Goal: Information Seeking & Learning: Learn about a topic

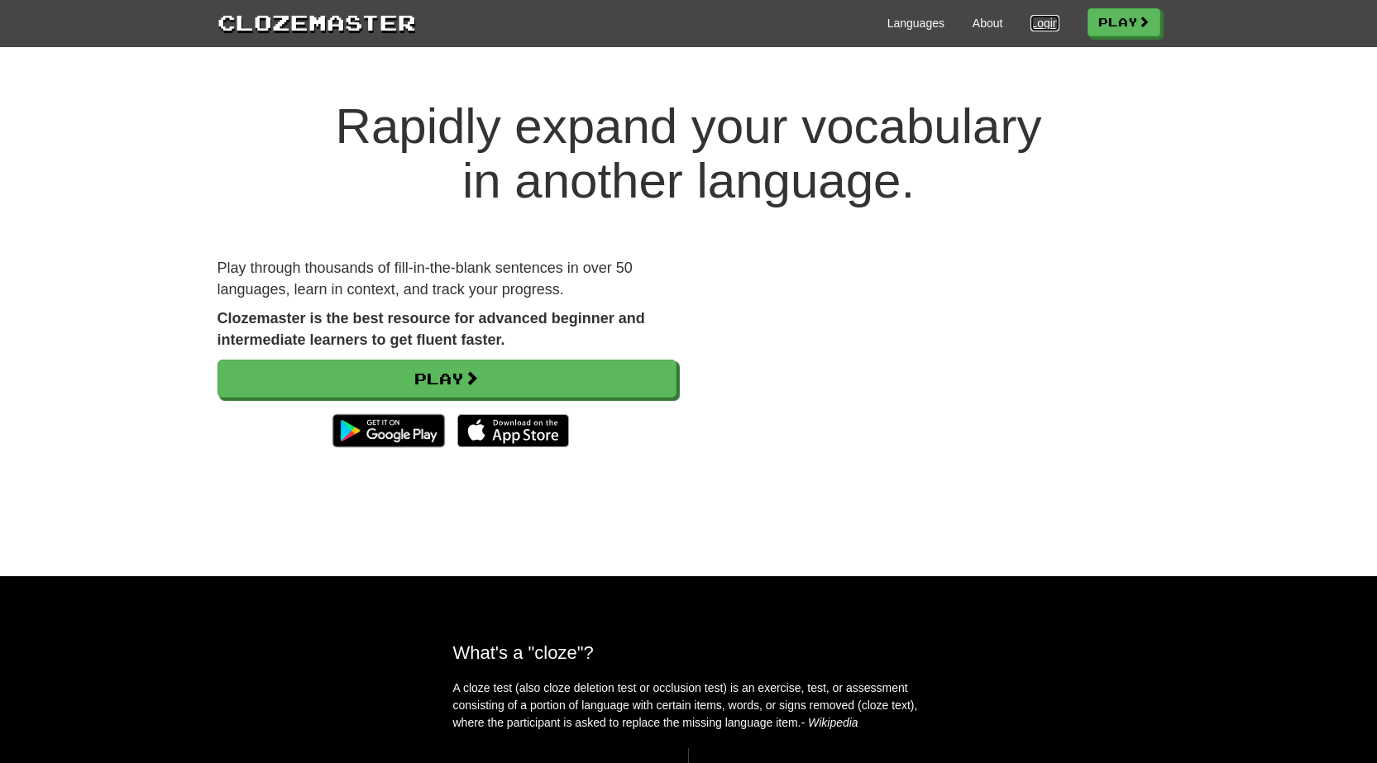
click at [1031, 26] on link "Login" at bounding box center [1044, 23] width 28 height 17
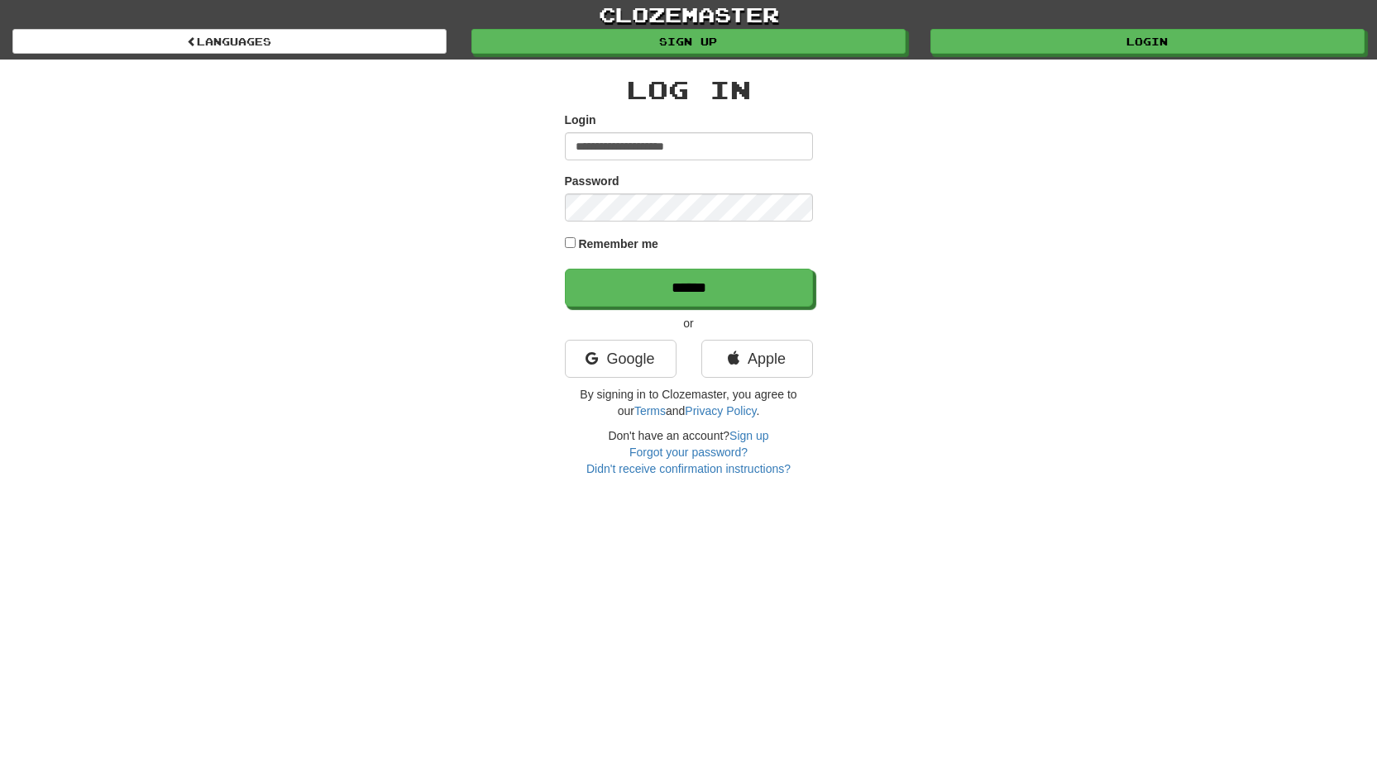
type input "**********"
click at [565, 269] on input "******" at bounding box center [689, 288] width 248 height 38
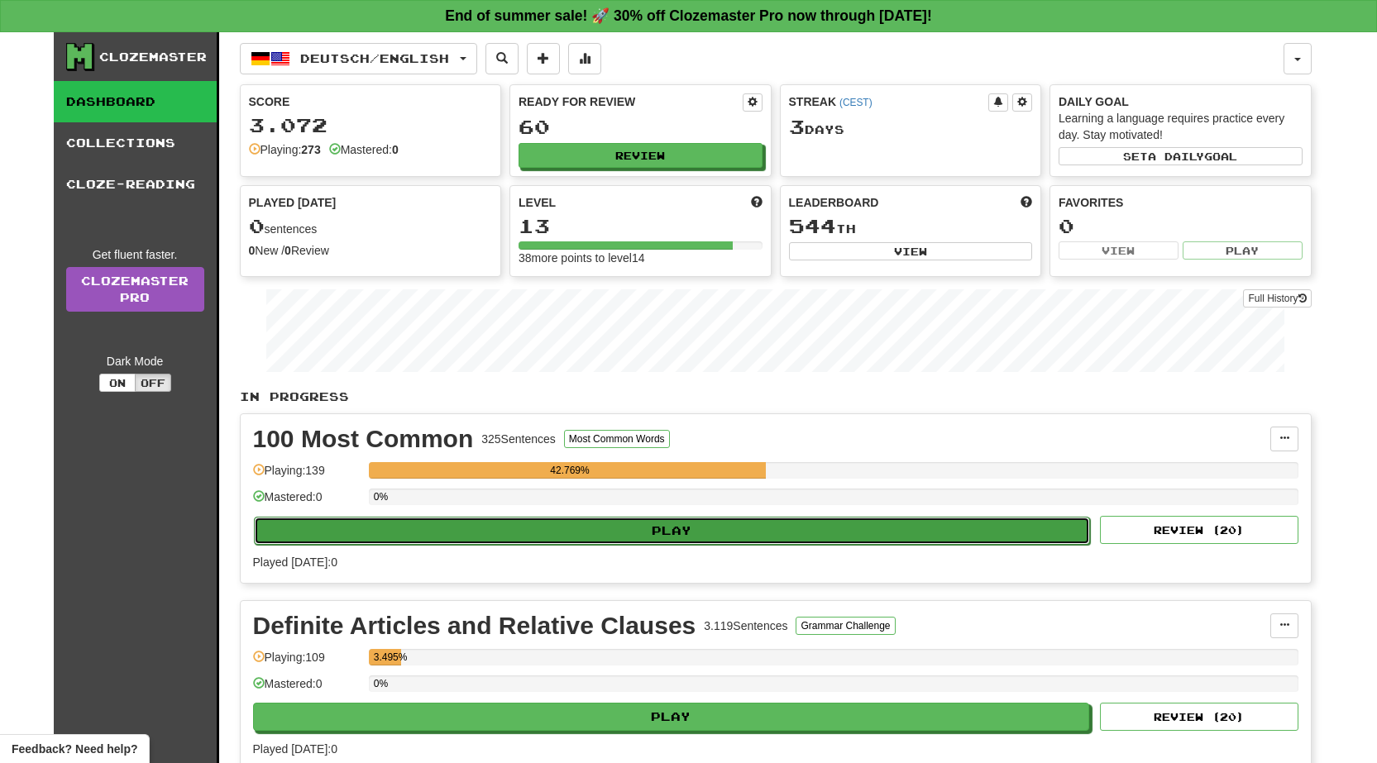
click at [703, 537] on button "Play" at bounding box center [672, 531] width 837 height 28
select select "**"
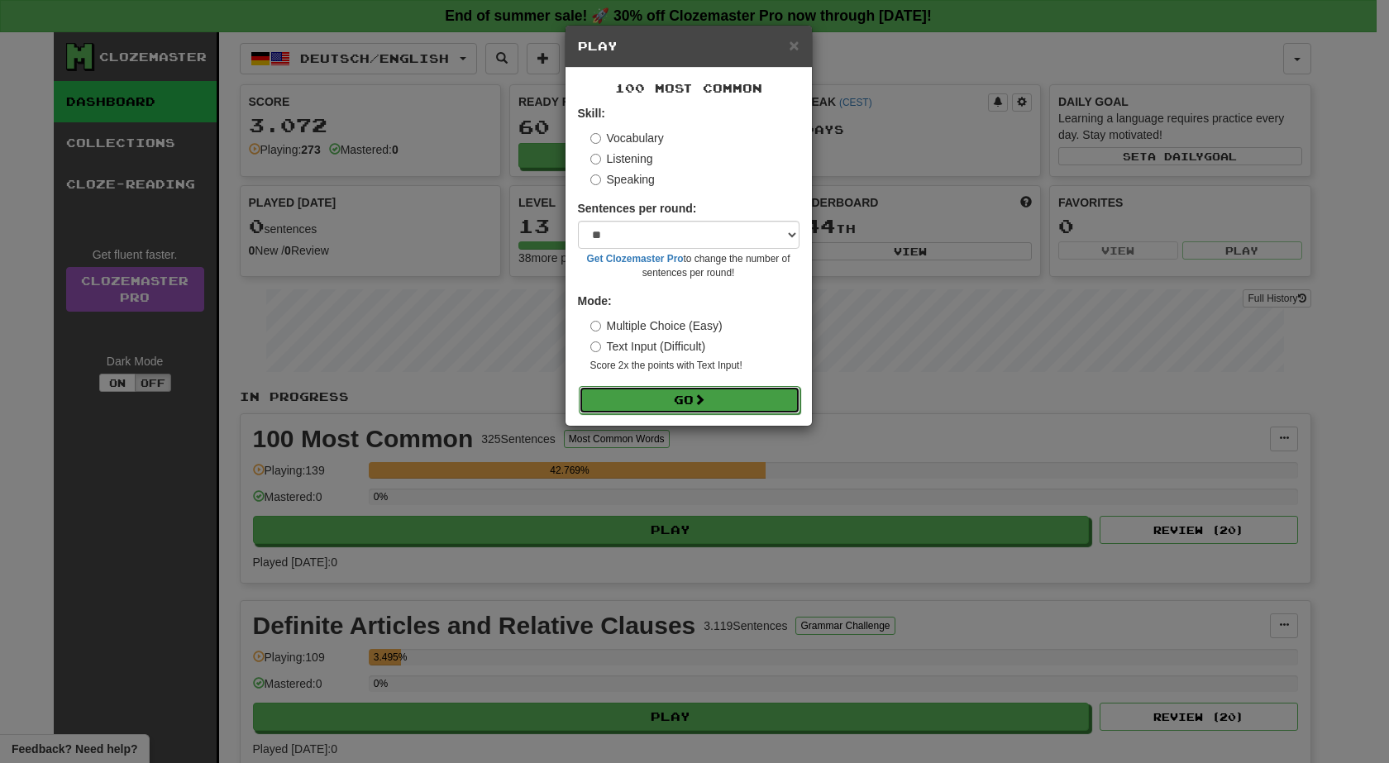
click at [705, 400] on span at bounding box center [700, 400] width 12 height 12
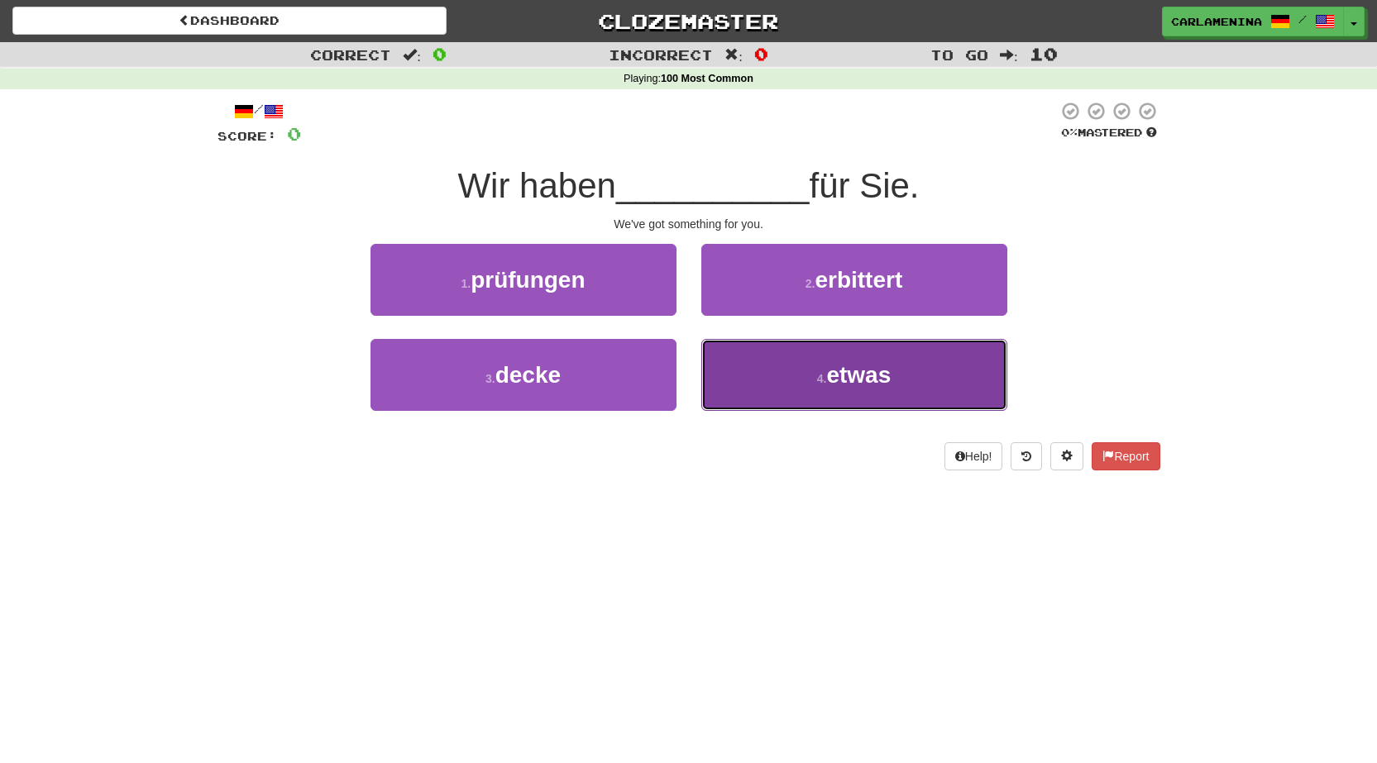
click at [817, 373] on small "4 ." at bounding box center [822, 378] width 10 height 13
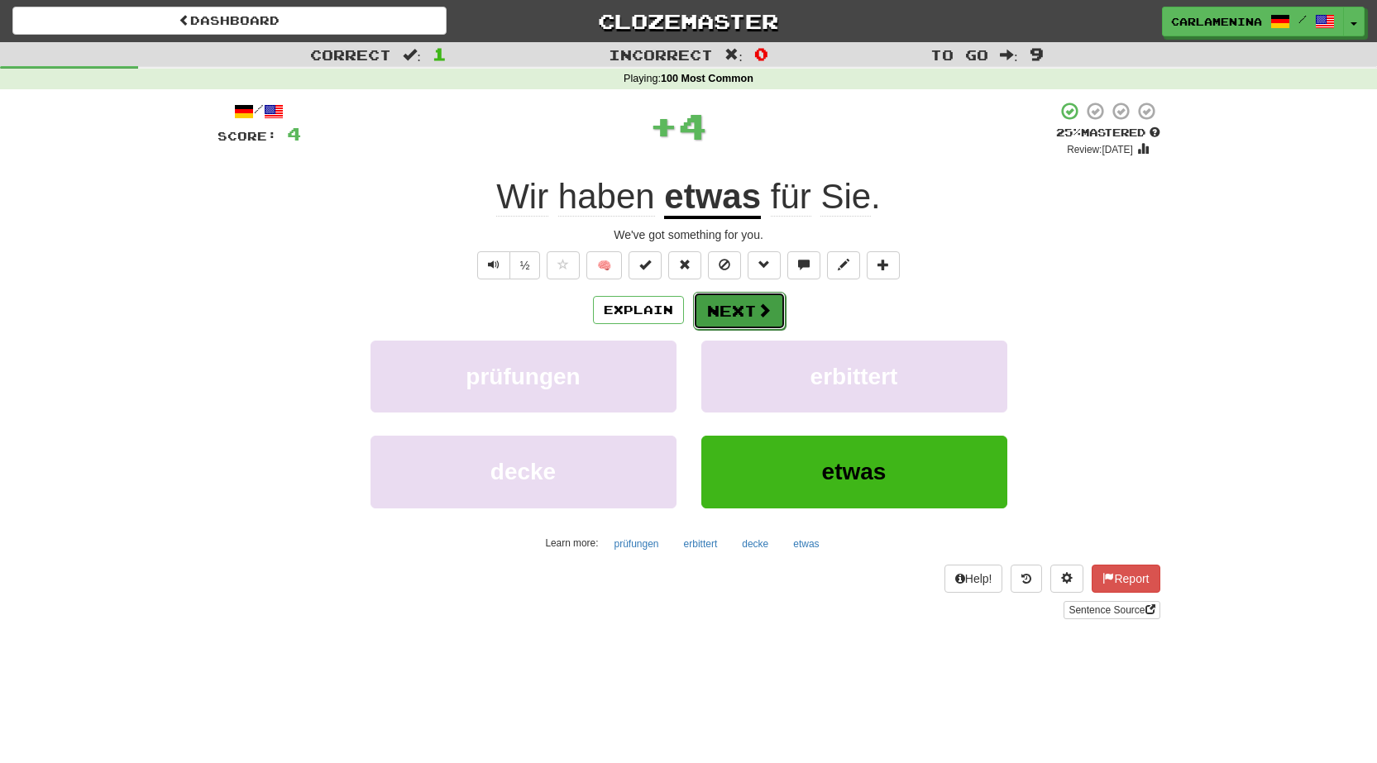
click at [715, 317] on button "Next" at bounding box center [739, 311] width 93 height 38
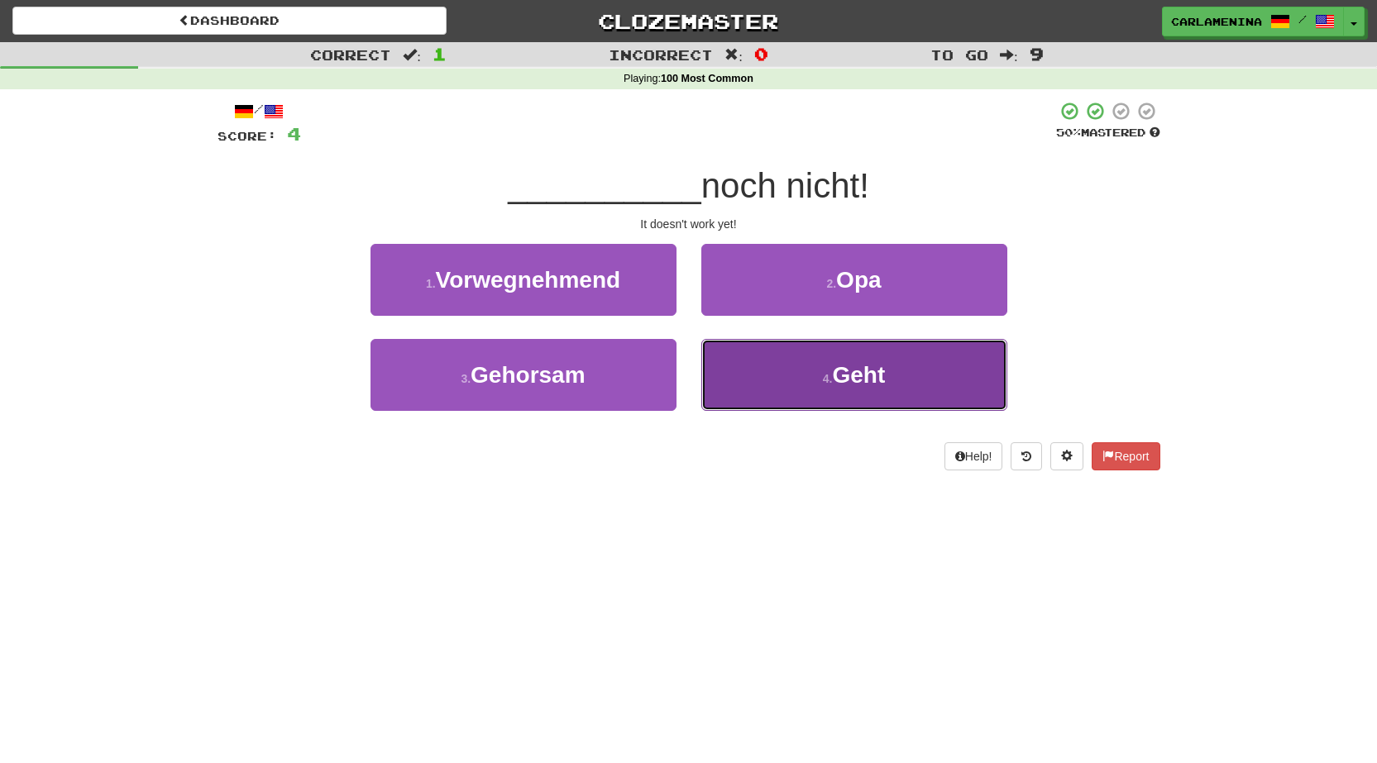
click at [788, 380] on button "4 . Geht" at bounding box center [854, 375] width 306 height 72
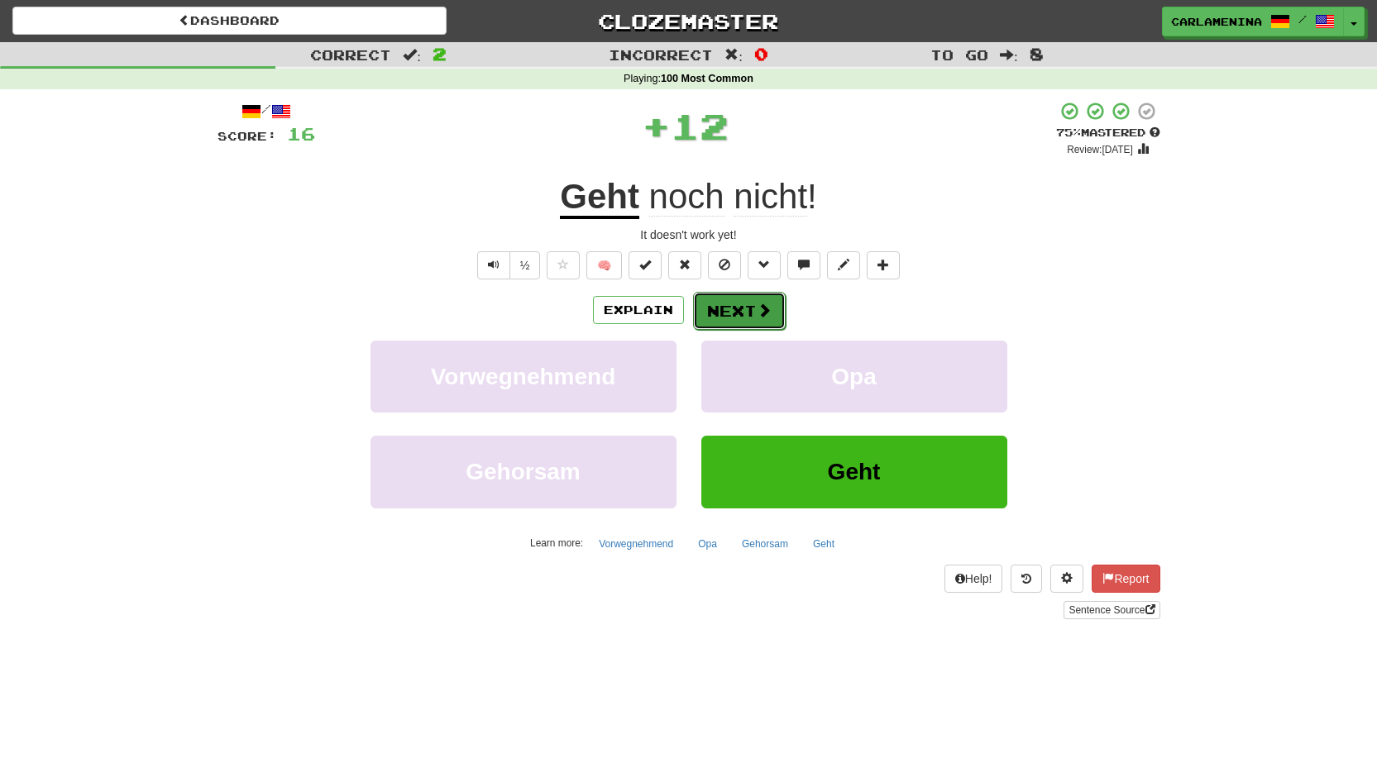
click at [728, 293] on button "Next" at bounding box center [739, 311] width 93 height 38
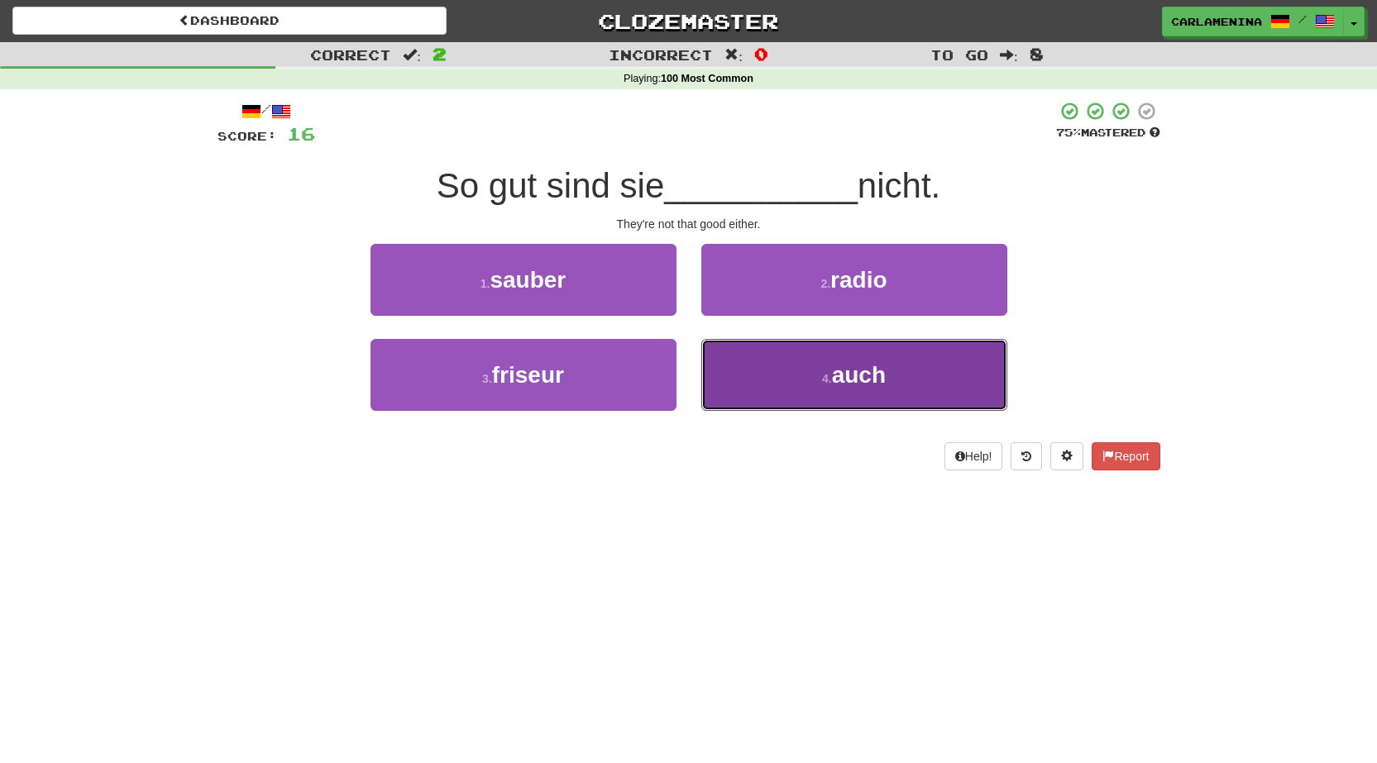
click at [807, 390] on button "4 . auch" at bounding box center [854, 375] width 306 height 72
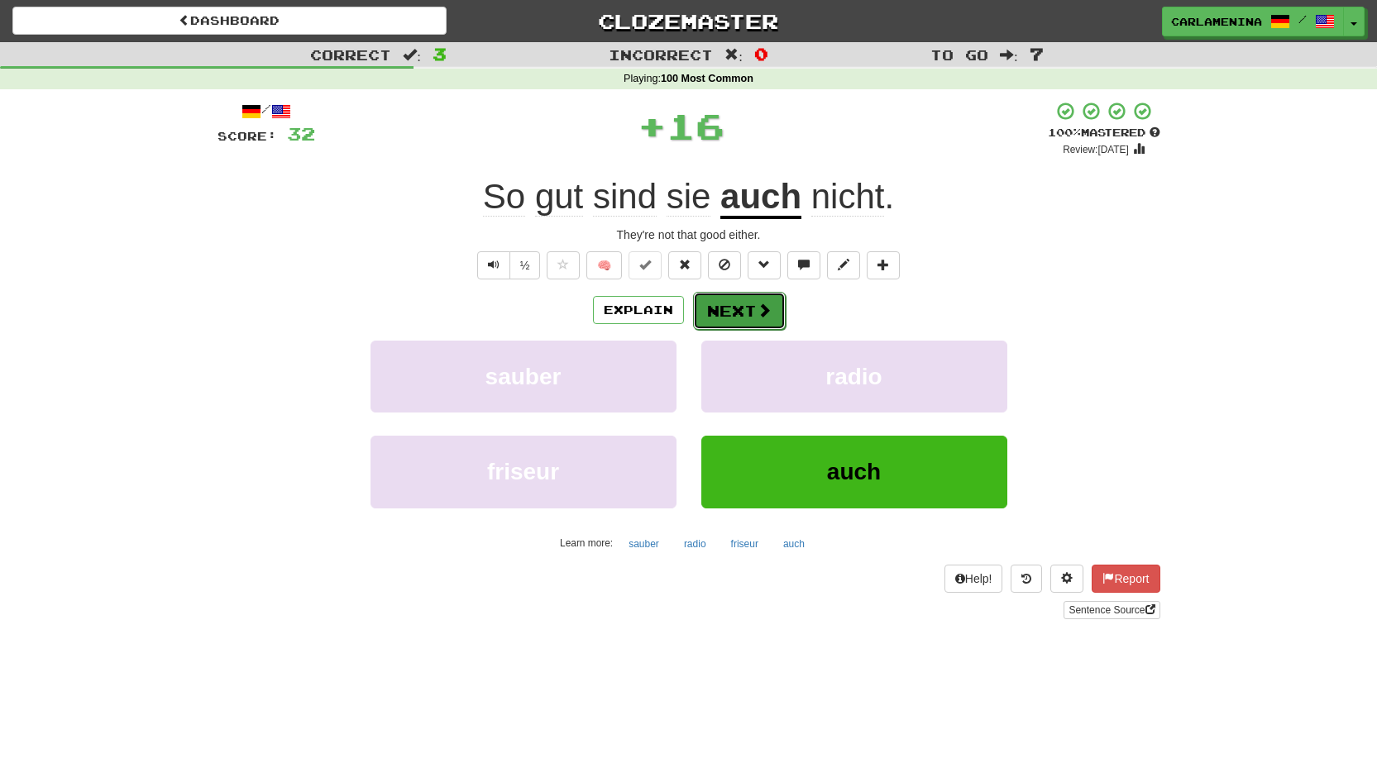
click at [752, 305] on button "Next" at bounding box center [739, 311] width 93 height 38
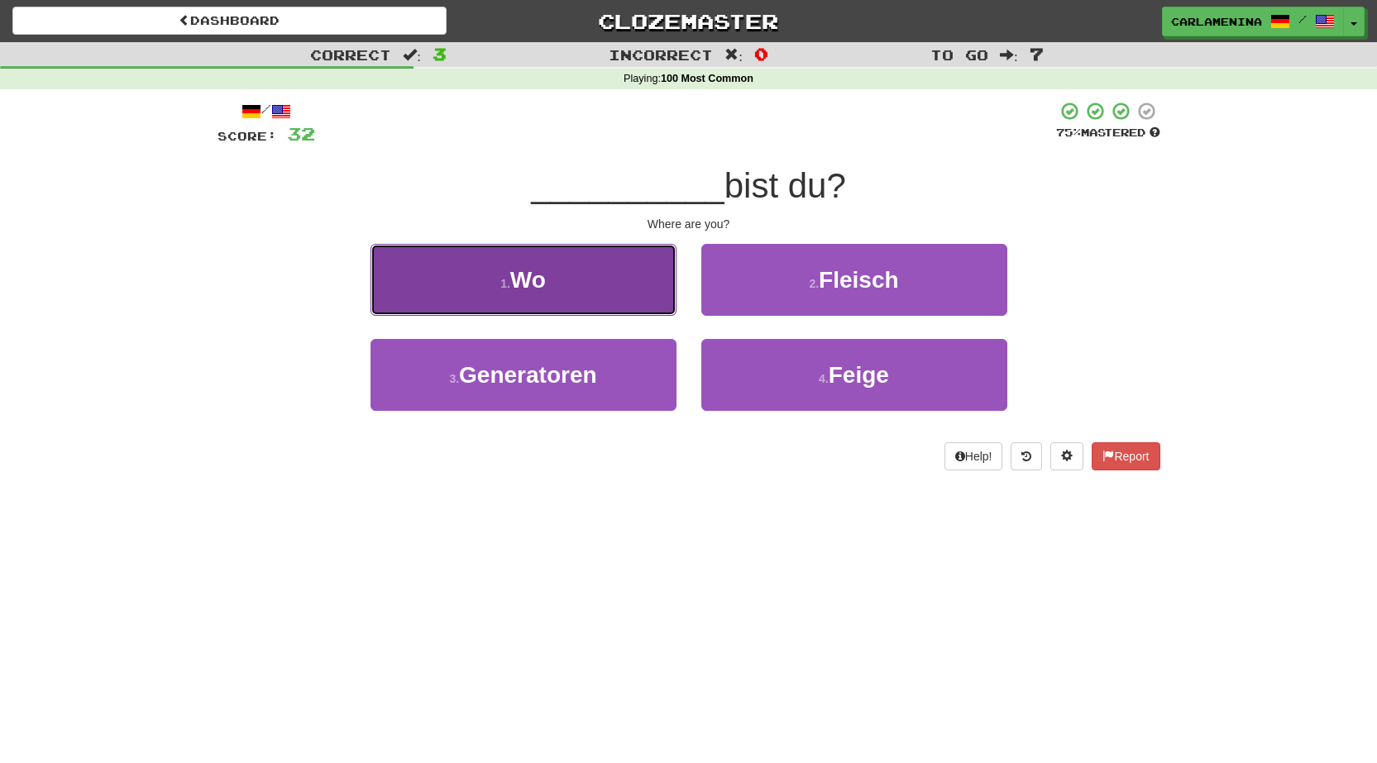
click at [555, 285] on button "1 . Wo" at bounding box center [523, 280] width 306 height 72
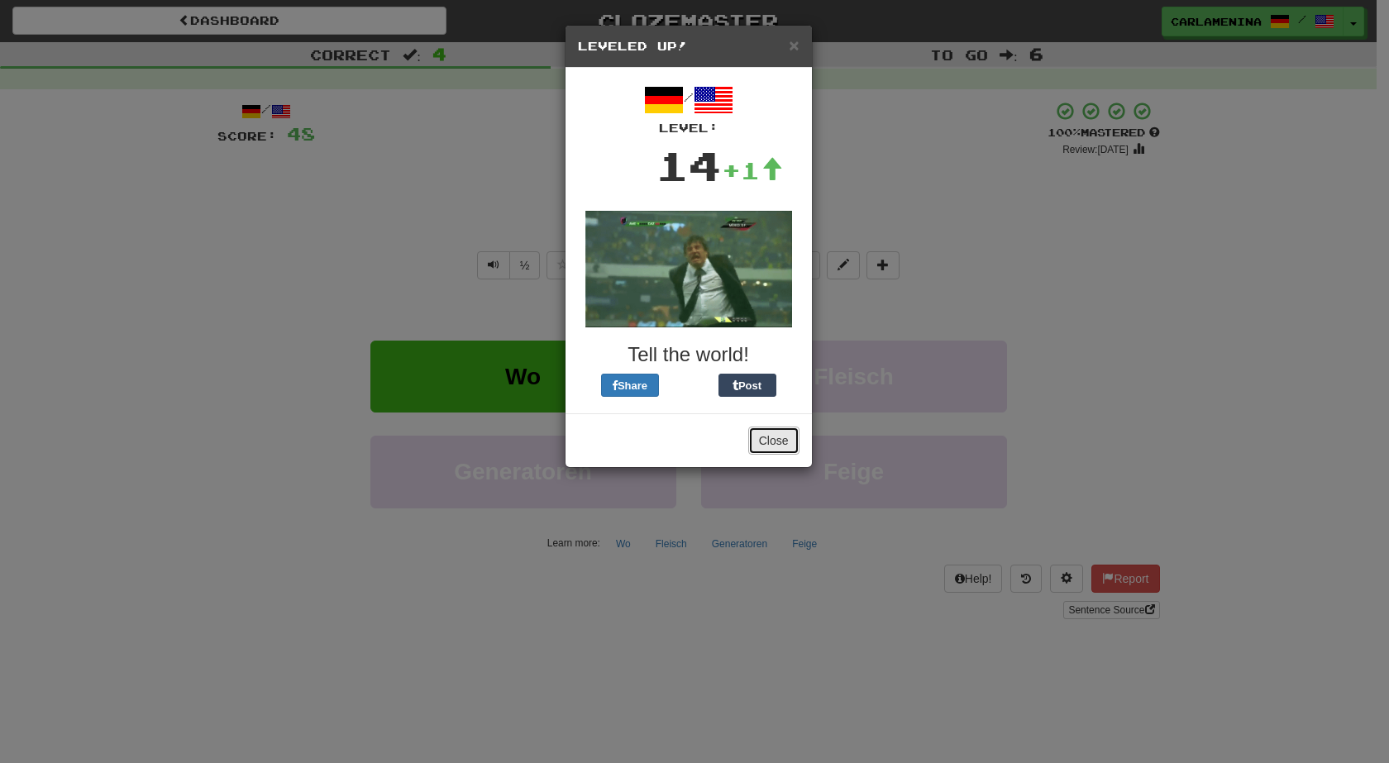
click at [774, 436] on button "Close" at bounding box center [773, 441] width 51 height 28
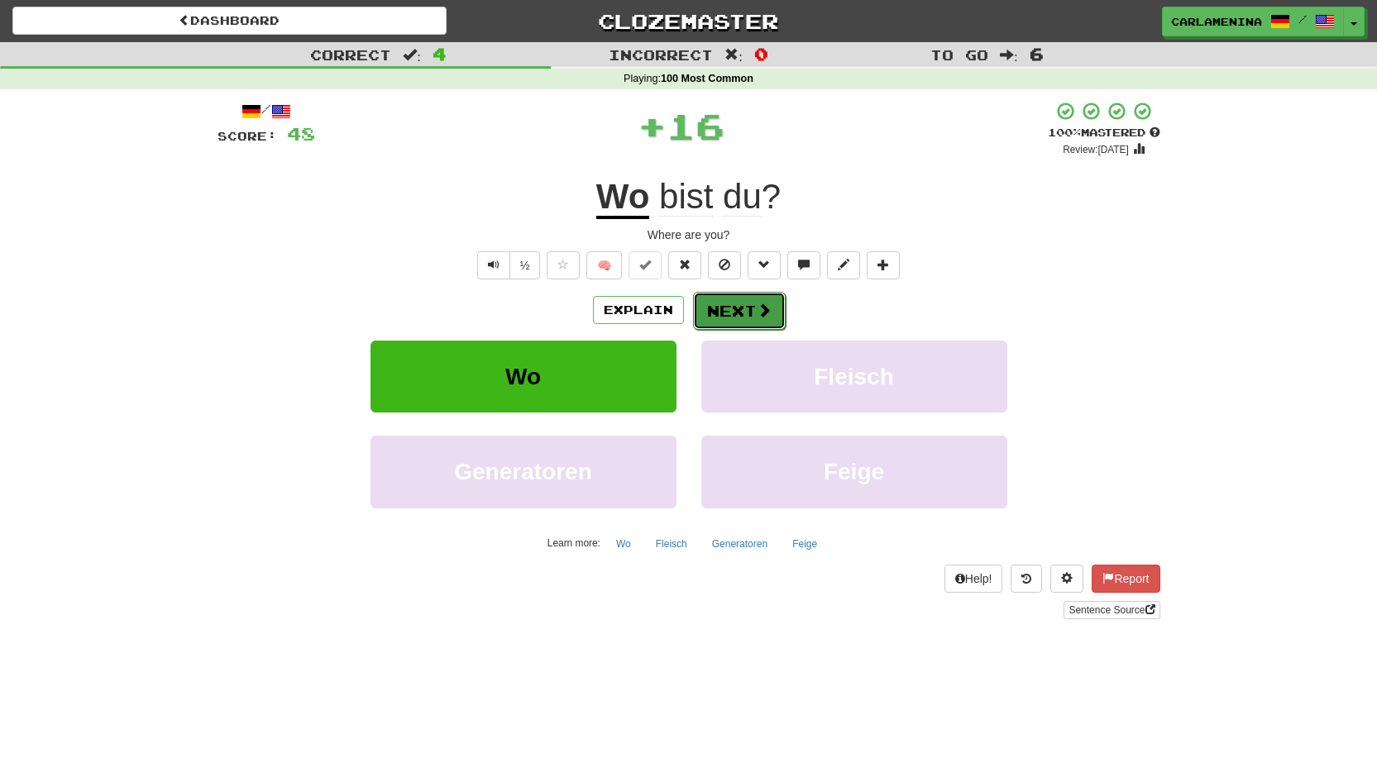
click at [760, 303] on span at bounding box center [764, 310] width 15 height 15
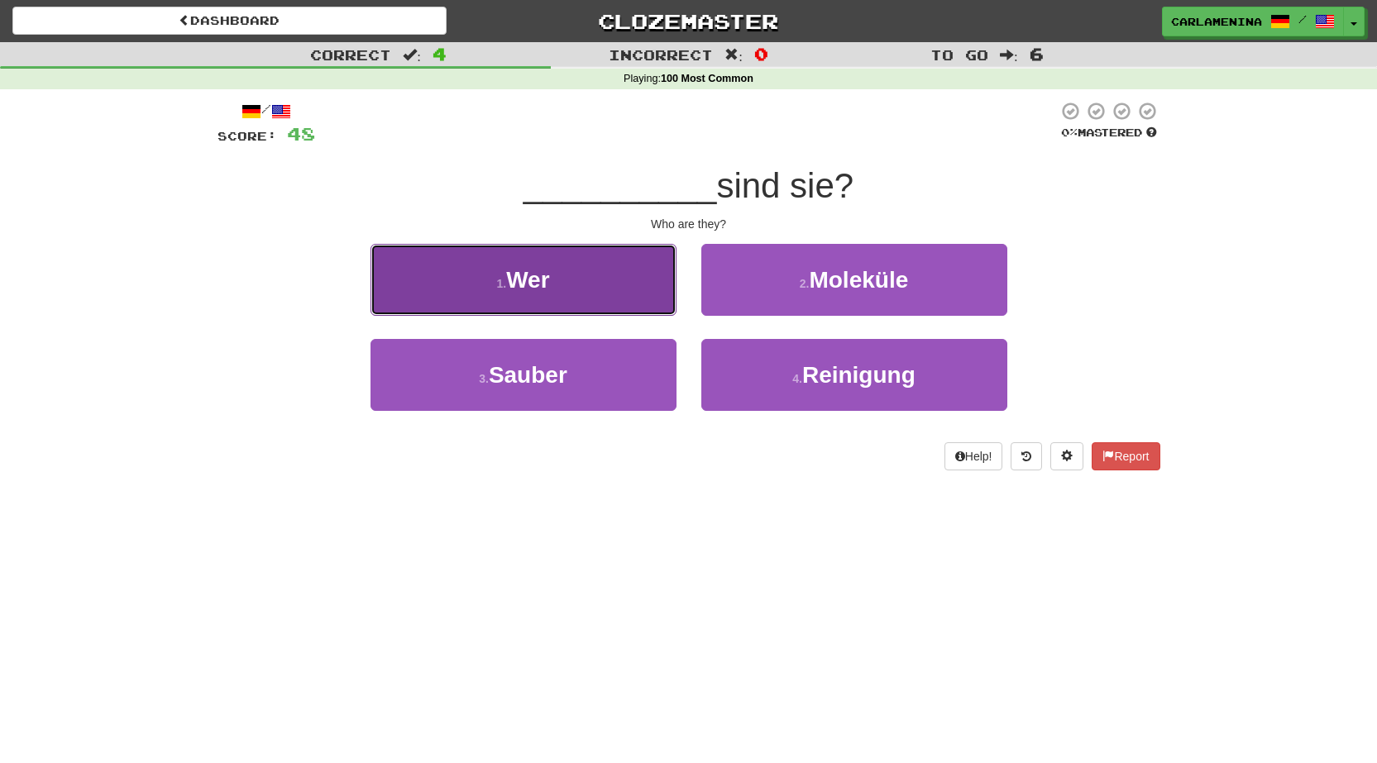
click at [599, 287] on button "1 . Wer" at bounding box center [523, 280] width 306 height 72
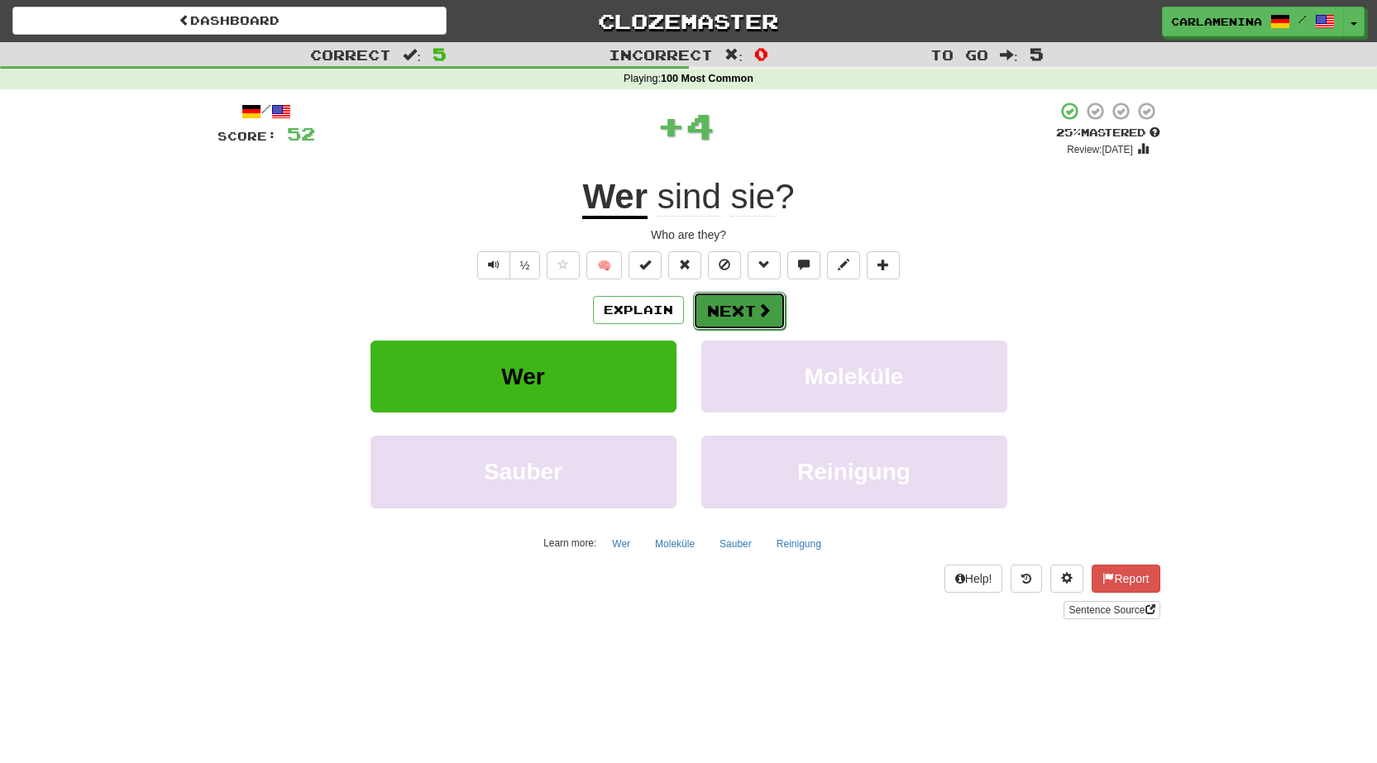
click at [738, 314] on button "Next" at bounding box center [739, 311] width 93 height 38
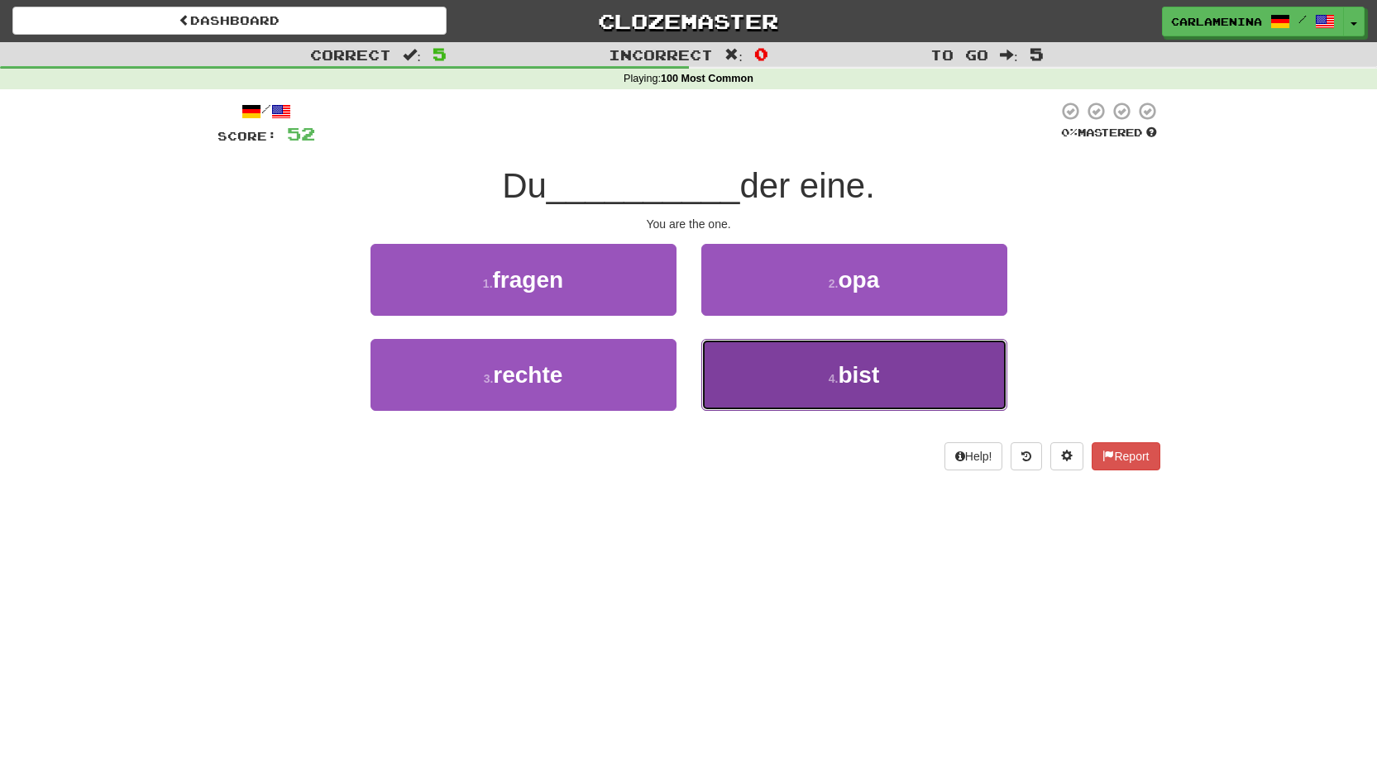
click at [814, 372] on button "4 . bist" at bounding box center [854, 375] width 306 height 72
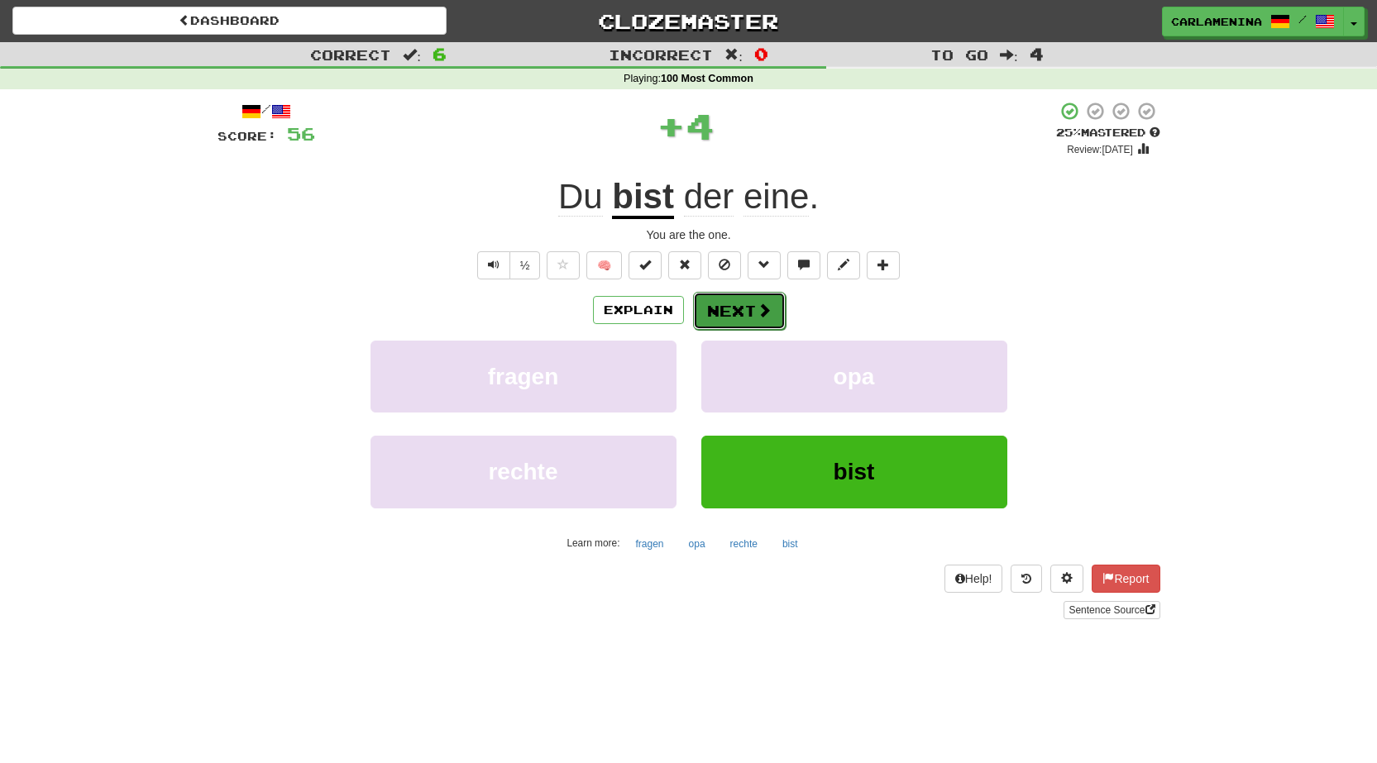
click at [729, 313] on button "Next" at bounding box center [739, 311] width 93 height 38
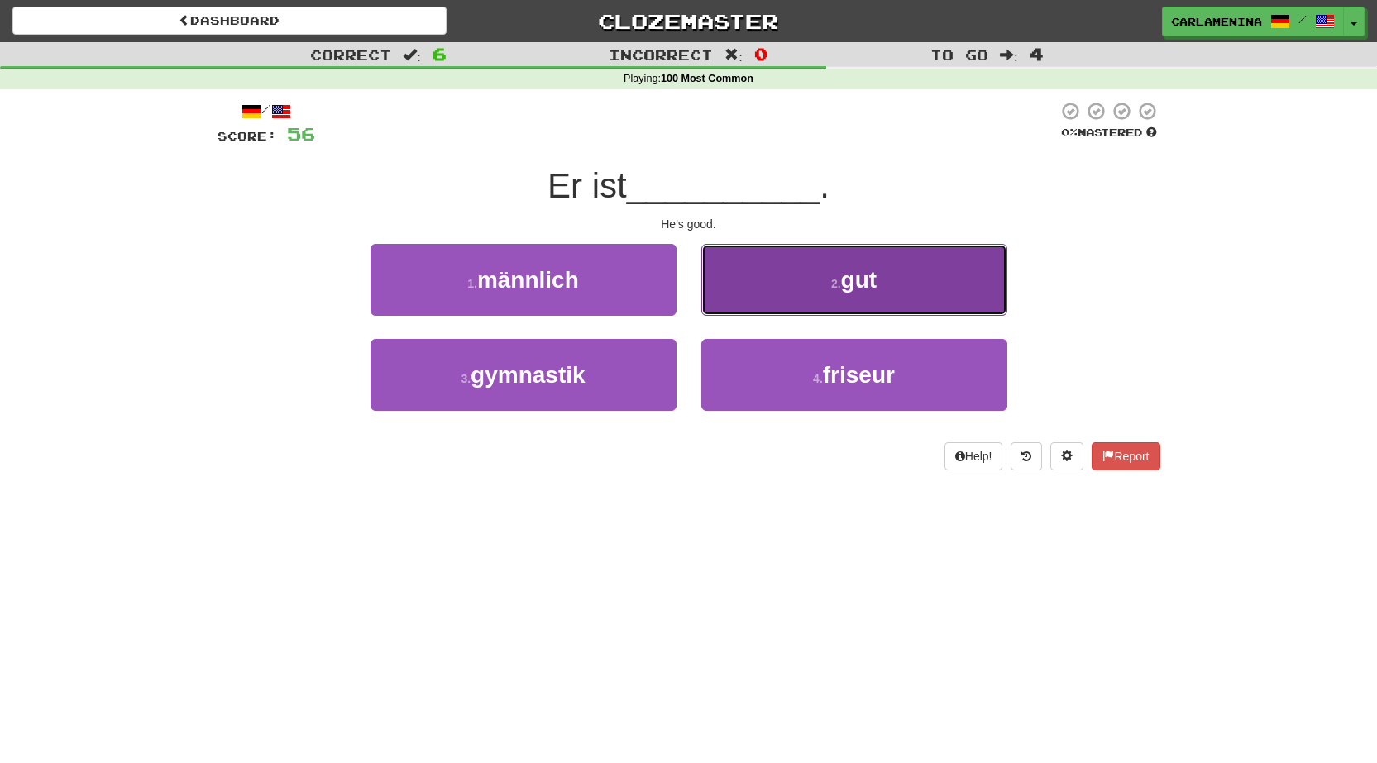
click at [849, 296] on button "2 . gut" at bounding box center [854, 280] width 306 height 72
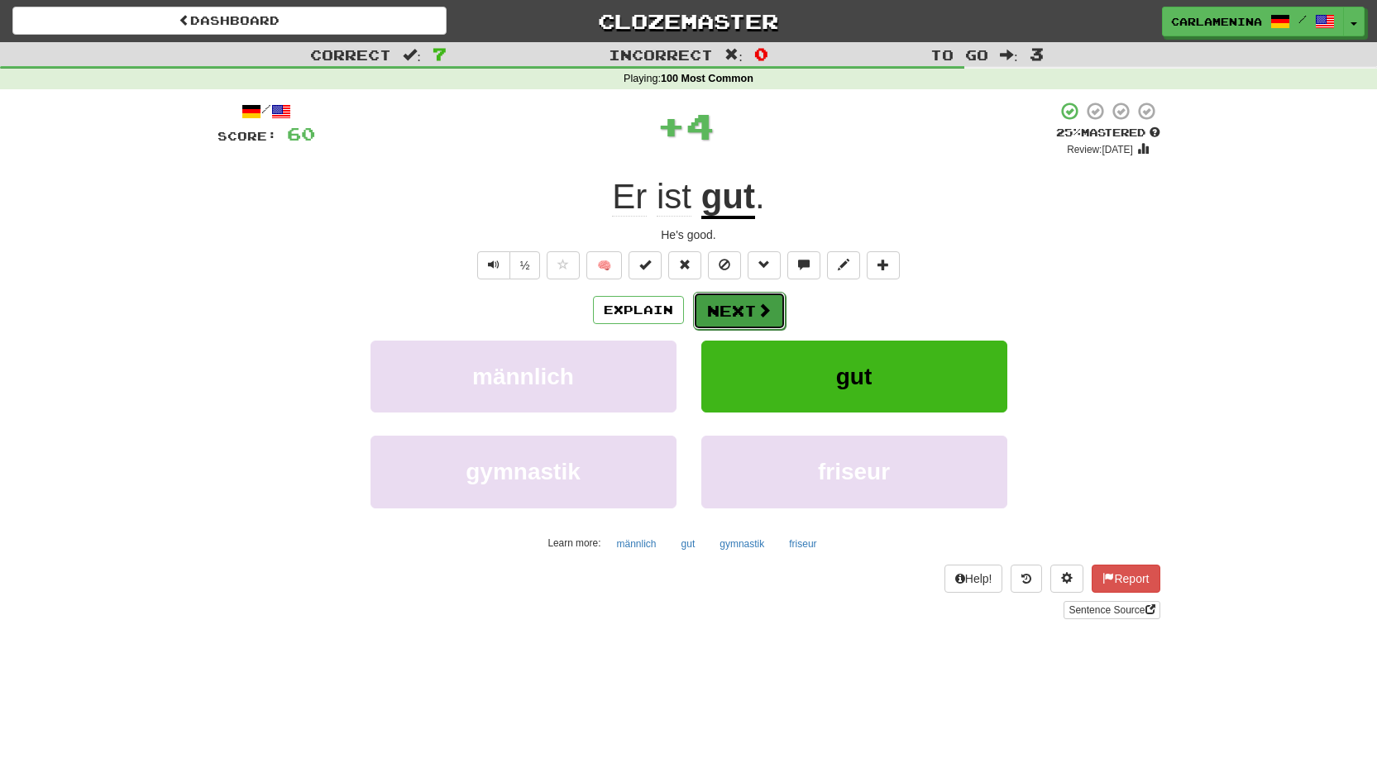
click at [759, 308] on span at bounding box center [764, 310] width 15 height 15
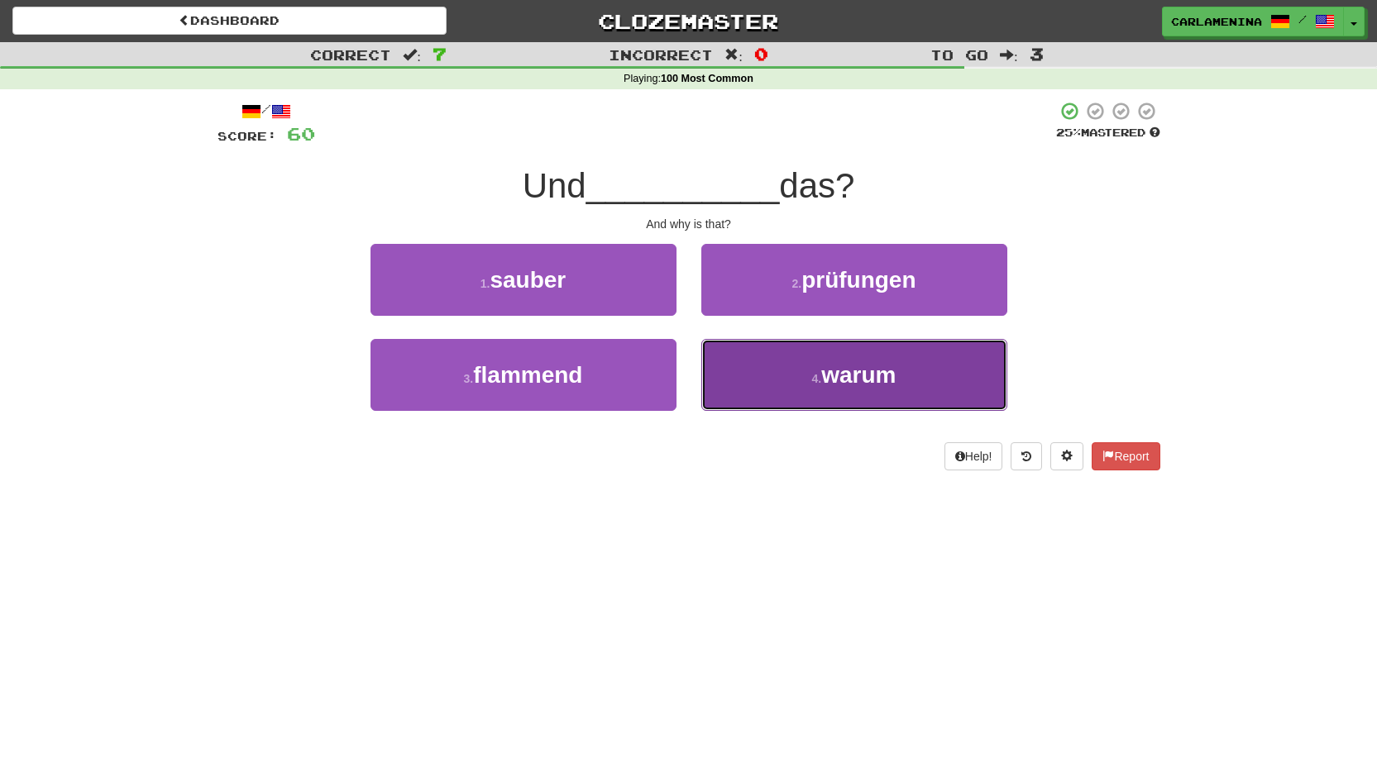
click at [837, 383] on span "warum" at bounding box center [858, 375] width 74 height 26
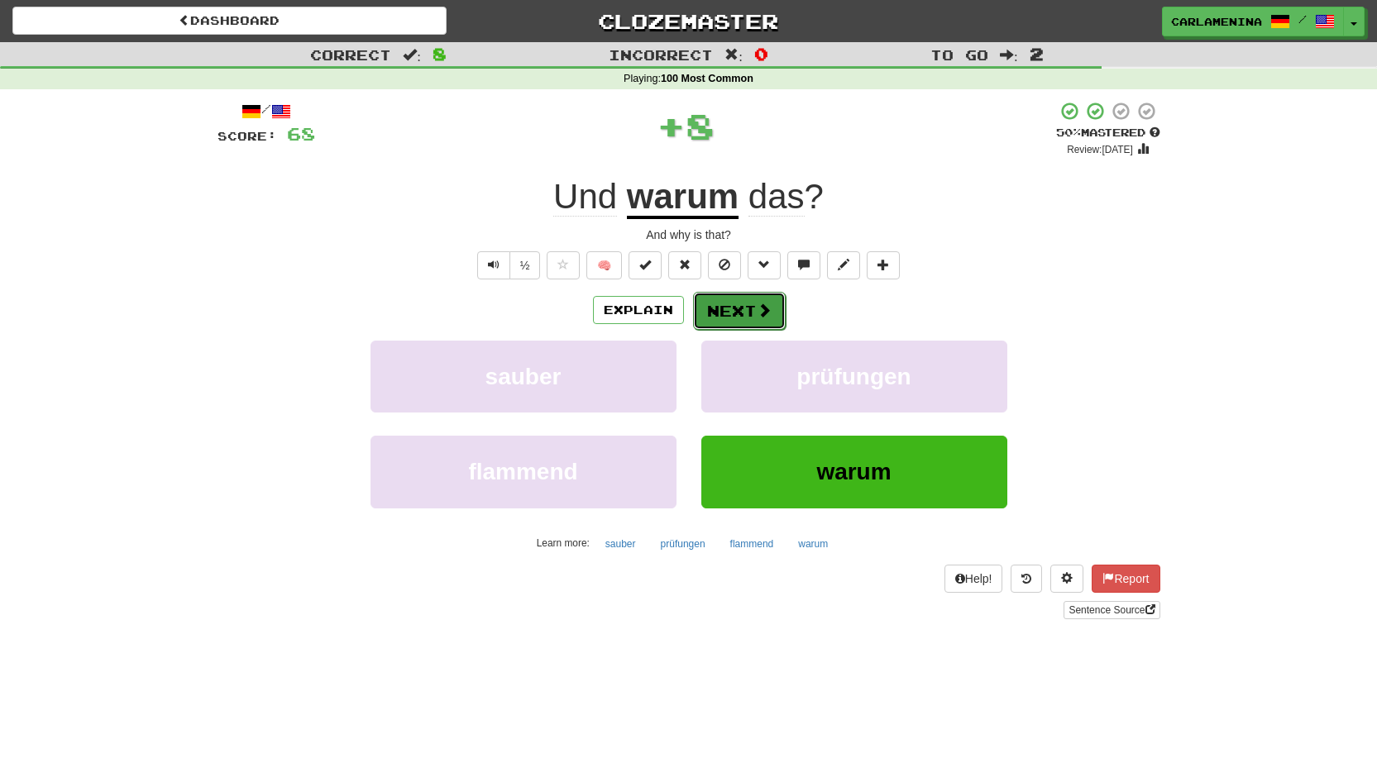
click at [752, 308] on button "Next" at bounding box center [739, 311] width 93 height 38
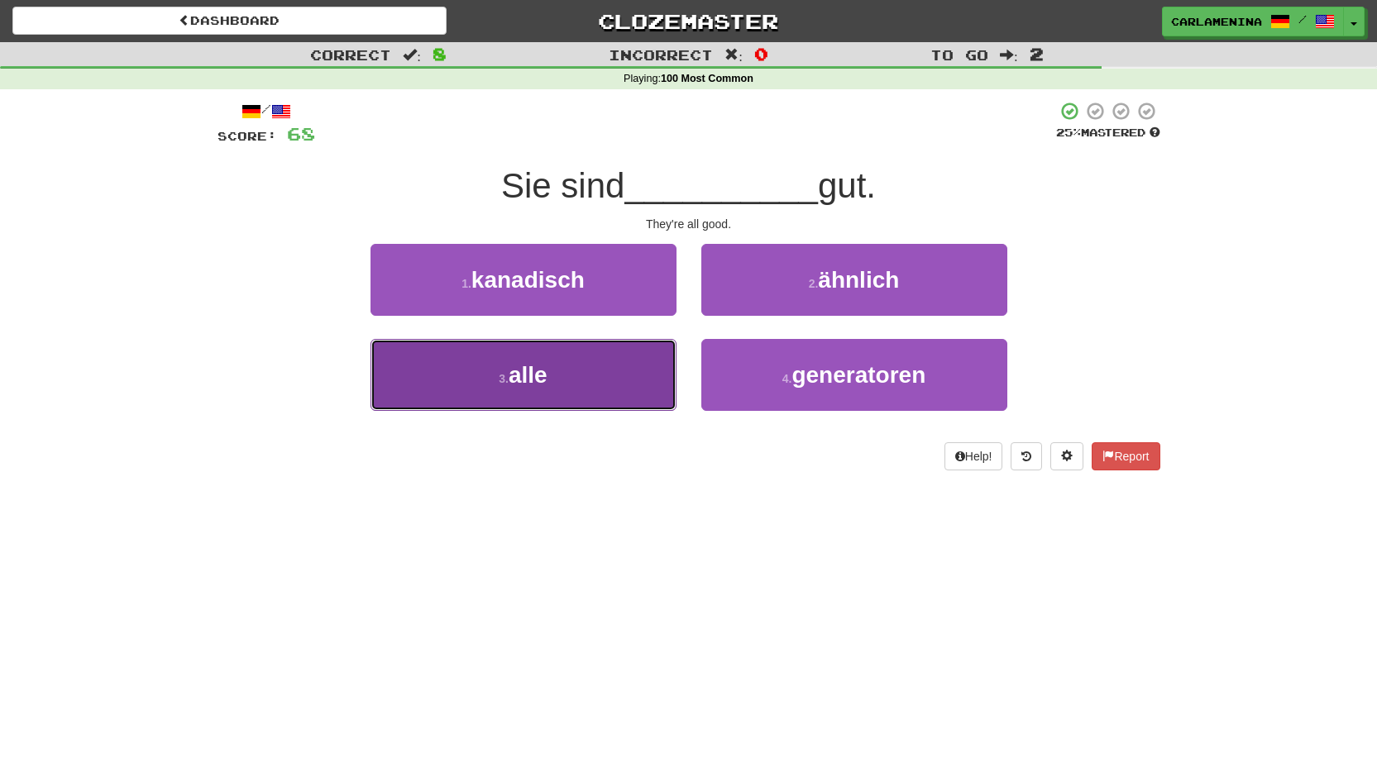
click at [532, 362] on span "alle" at bounding box center [528, 375] width 39 height 26
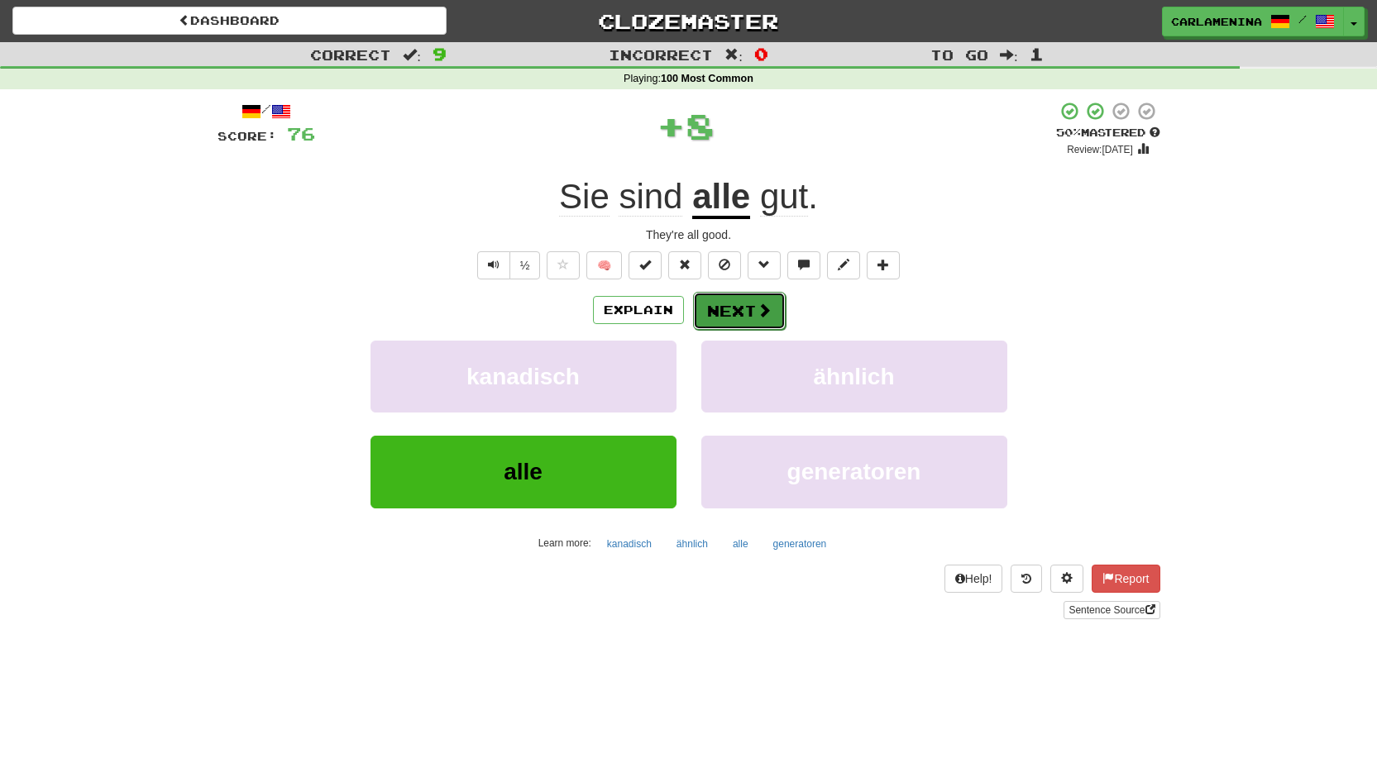
click at [736, 308] on button "Next" at bounding box center [739, 311] width 93 height 38
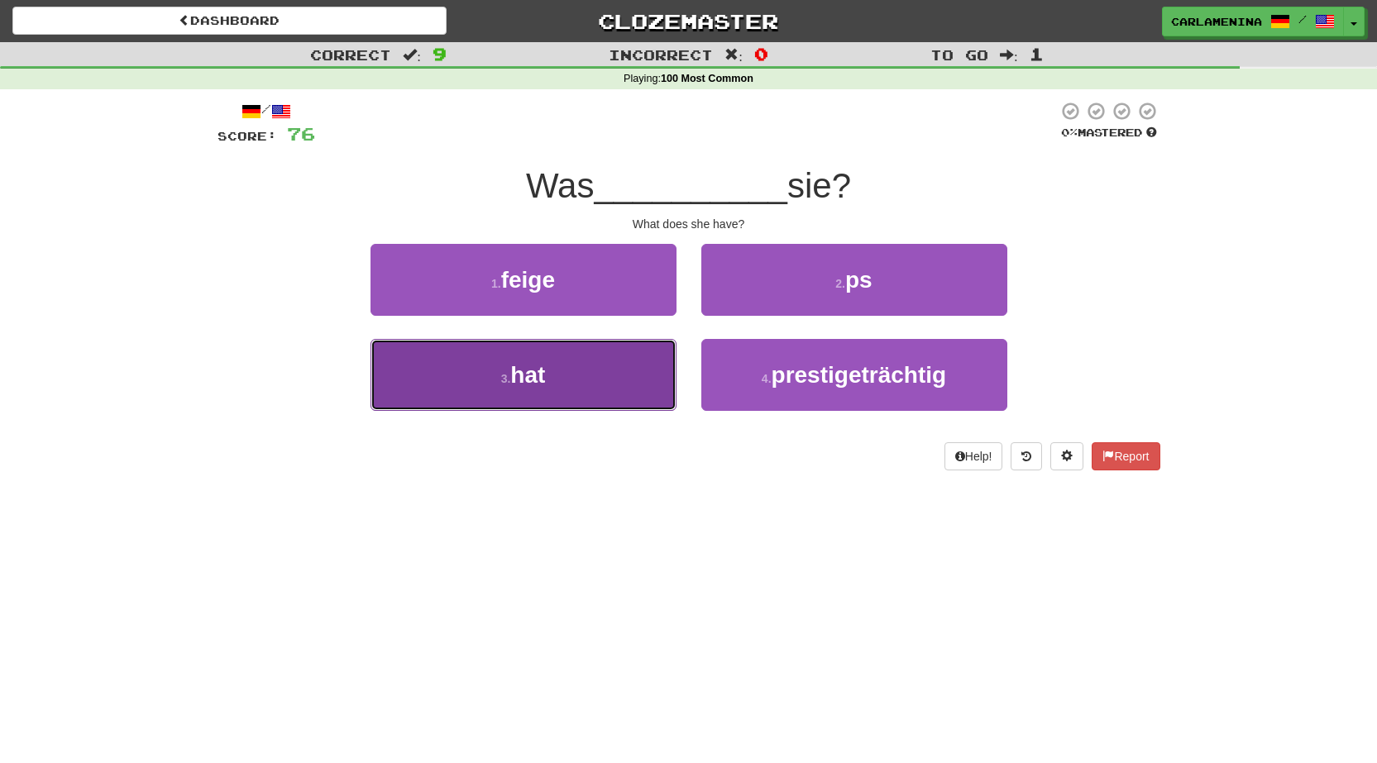
click at [599, 391] on button "3 . hat" at bounding box center [523, 375] width 306 height 72
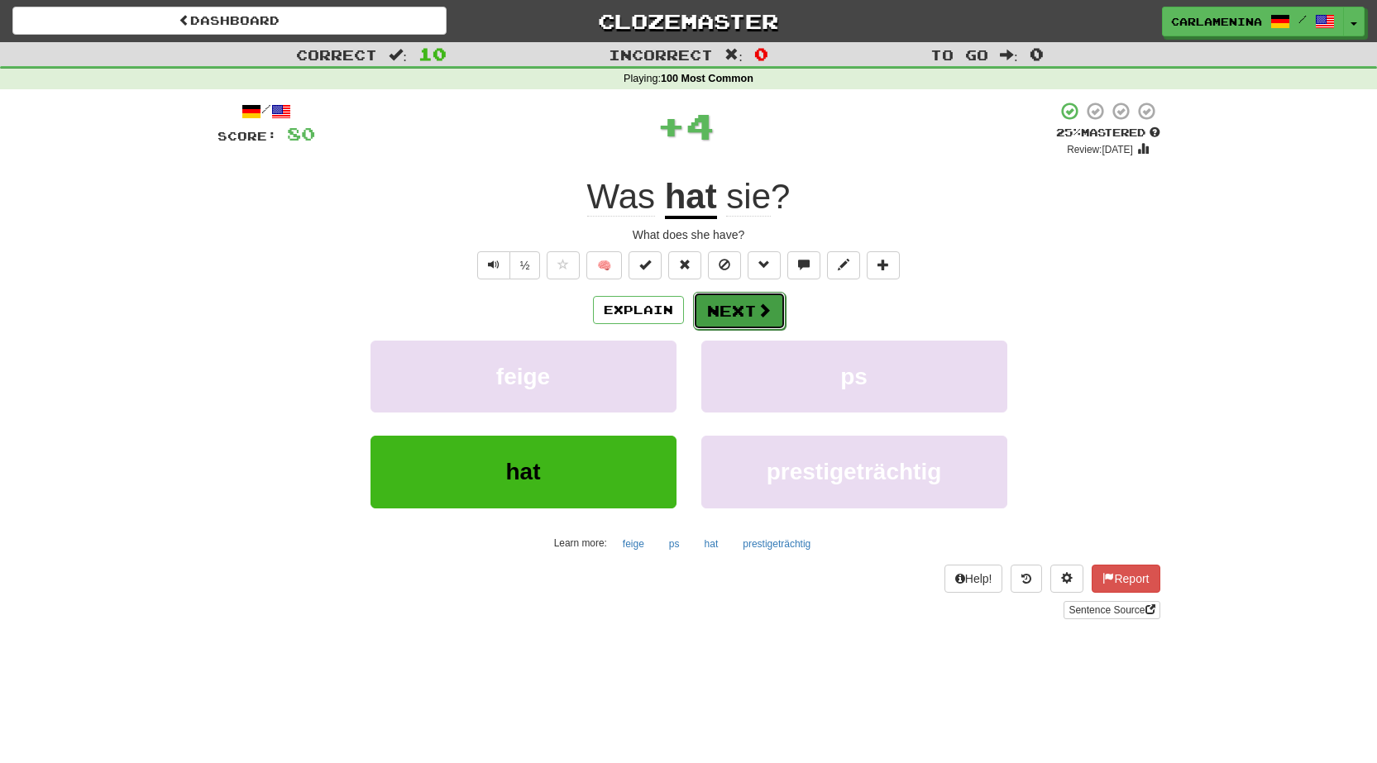
click at [762, 297] on button "Next" at bounding box center [739, 311] width 93 height 38
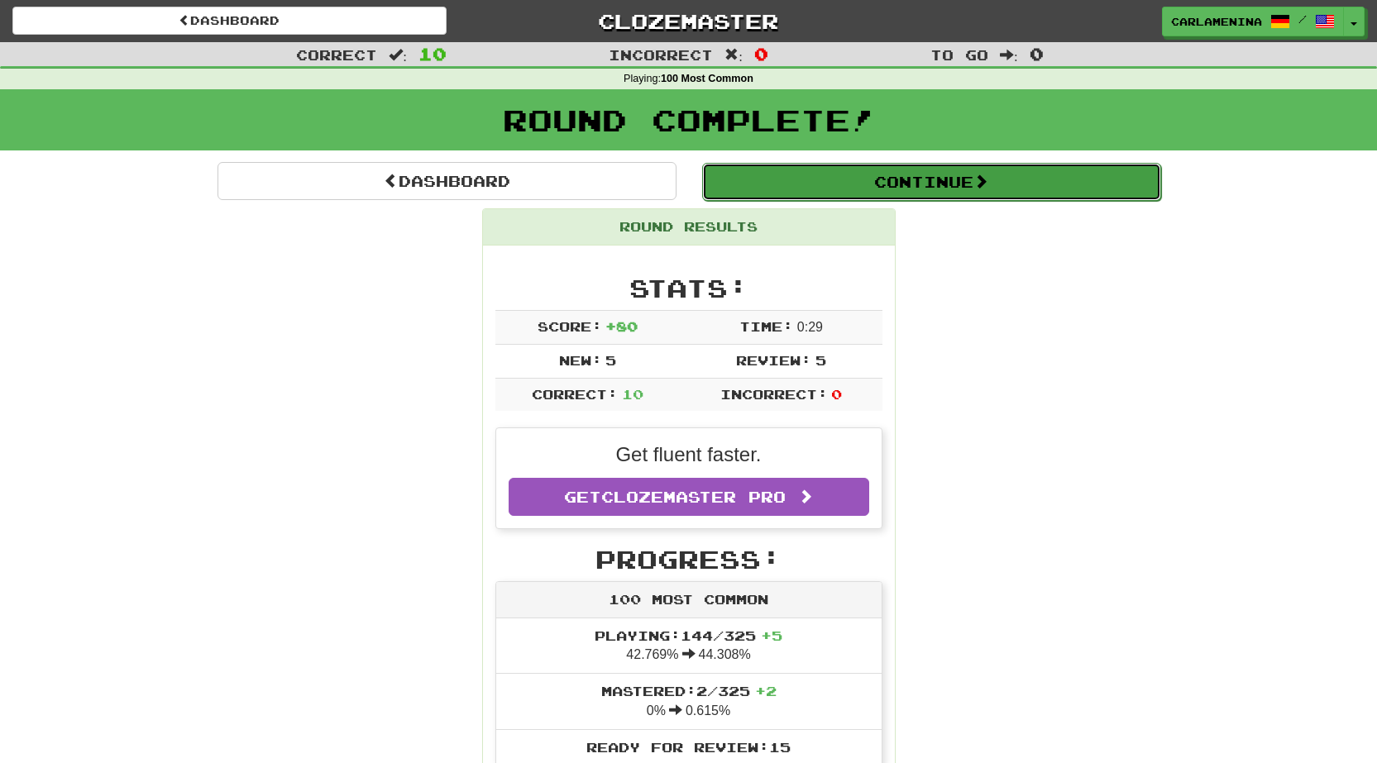
click at [825, 175] on button "Continue" at bounding box center [931, 182] width 459 height 38
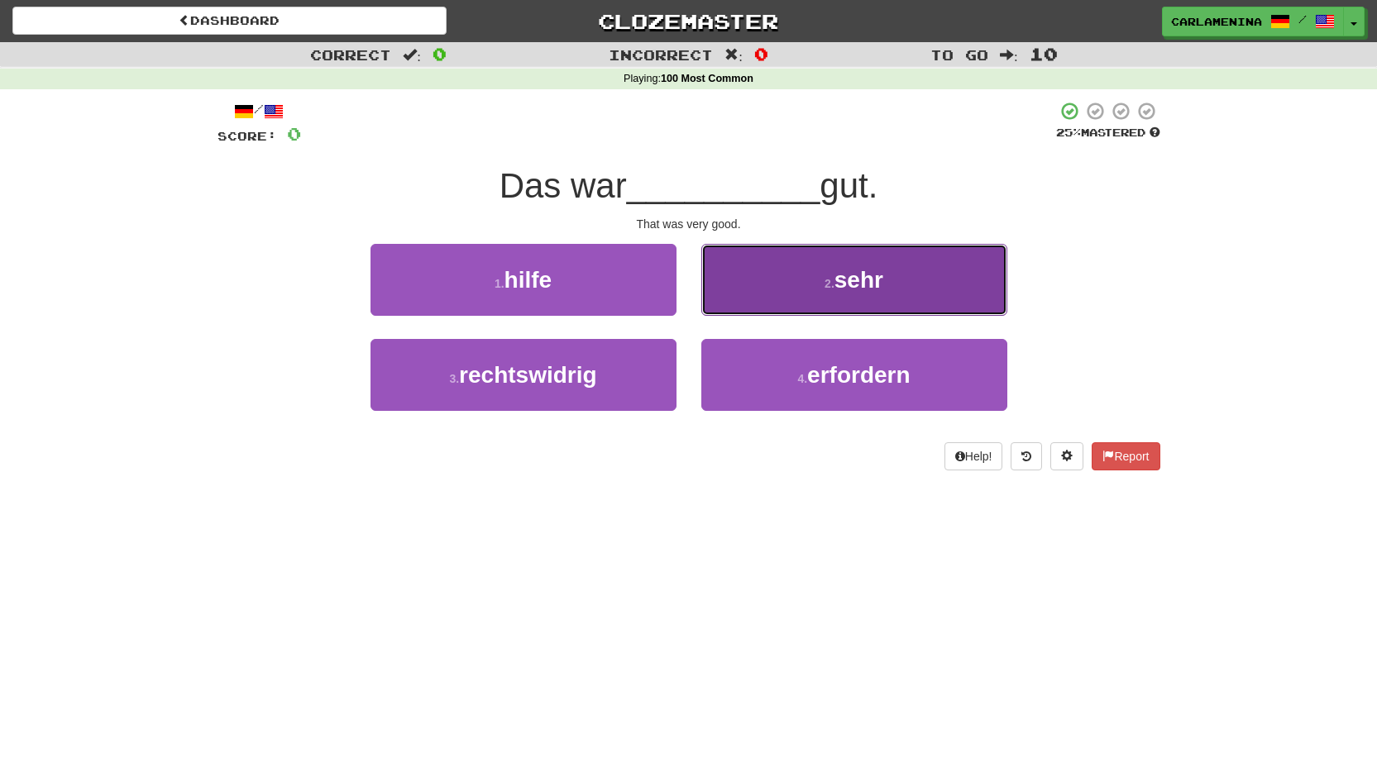
click at [833, 281] on small "2 ." at bounding box center [829, 283] width 10 height 13
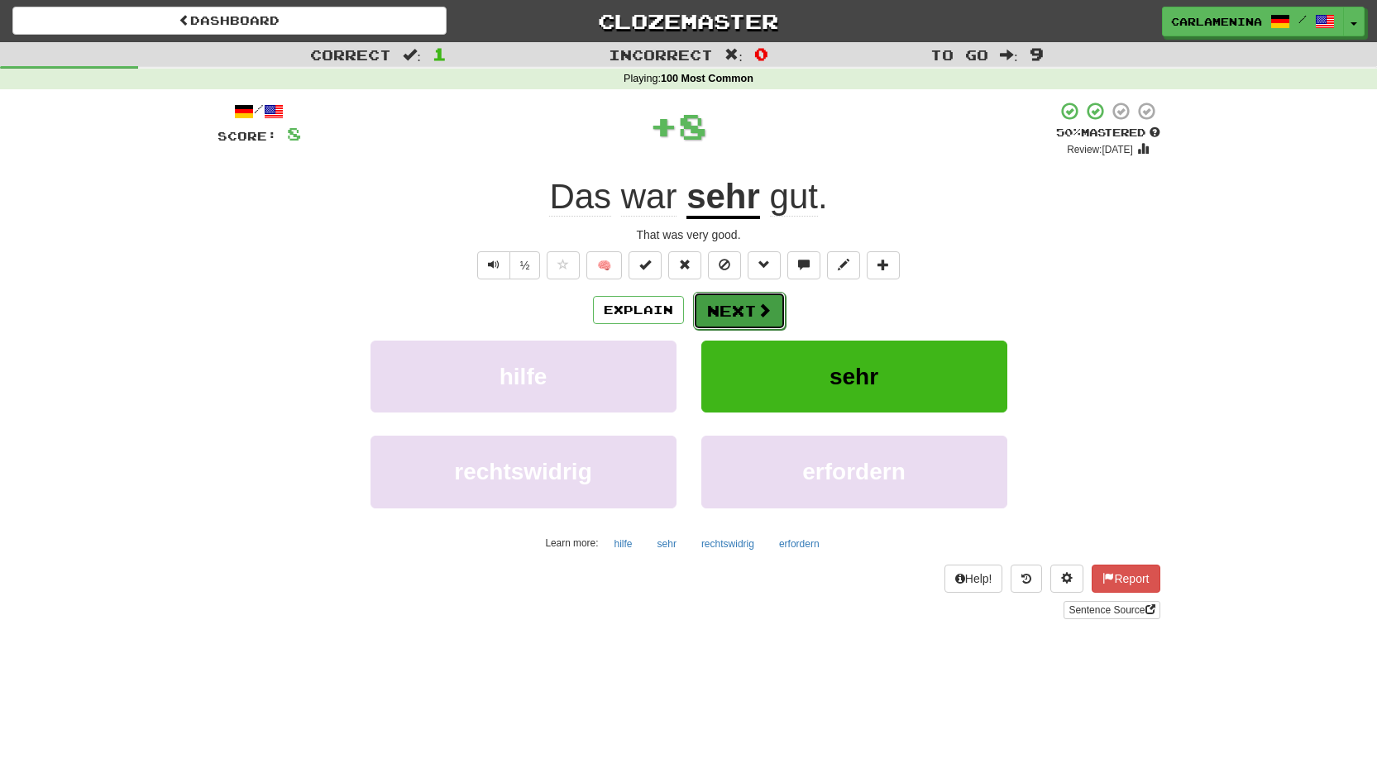
click at [743, 306] on button "Next" at bounding box center [739, 311] width 93 height 38
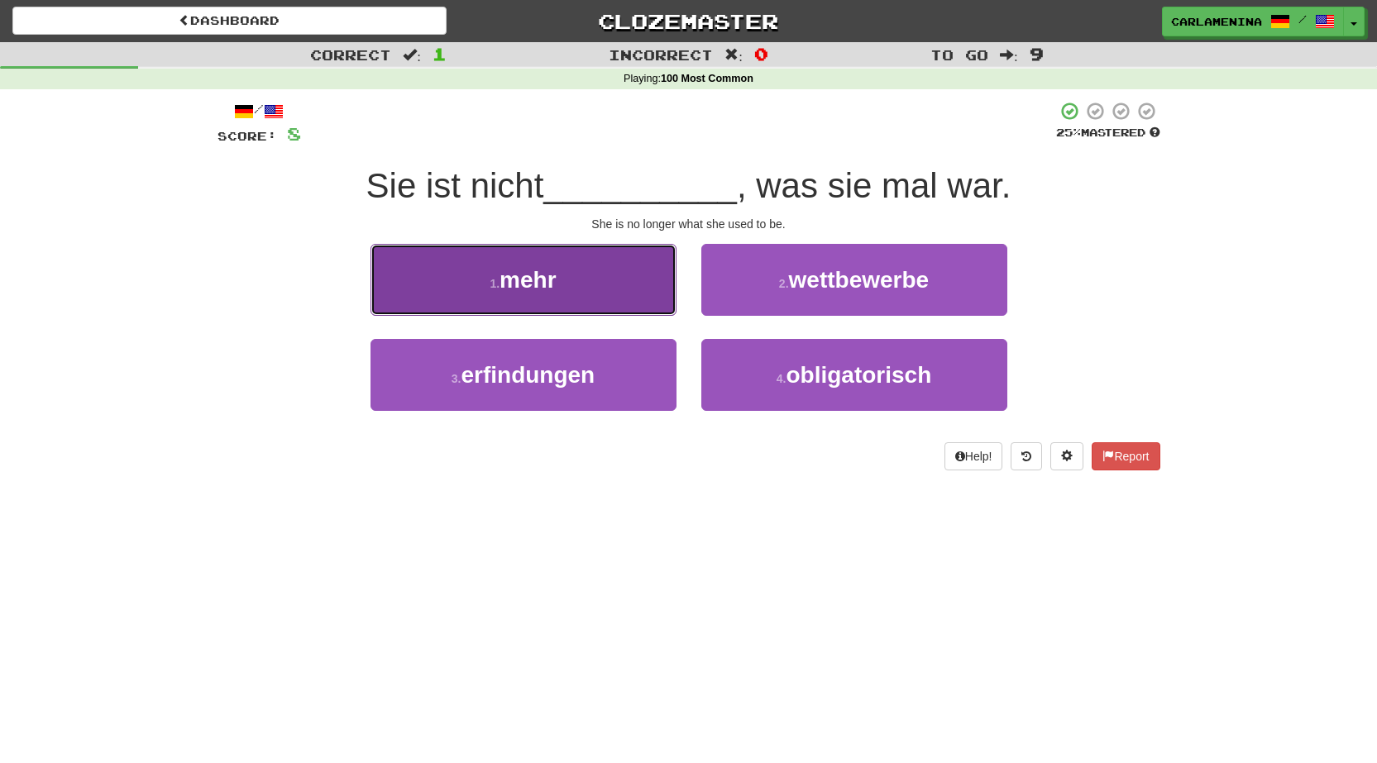
click at [542, 272] on span "mehr" at bounding box center [527, 280] width 56 height 26
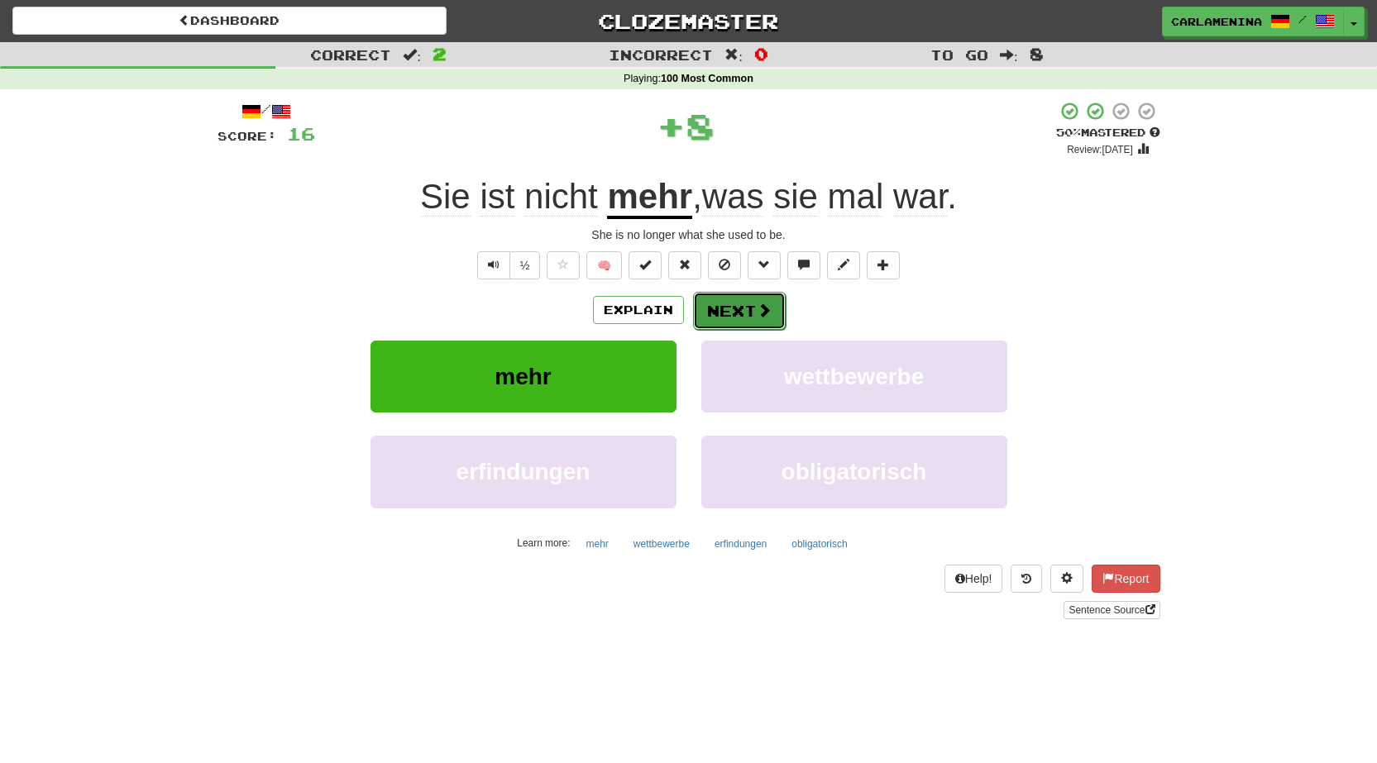
click at [752, 310] on button "Next" at bounding box center [739, 311] width 93 height 38
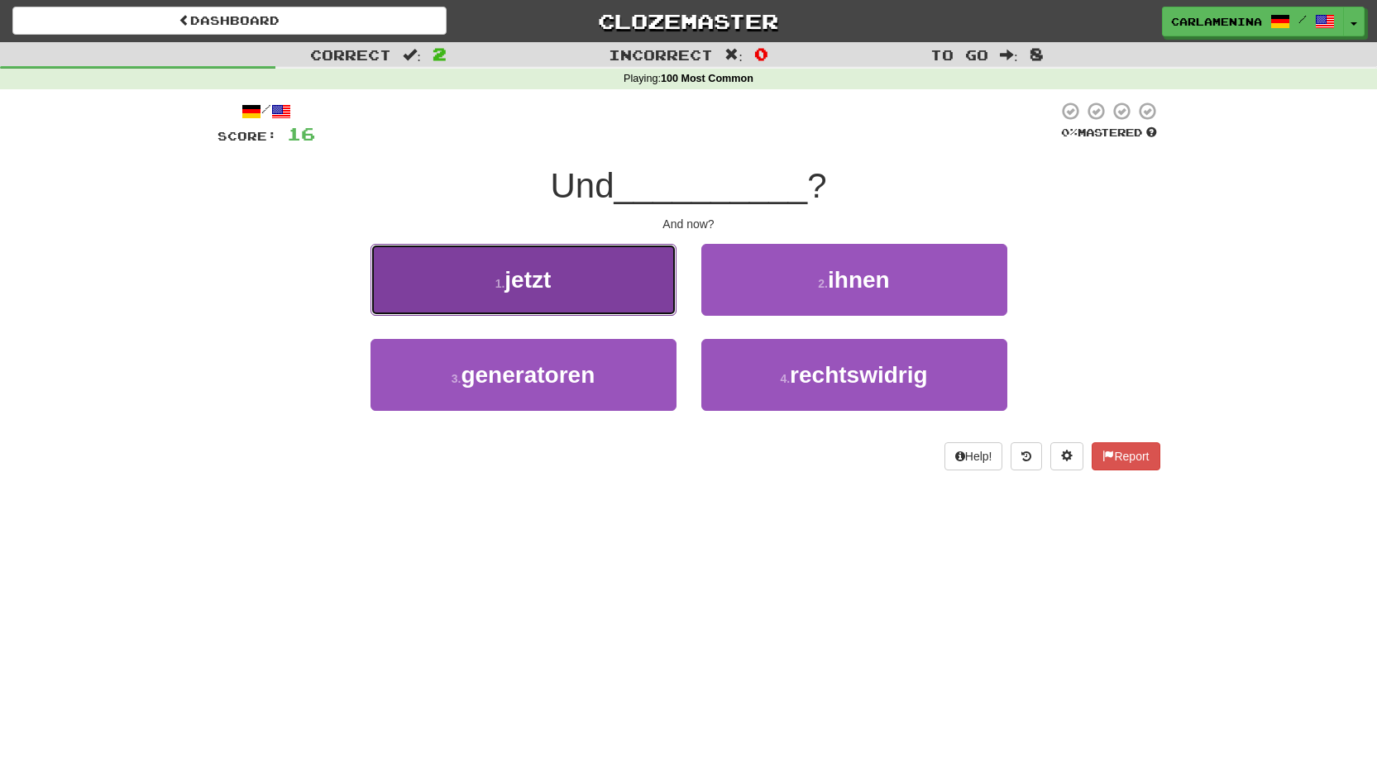
click at [617, 290] on button "1 . jetzt" at bounding box center [523, 280] width 306 height 72
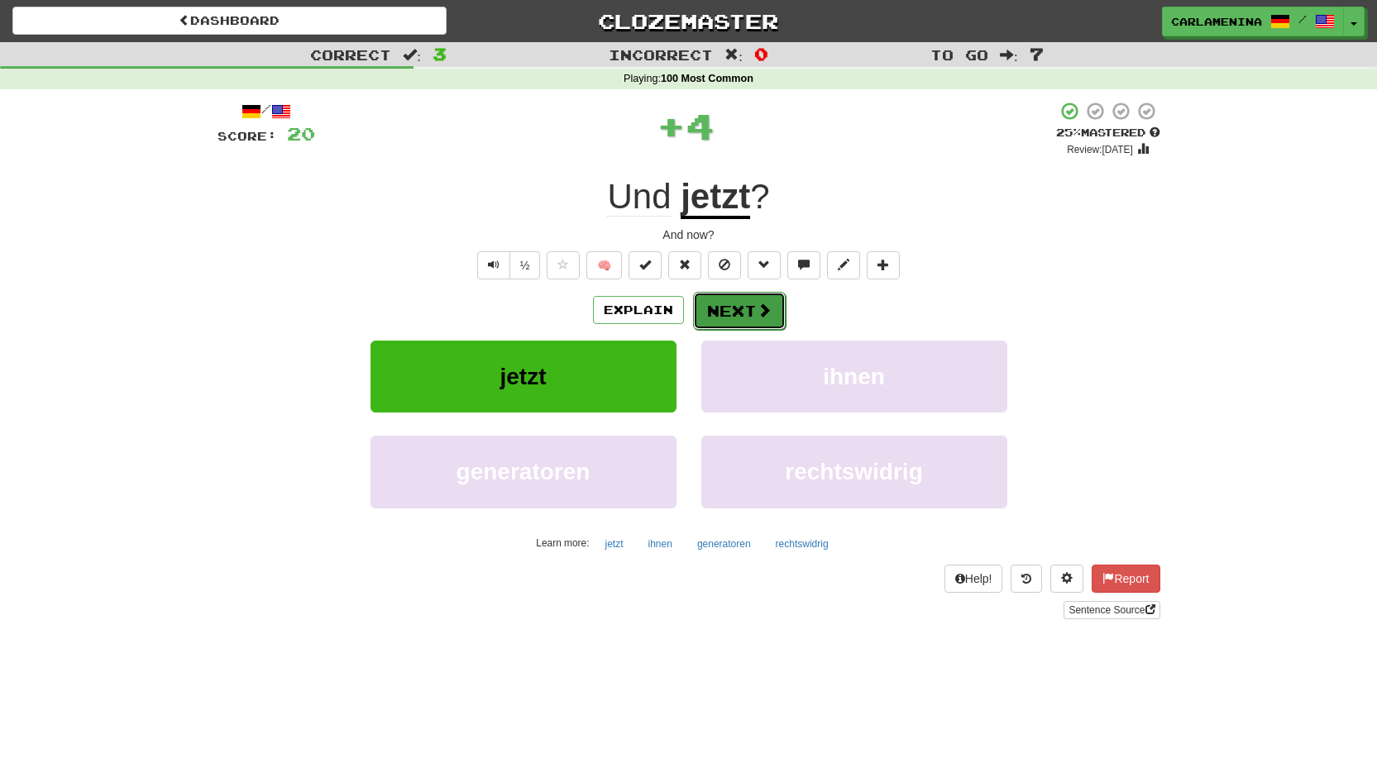
click at [741, 313] on button "Next" at bounding box center [739, 311] width 93 height 38
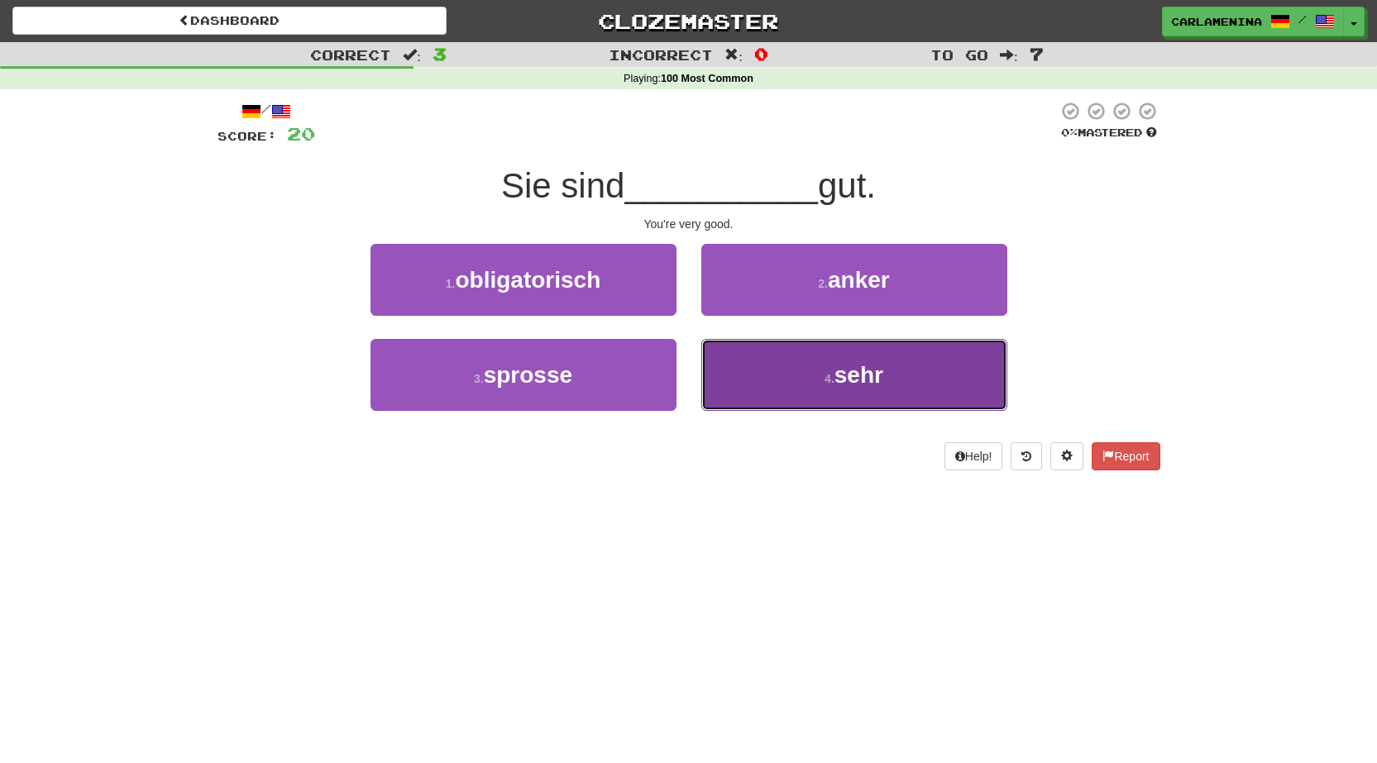
click at [828, 383] on small "4 ." at bounding box center [829, 378] width 10 height 13
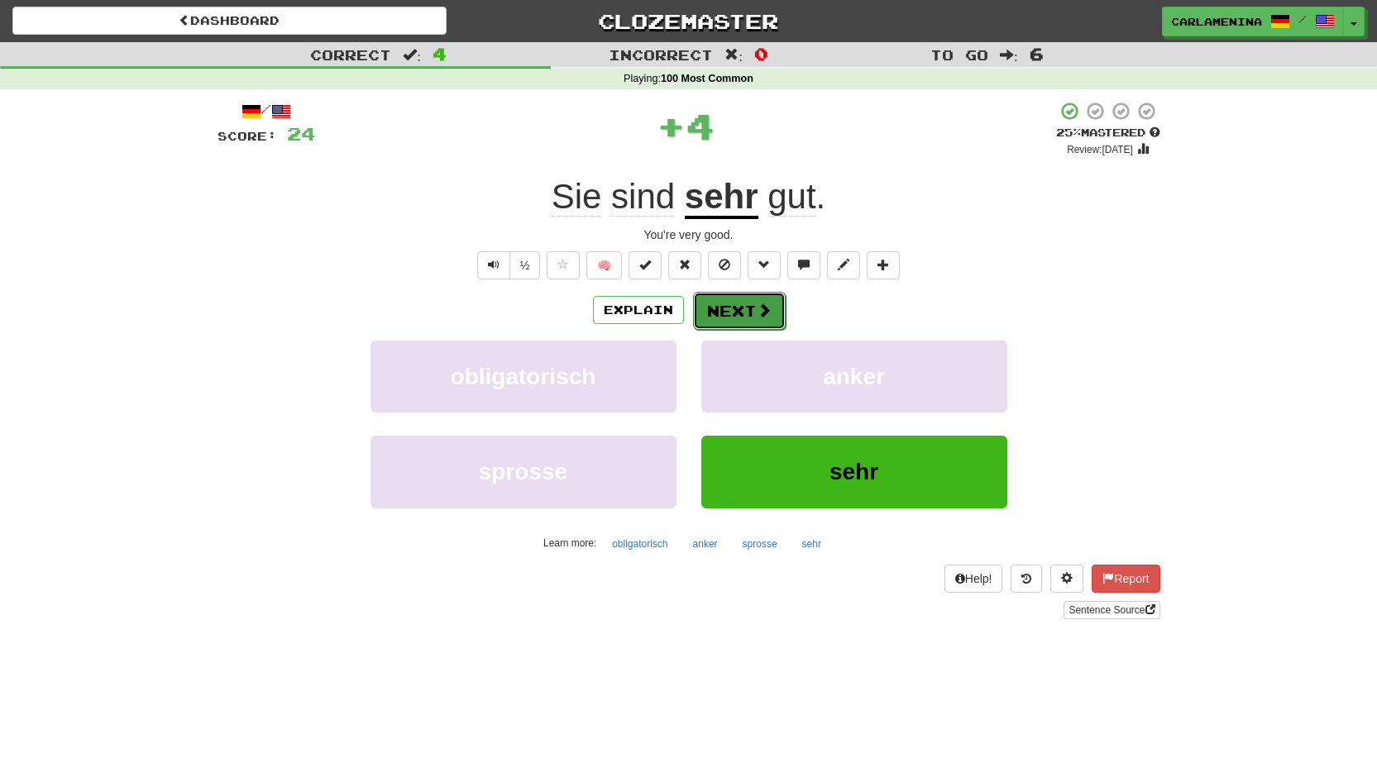
click at [736, 308] on button "Next" at bounding box center [739, 311] width 93 height 38
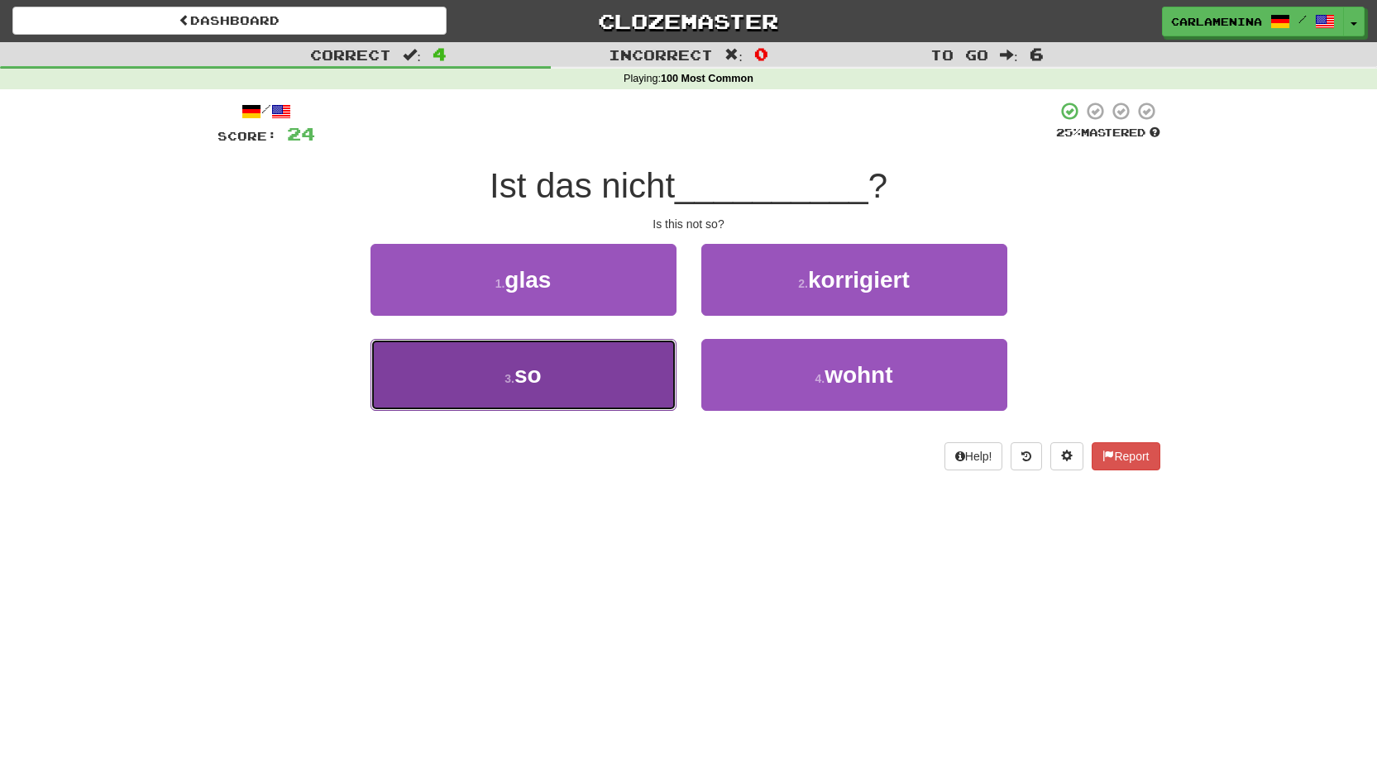
click at [647, 366] on button "3 . so" at bounding box center [523, 375] width 306 height 72
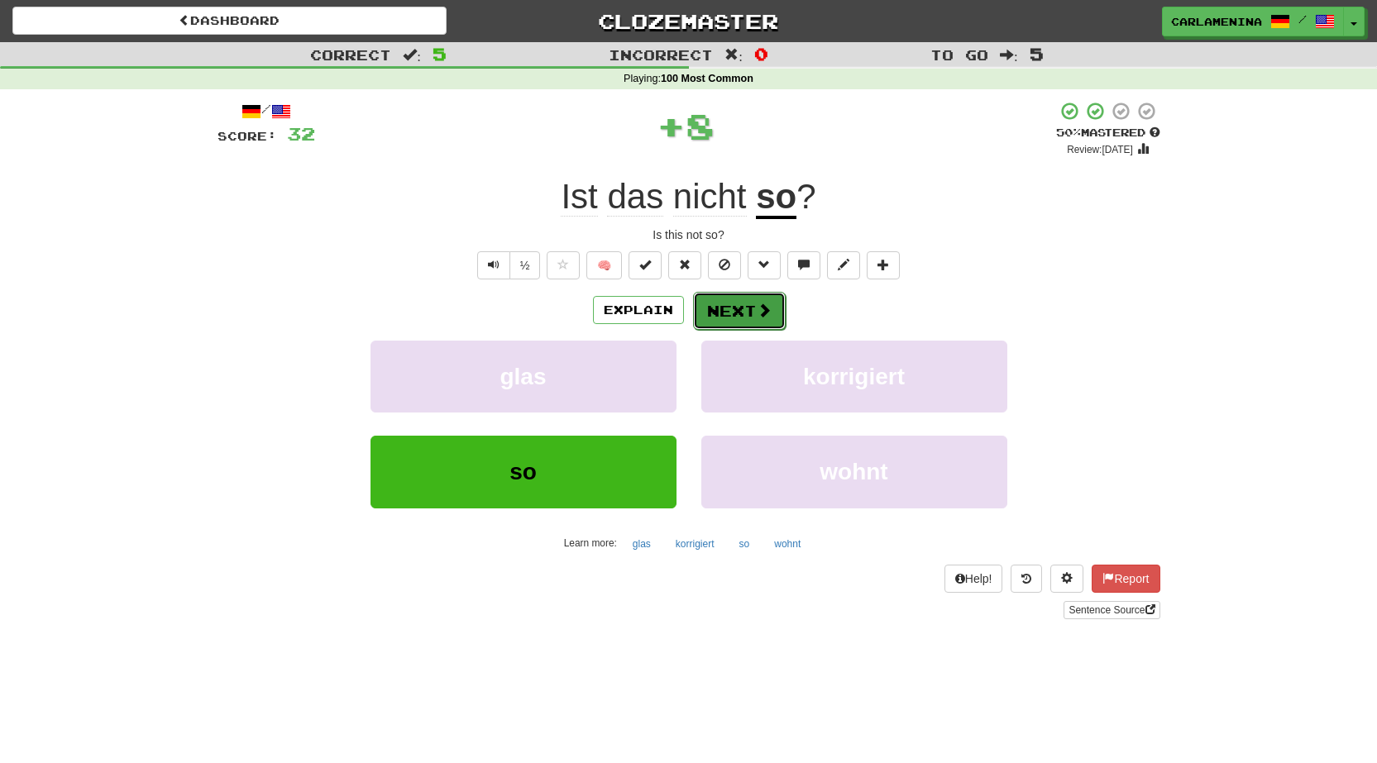
click at [729, 303] on button "Next" at bounding box center [739, 311] width 93 height 38
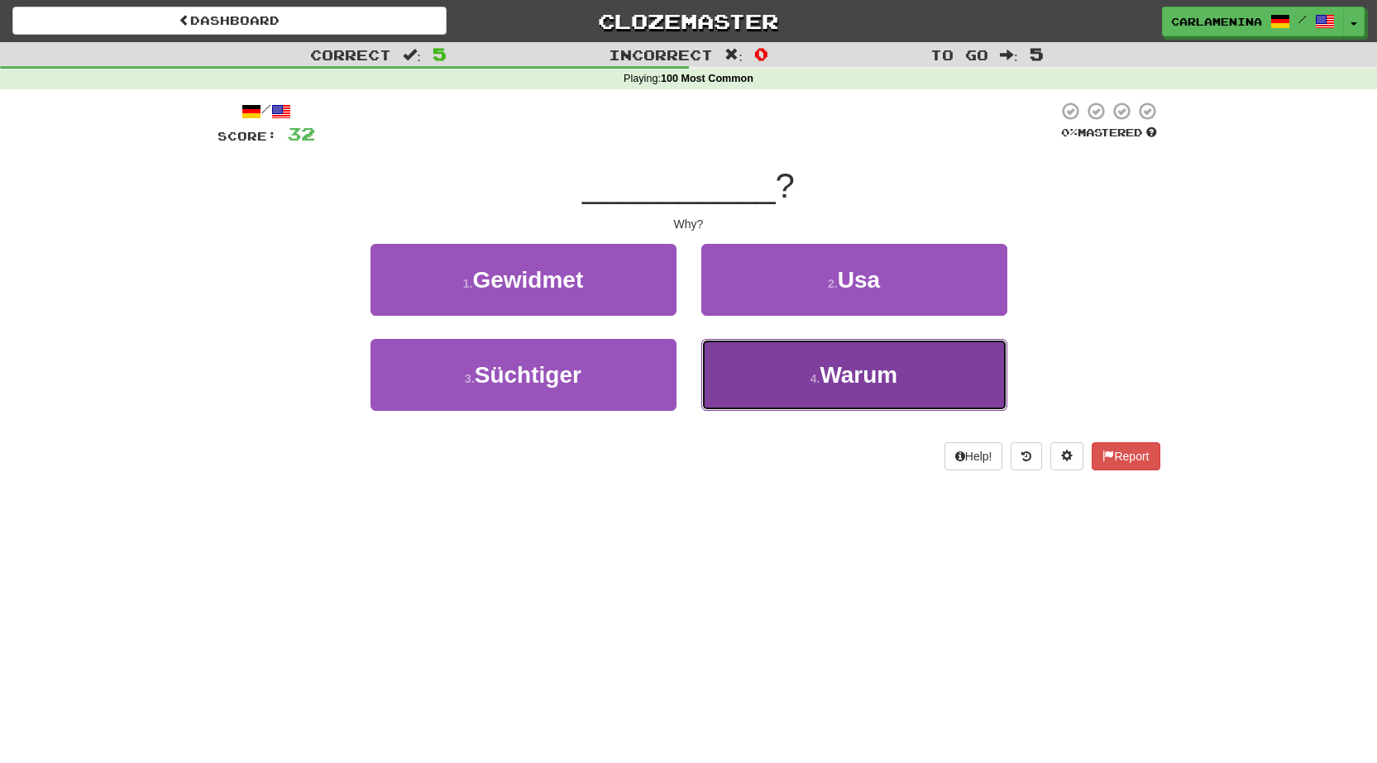
click at [825, 372] on span "Warum" at bounding box center [858, 375] width 78 height 26
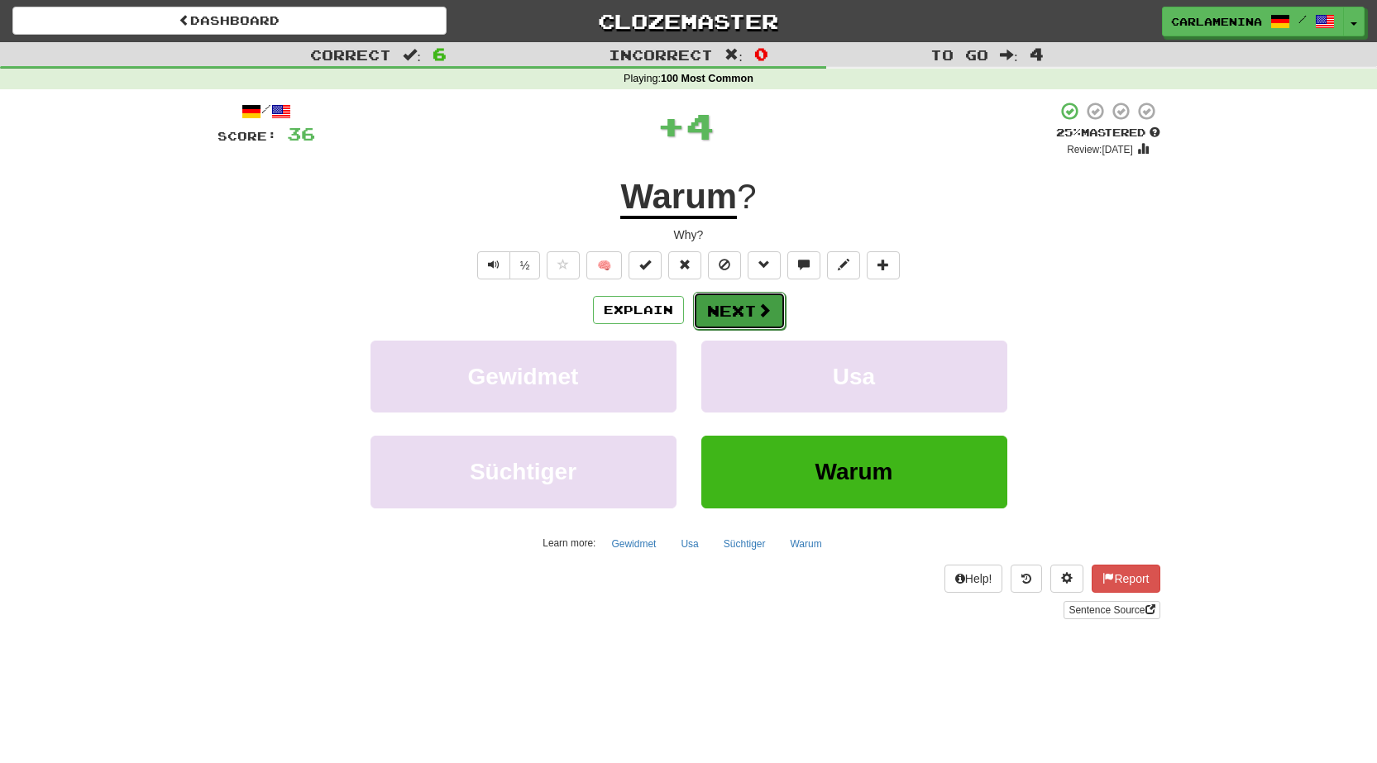
click at [761, 311] on span at bounding box center [764, 310] width 15 height 15
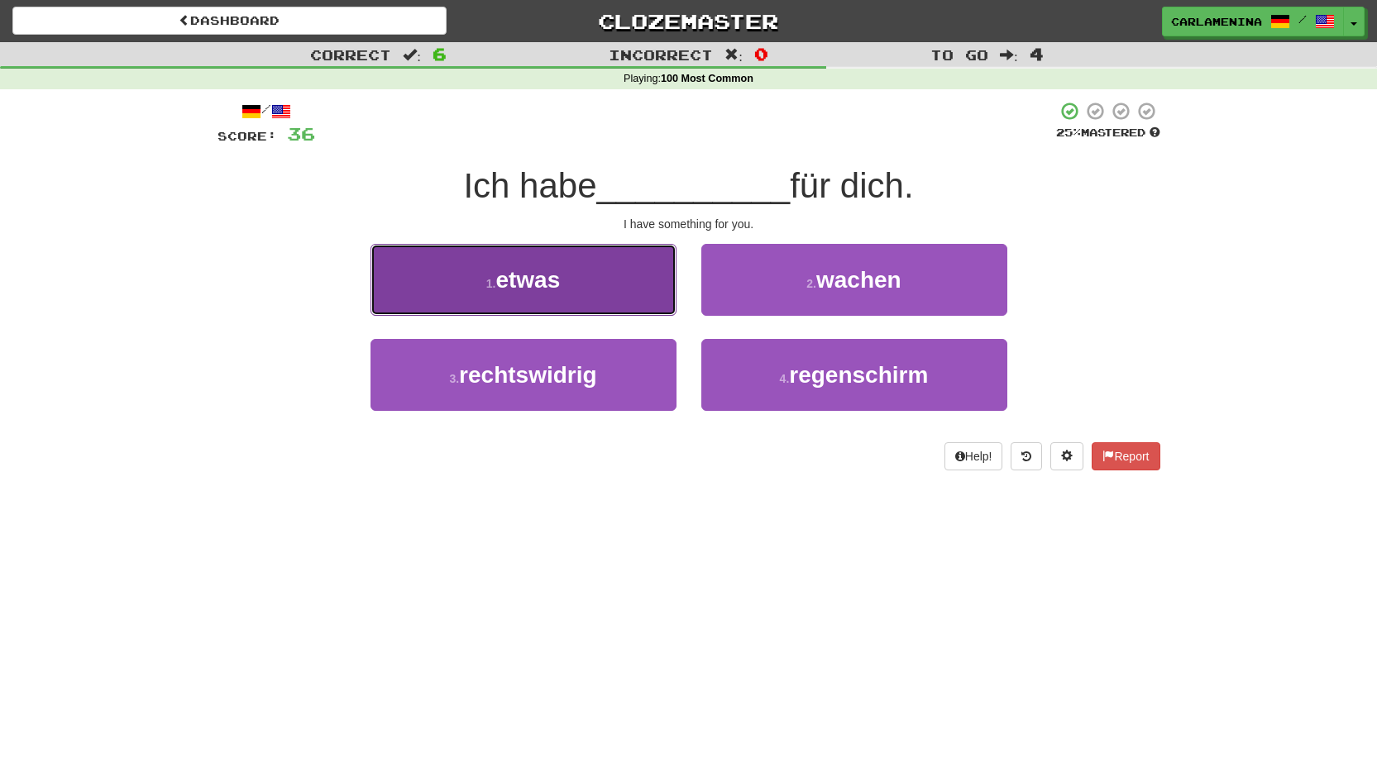
click at [570, 266] on button "1 . etwas" at bounding box center [523, 280] width 306 height 72
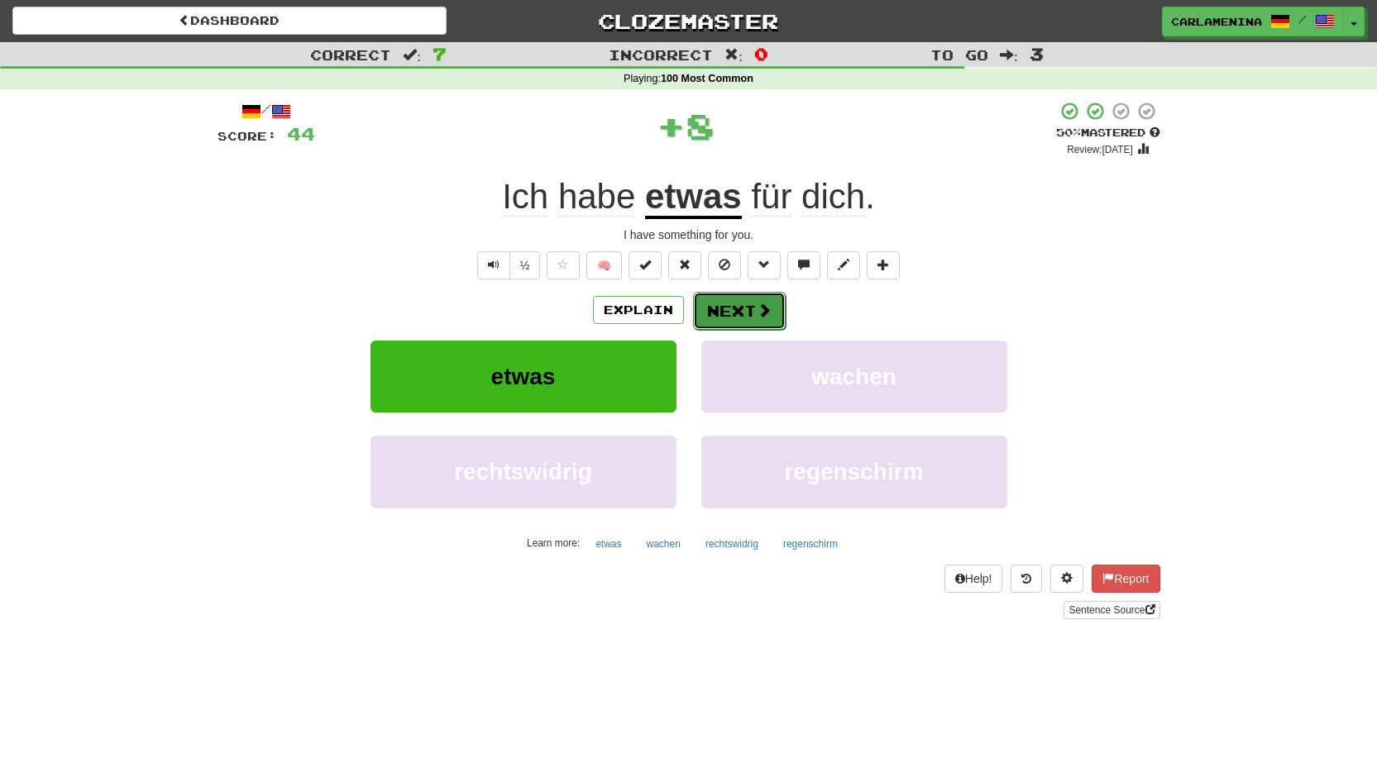
click at [752, 305] on button "Next" at bounding box center [739, 311] width 93 height 38
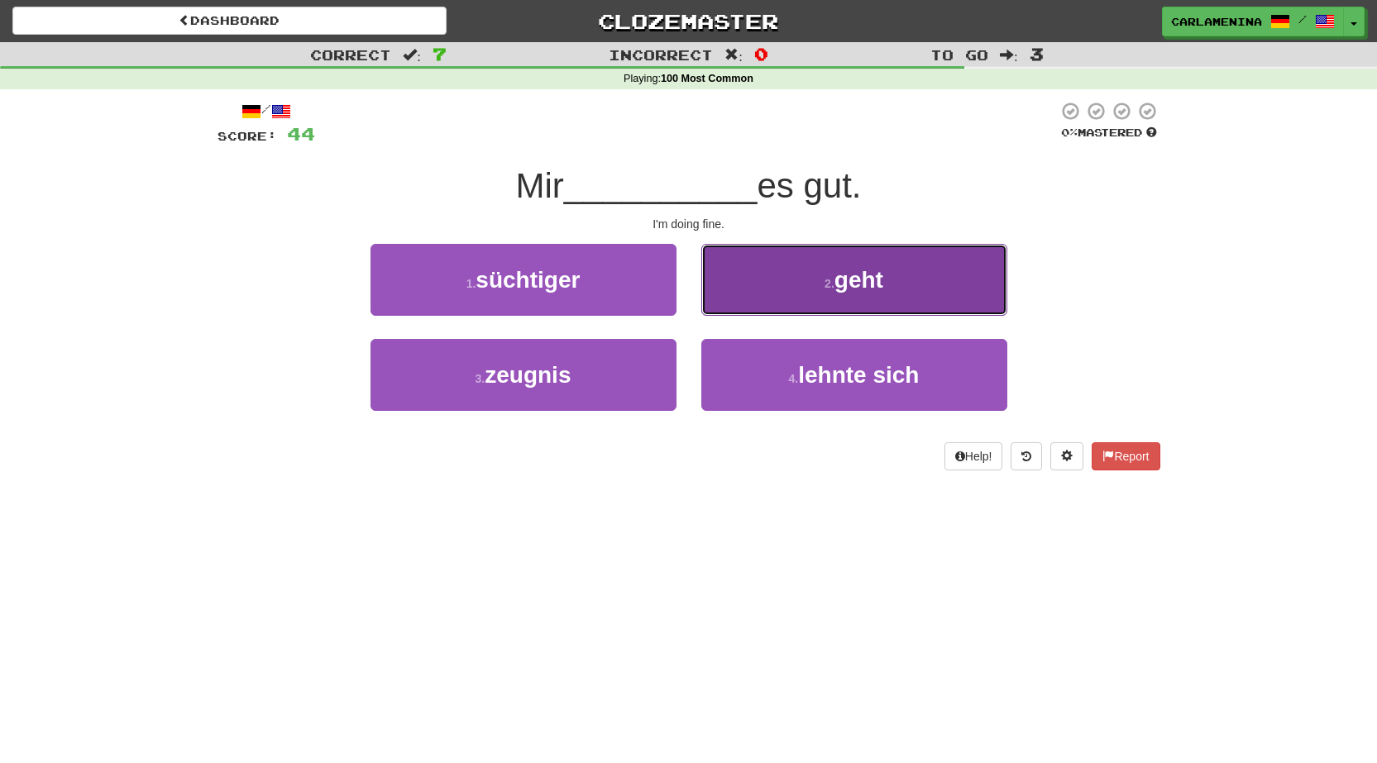
click at [876, 298] on button "2 . geht" at bounding box center [854, 280] width 306 height 72
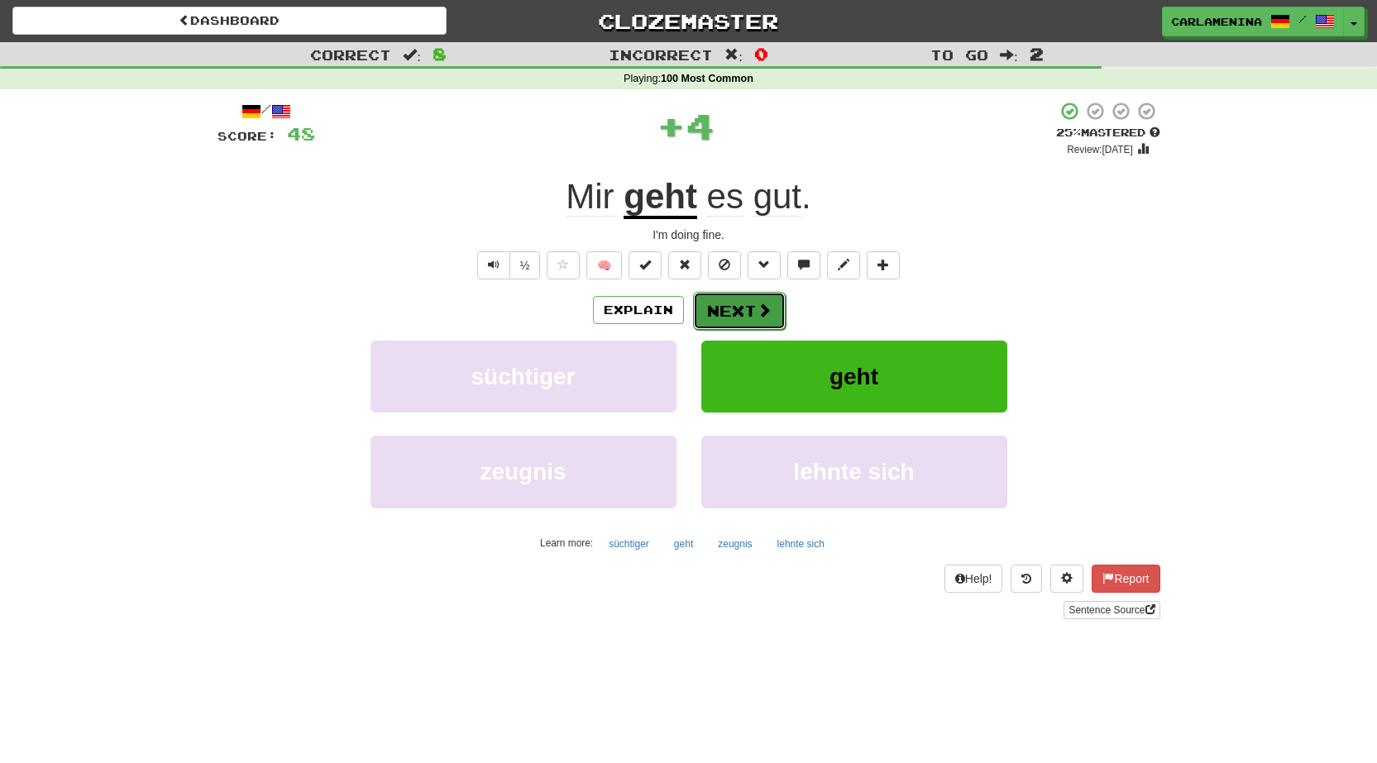
click at [767, 303] on span at bounding box center [764, 310] width 15 height 15
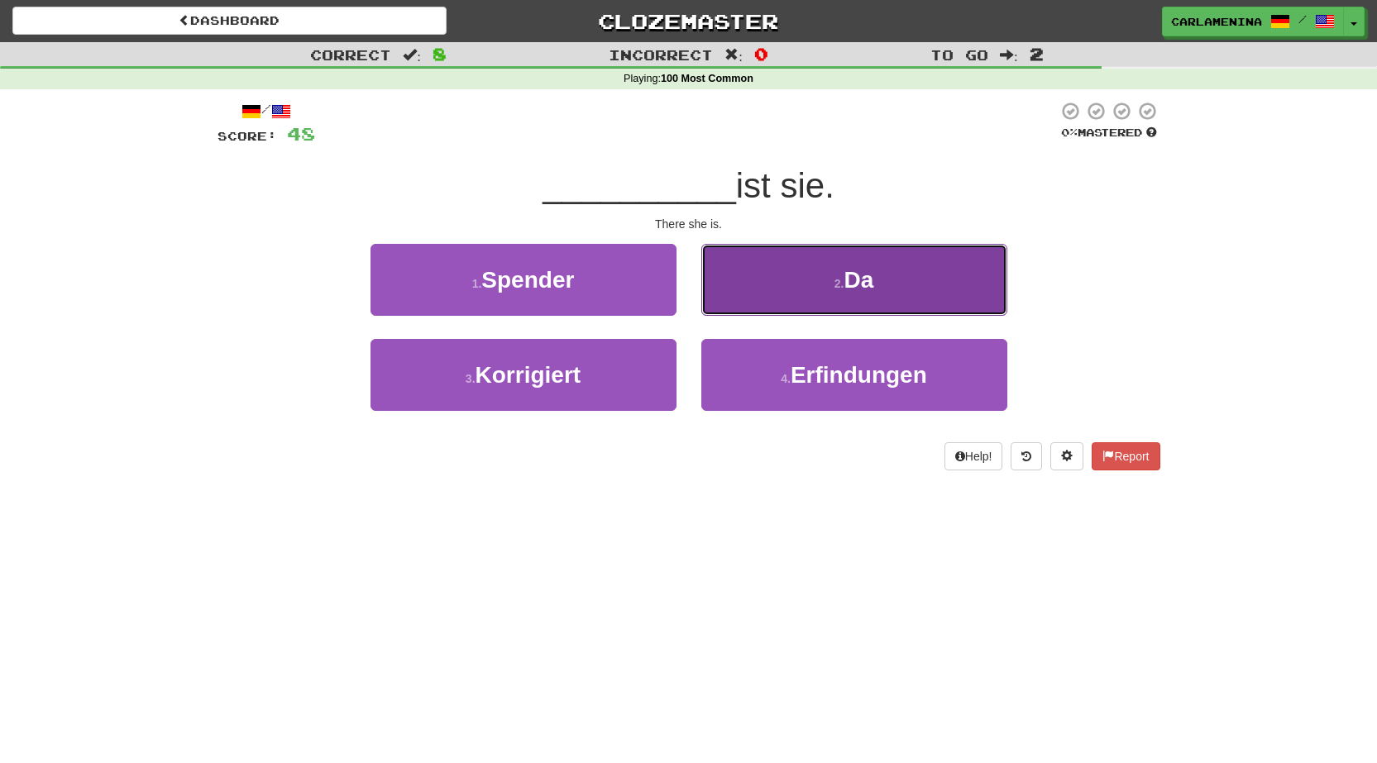
click at [818, 265] on button "2 . Da" at bounding box center [854, 280] width 306 height 72
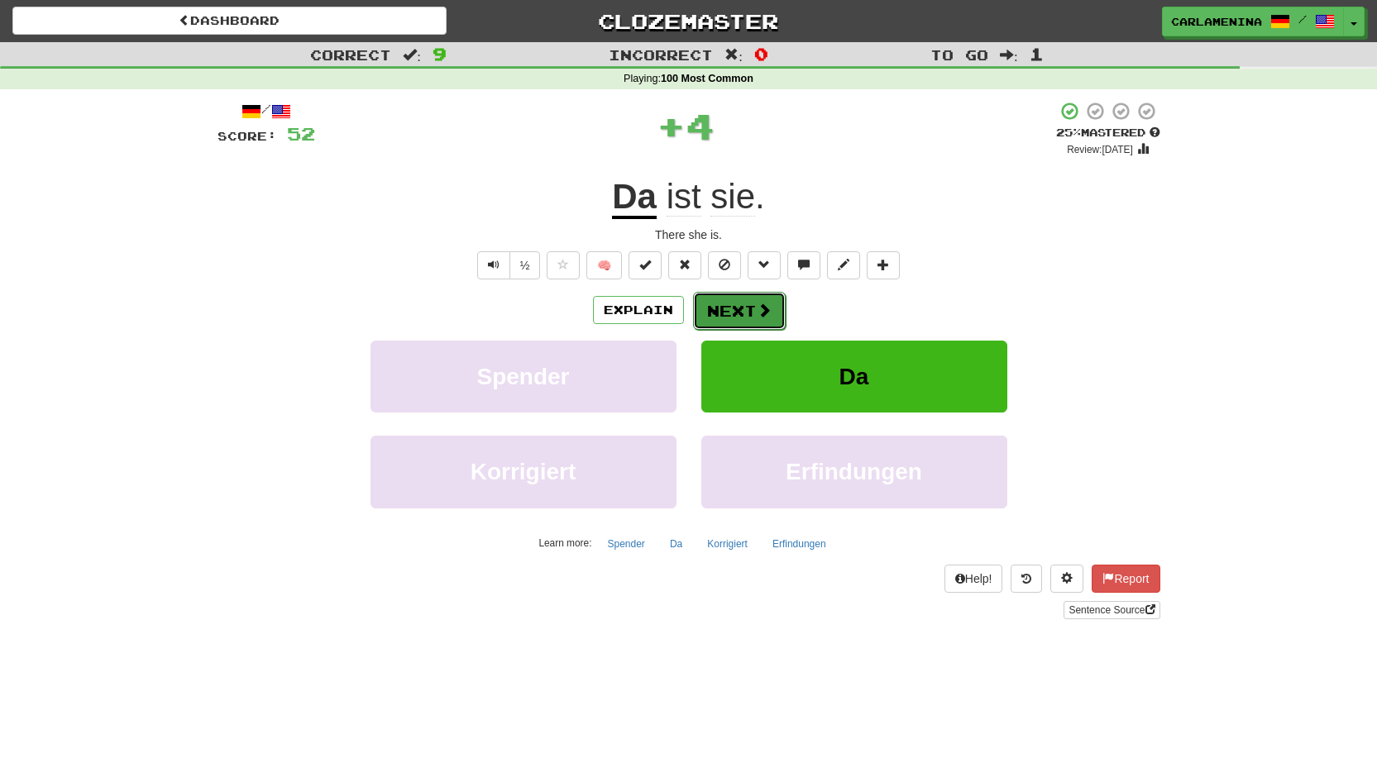
click at [762, 303] on span at bounding box center [764, 310] width 15 height 15
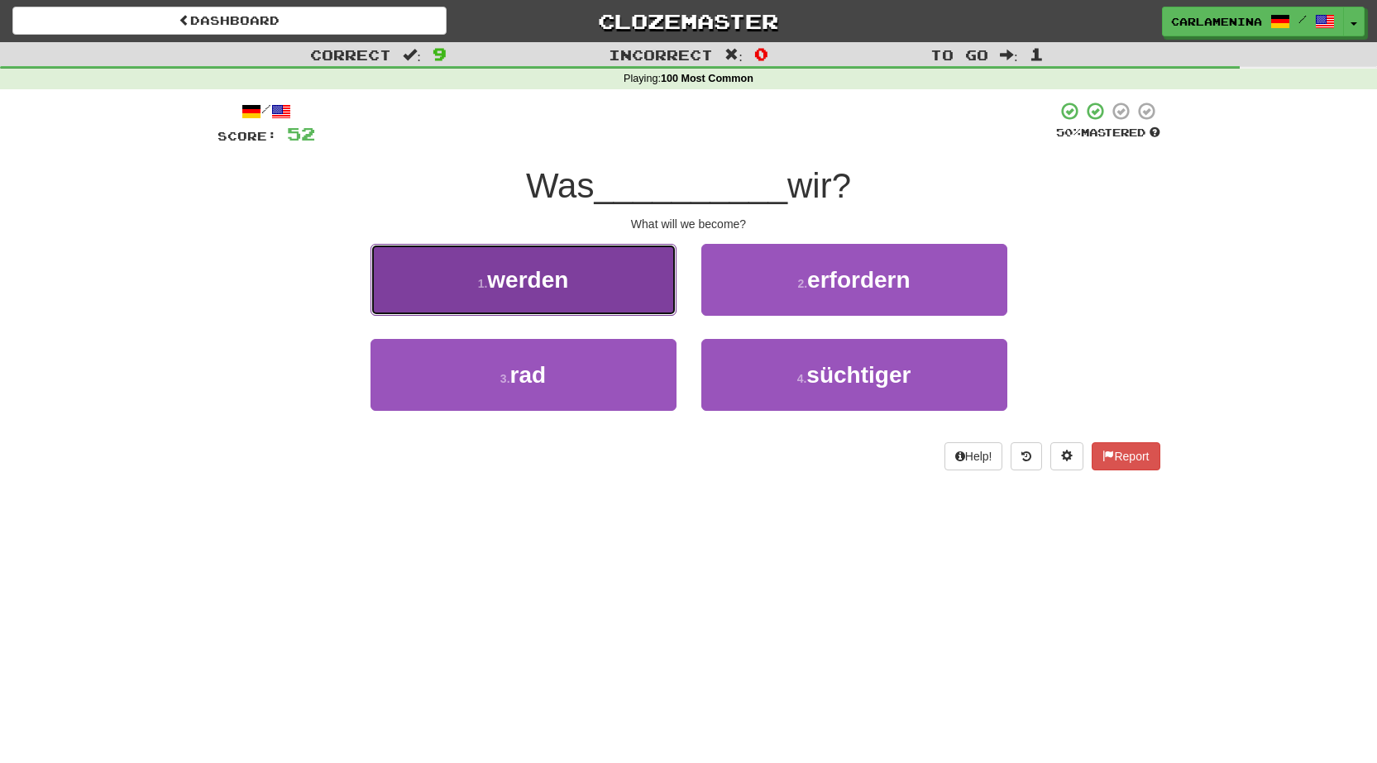
click at [578, 274] on button "1 . werden" at bounding box center [523, 280] width 306 height 72
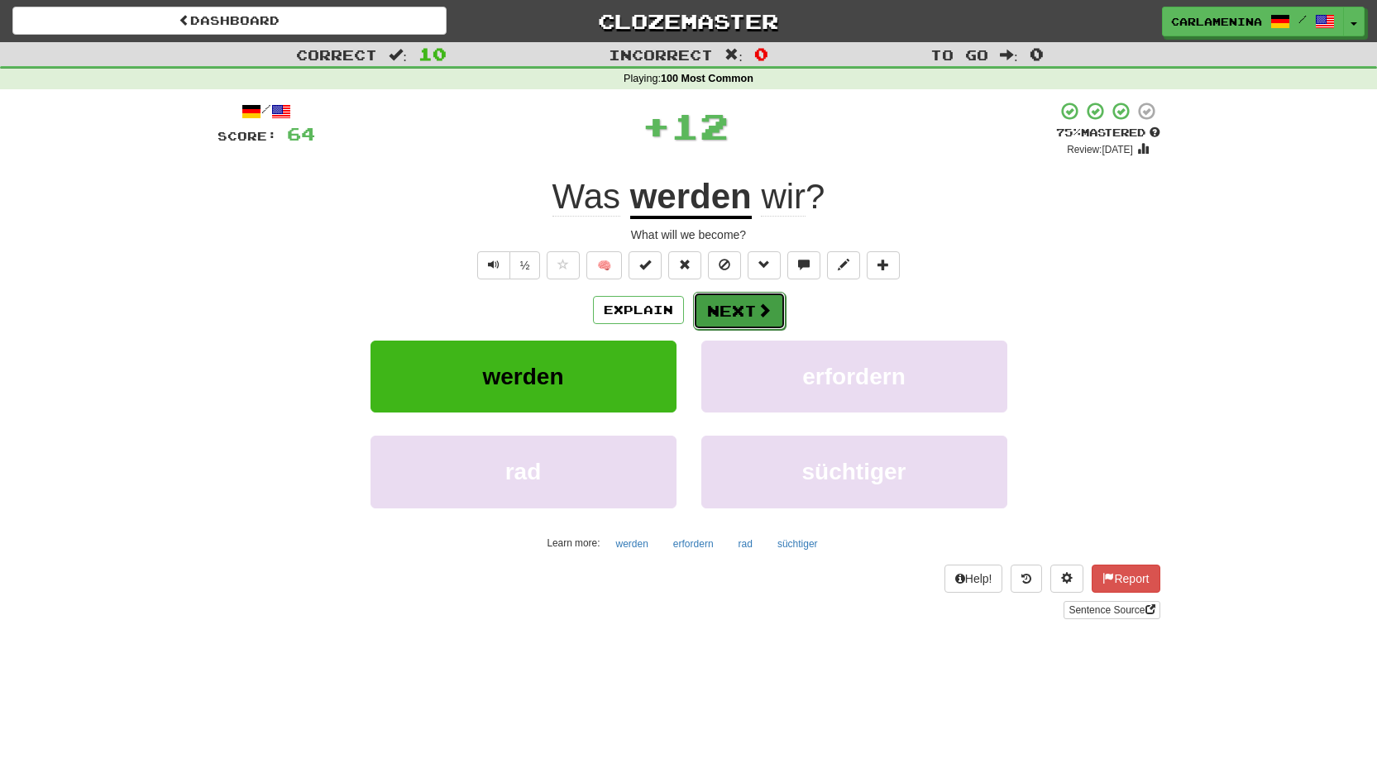
click at [753, 308] on button "Next" at bounding box center [739, 311] width 93 height 38
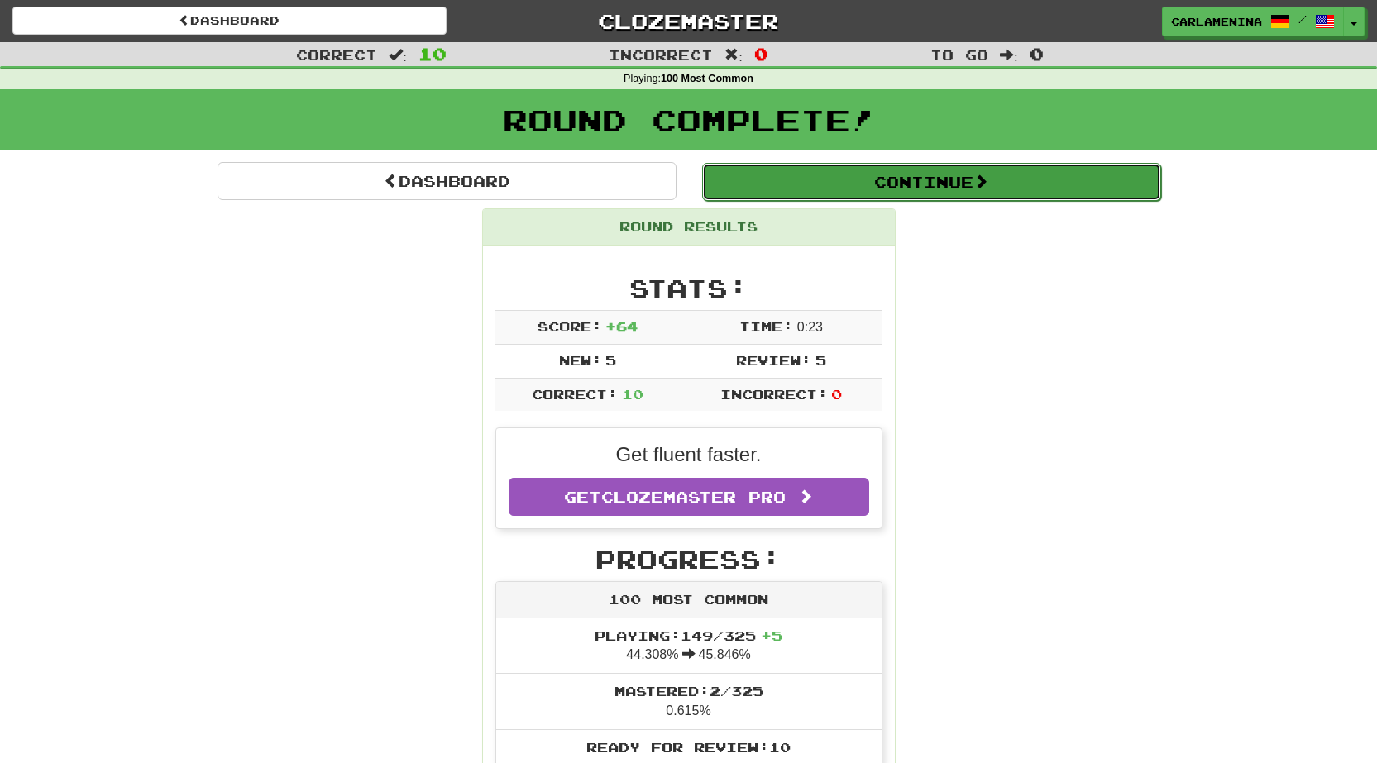
click at [913, 186] on button "Continue" at bounding box center [931, 182] width 459 height 38
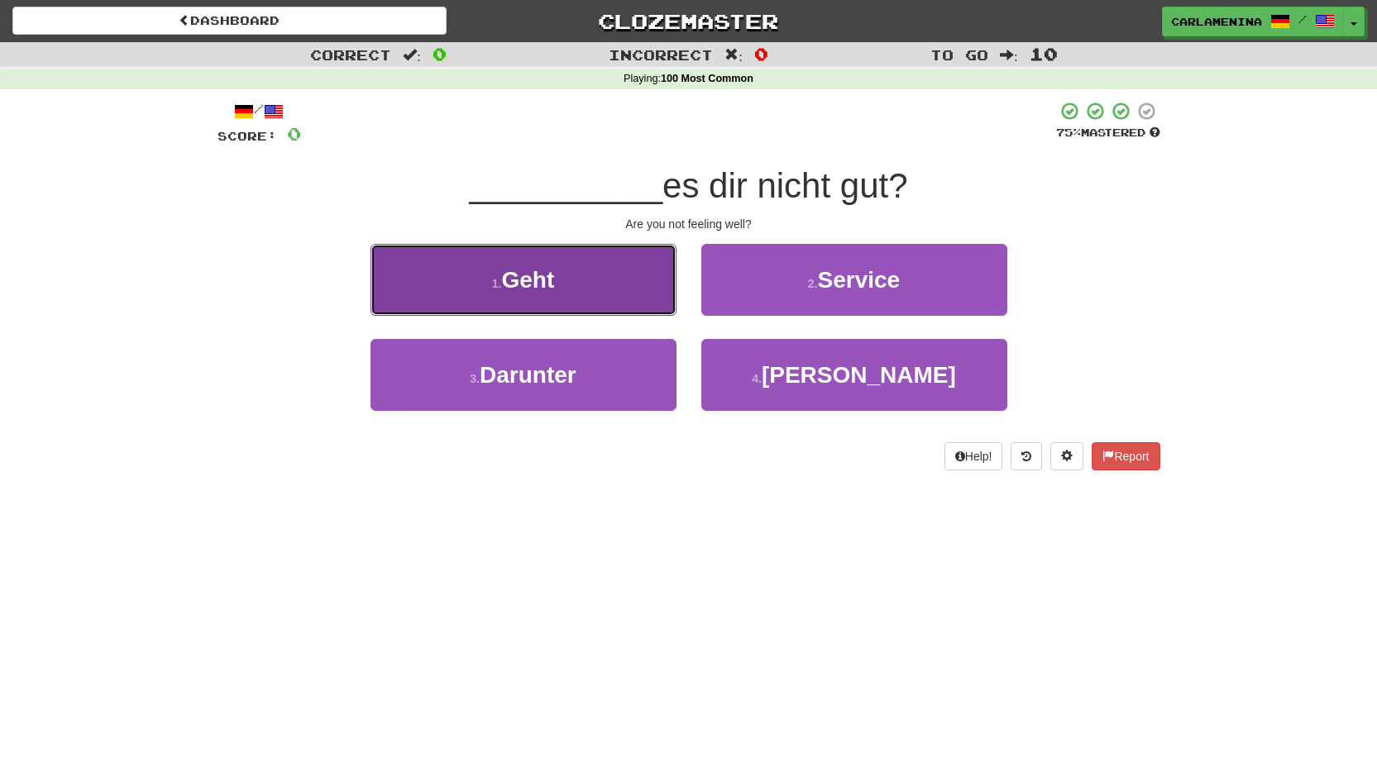
click at [612, 278] on button "1 . Geht" at bounding box center [523, 280] width 306 height 72
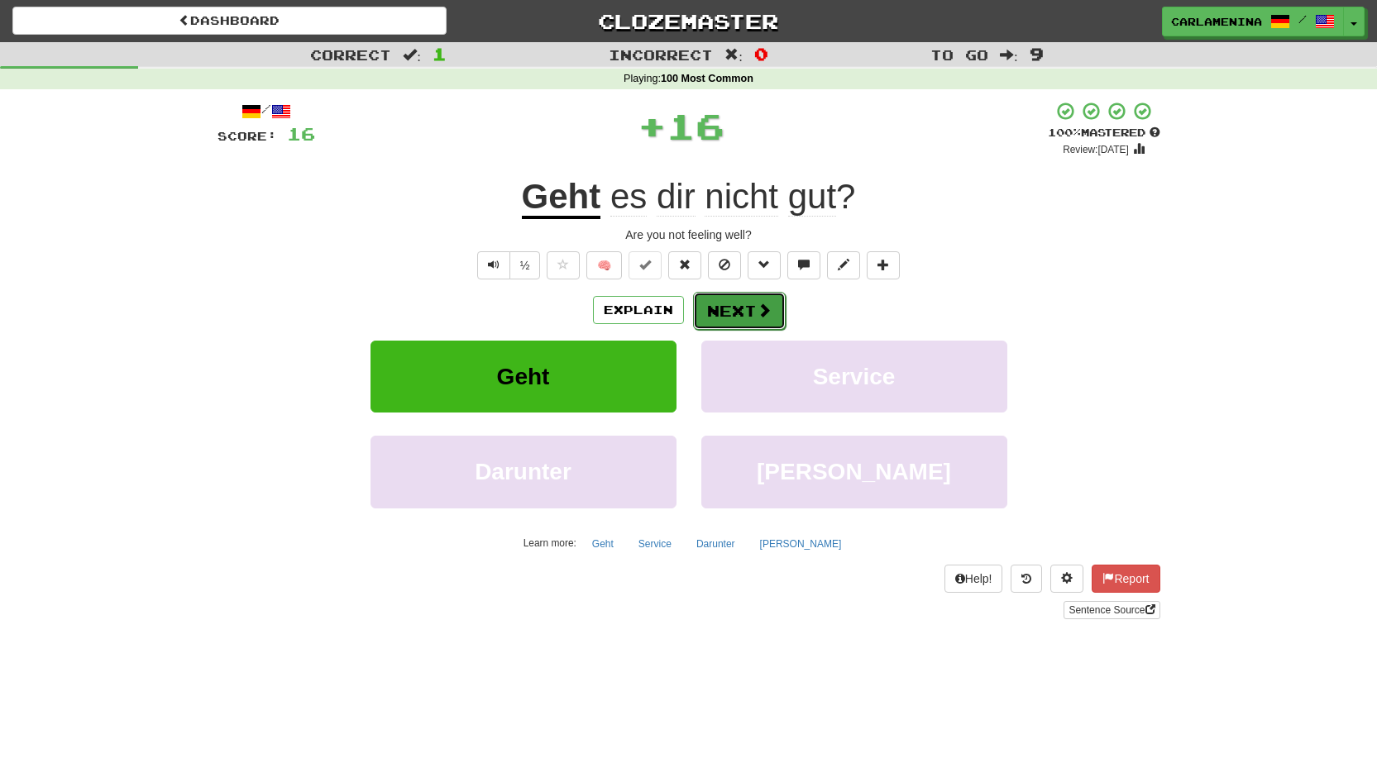
click at [728, 308] on button "Next" at bounding box center [739, 311] width 93 height 38
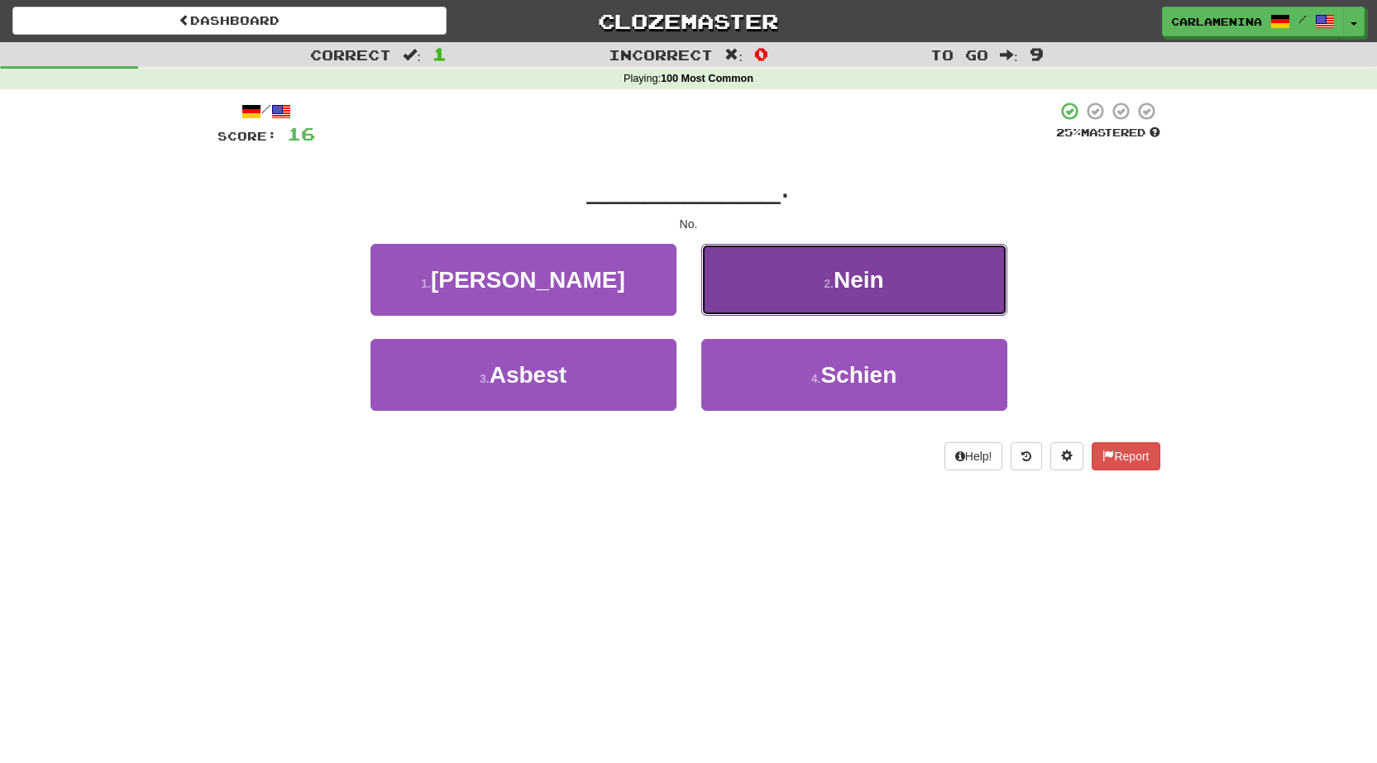
click at [839, 287] on span "Nein" at bounding box center [858, 280] width 50 height 26
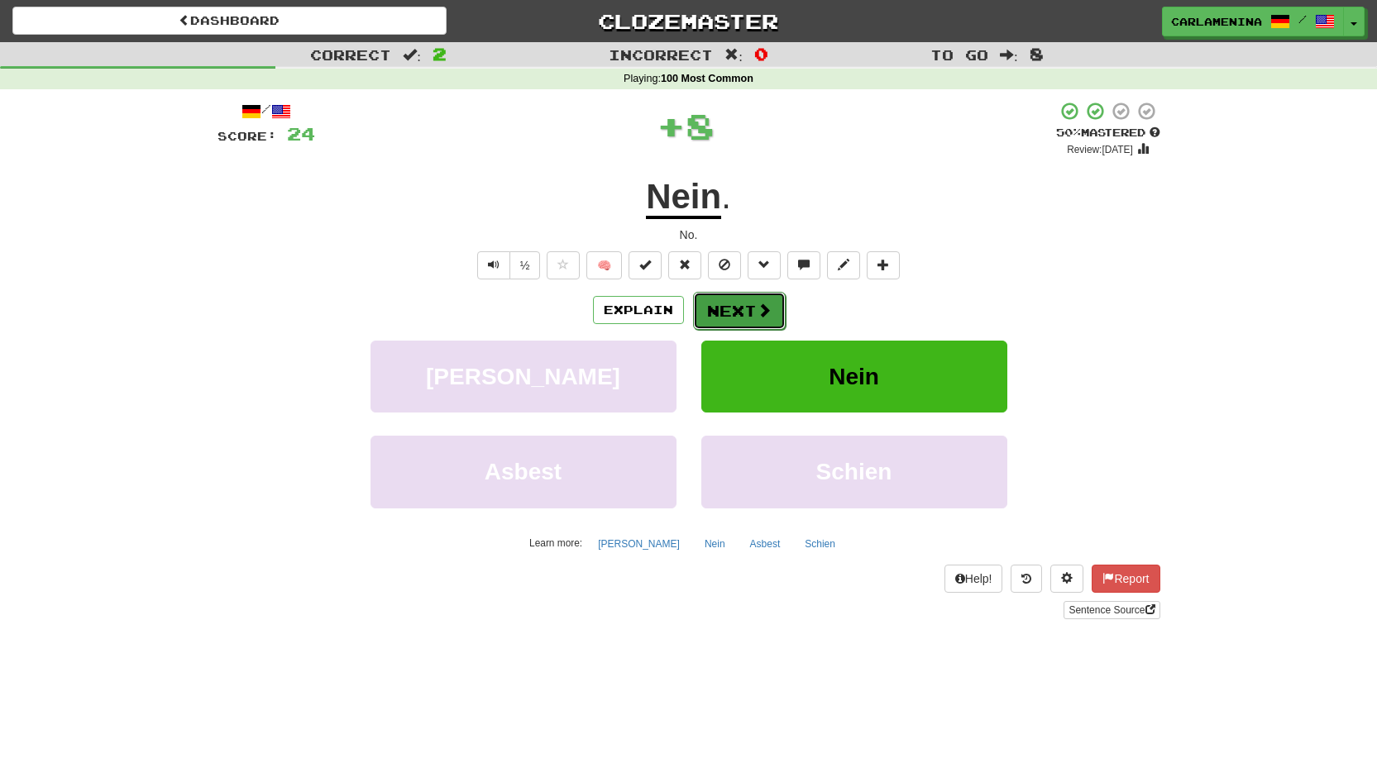
click at [757, 318] on span at bounding box center [764, 310] width 15 height 15
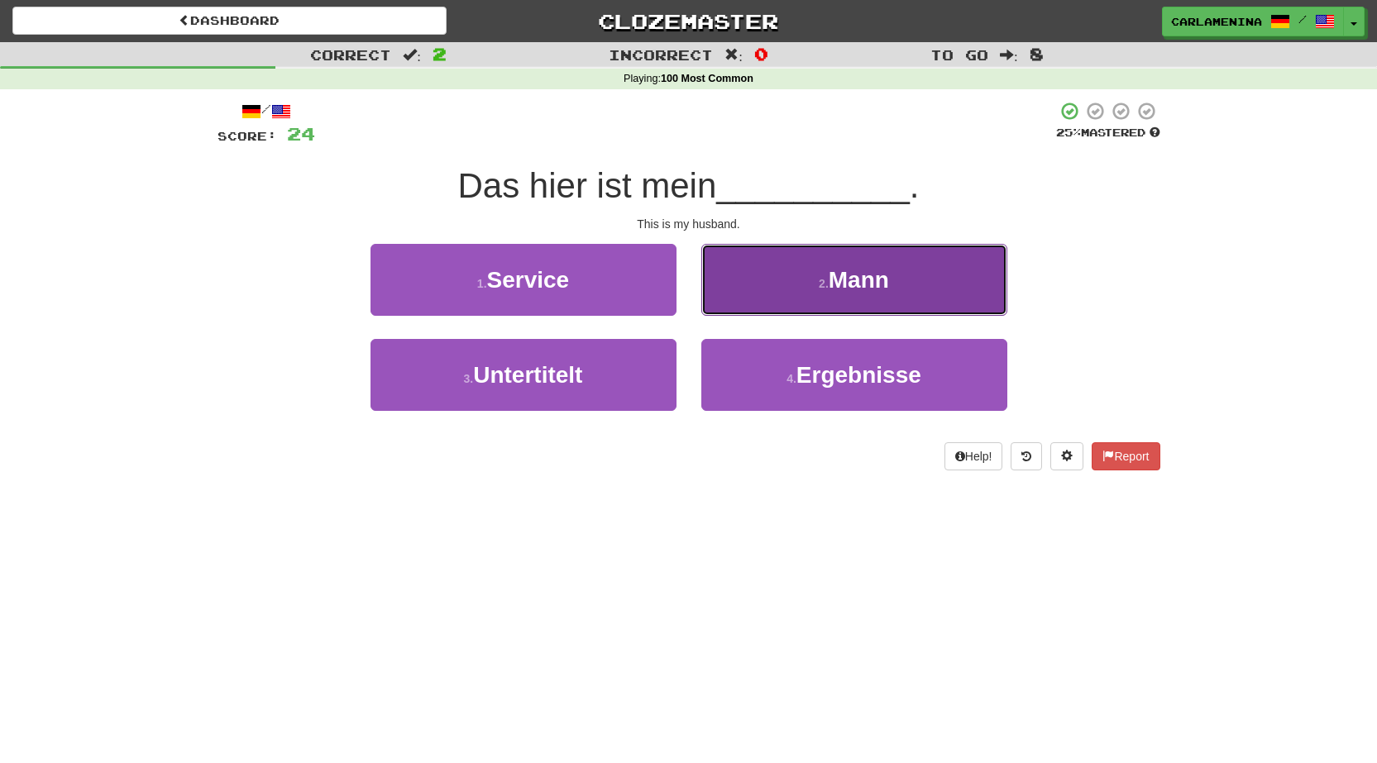
click at [895, 273] on button "2 . Mann" at bounding box center [854, 280] width 306 height 72
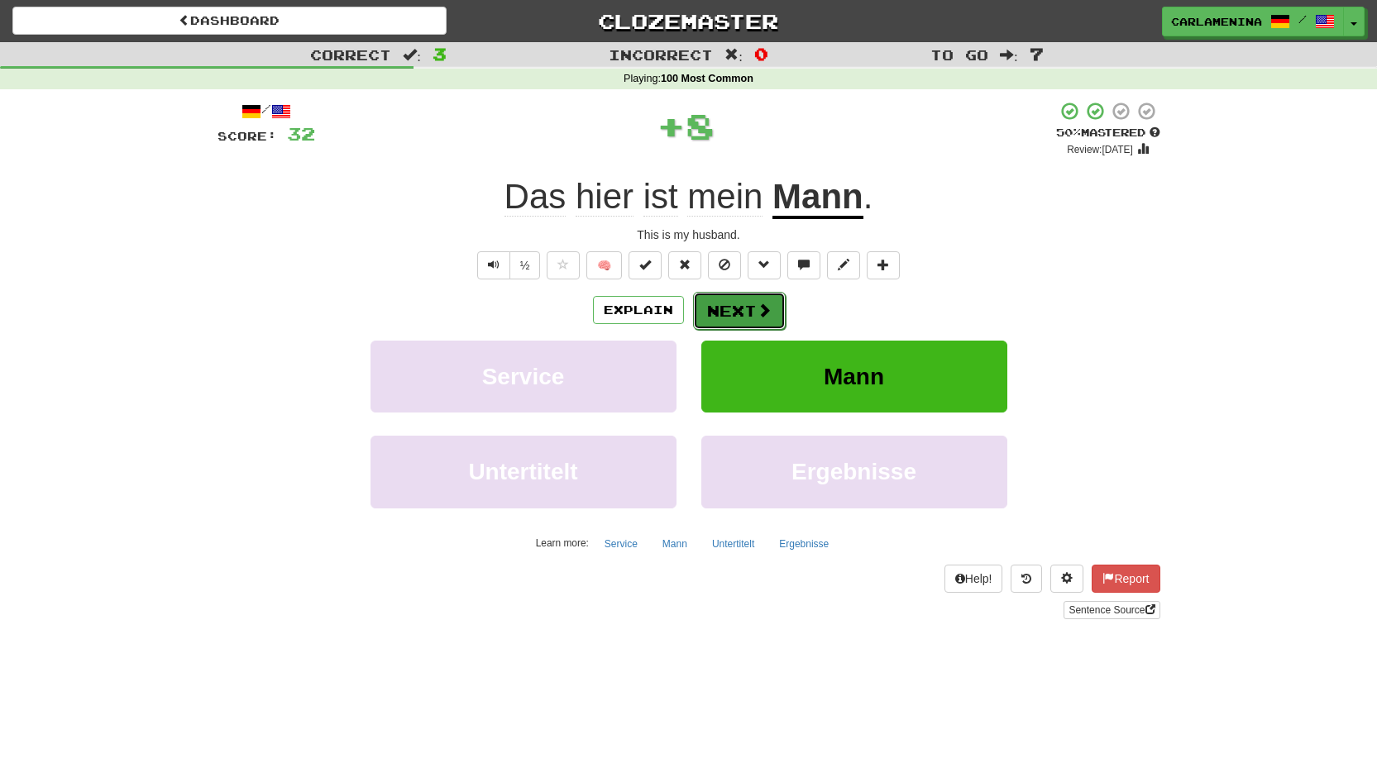
click at [760, 296] on button "Next" at bounding box center [739, 311] width 93 height 38
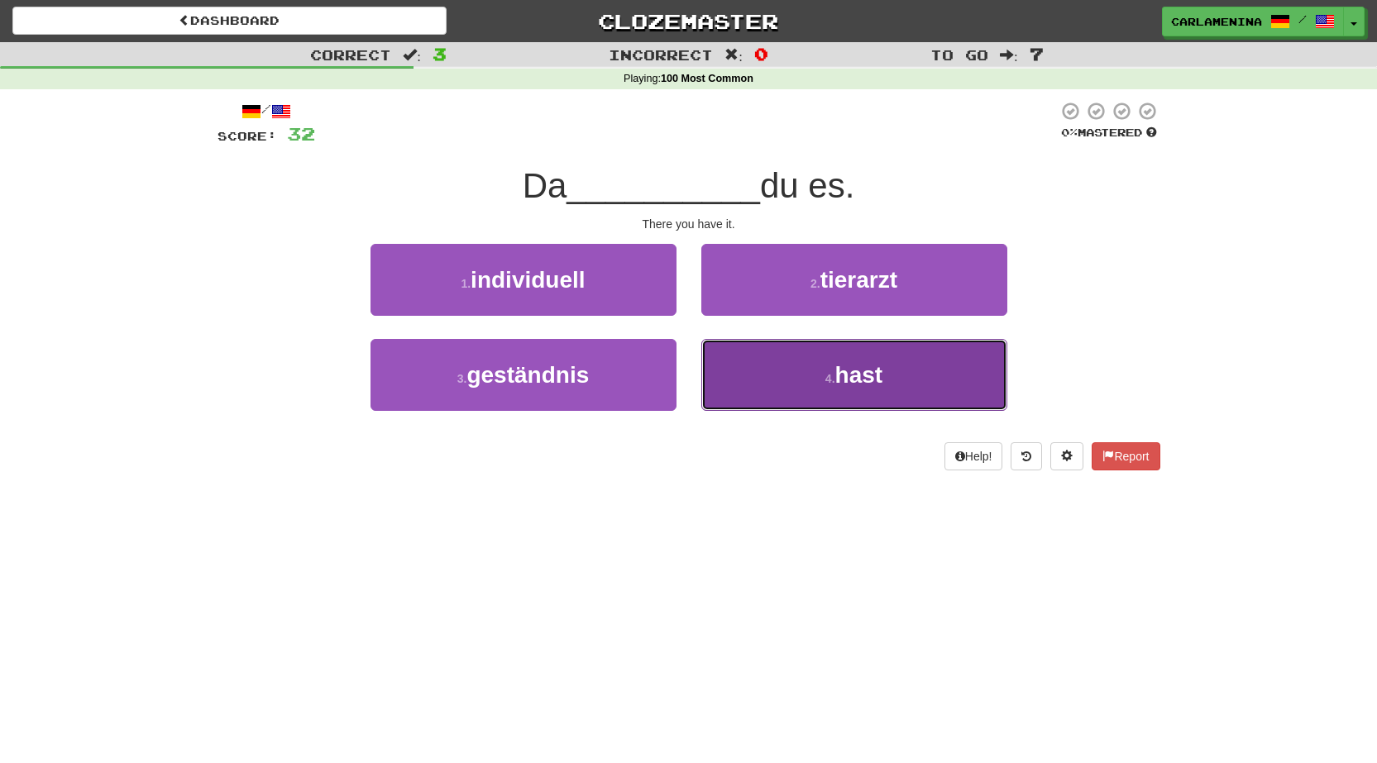
click at [810, 391] on button "4 . hast" at bounding box center [854, 375] width 306 height 72
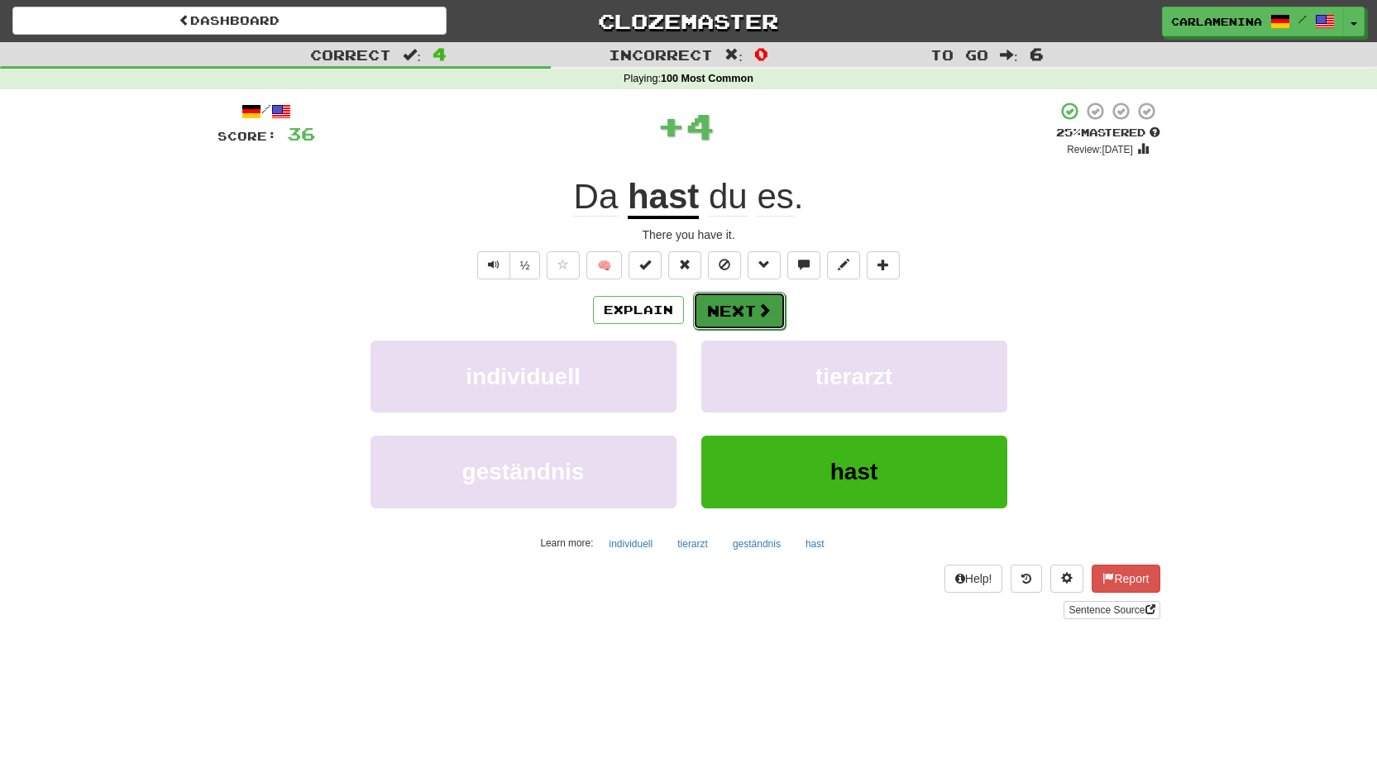
click at [757, 308] on span at bounding box center [764, 310] width 15 height 15
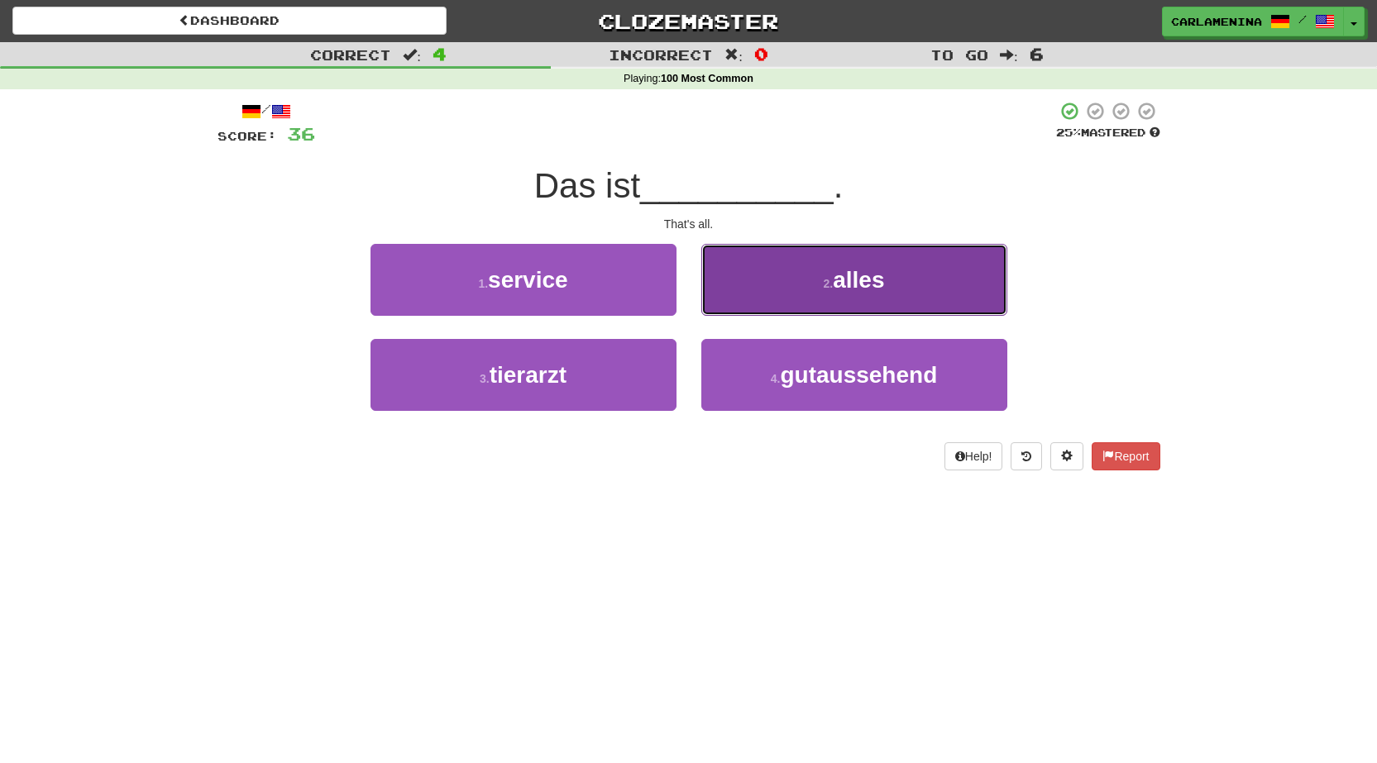
click at [892, 278] on button "2 . alles" at bounding box center [854, 280] width 306 height 72
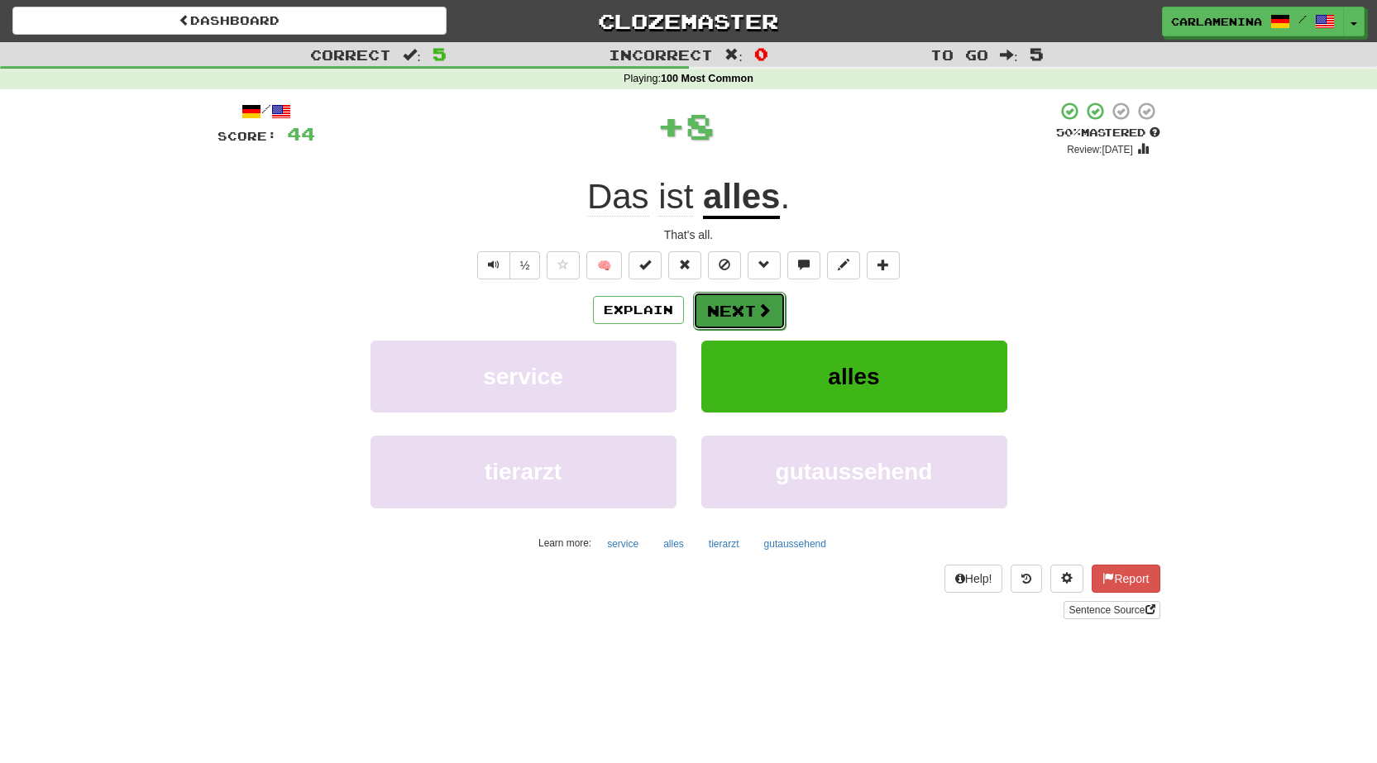
click at [719, 309] on button "Next" at bounding box center [739, 311] width 93 height 38
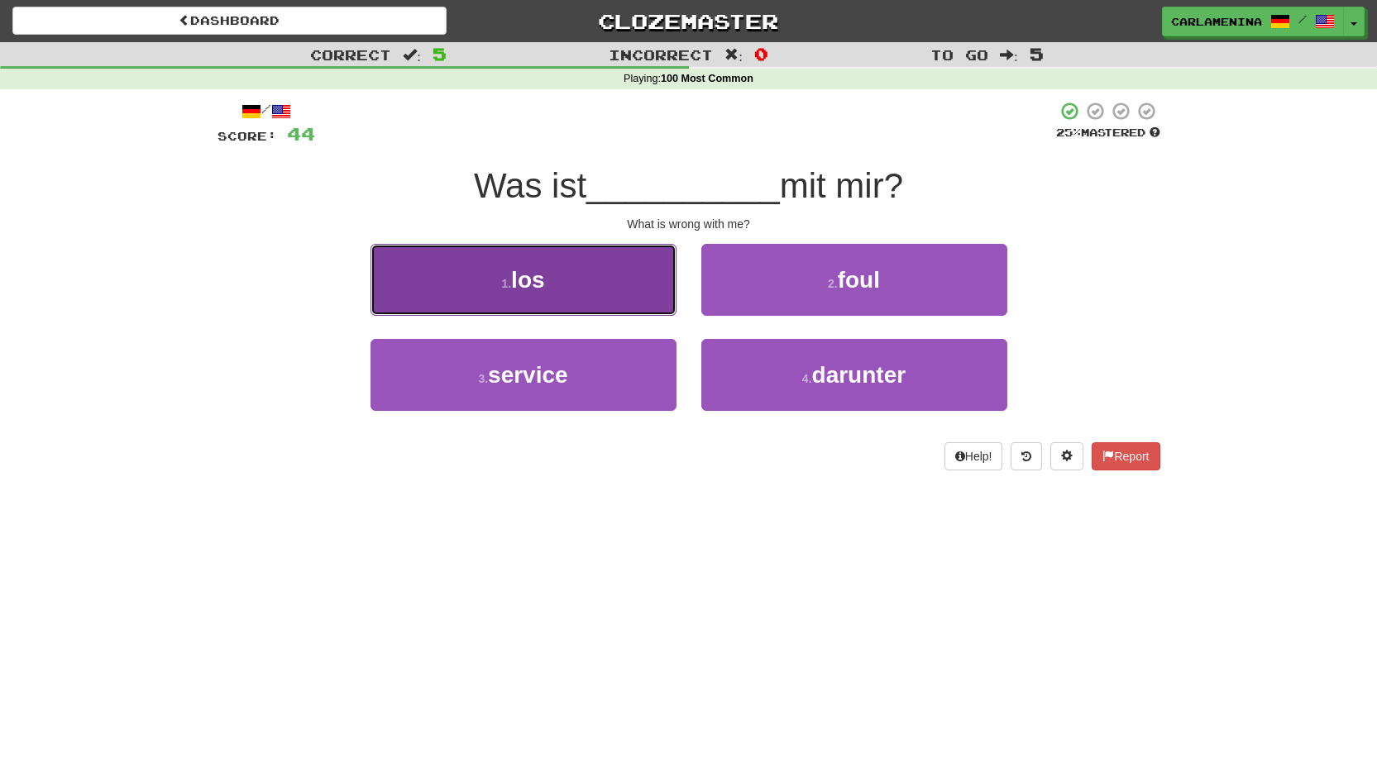
click at [564, 284] on button "1 . los" at bounding box center [523, 280] width 306 height 72
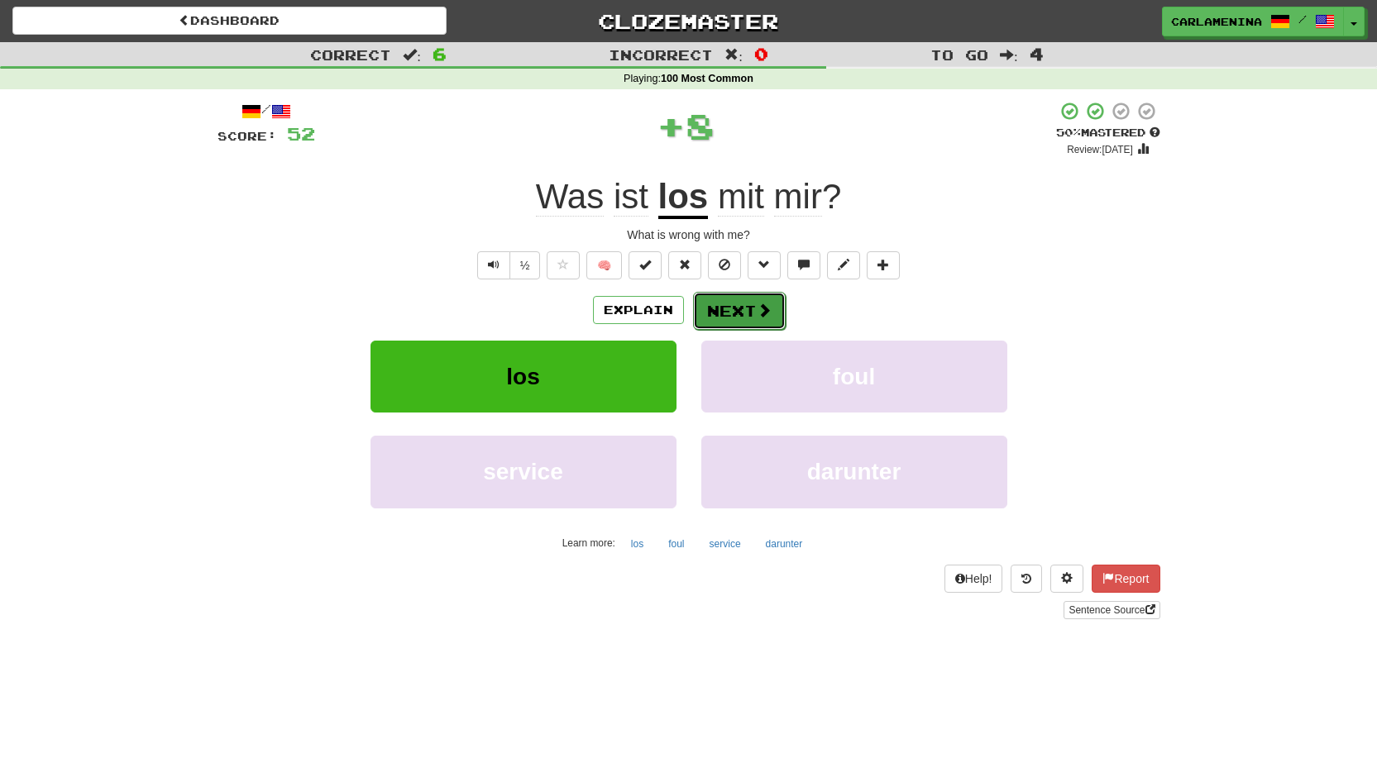
click at [727, 308] on button "Next" at bounding box center [739, 311] width 93 height 38
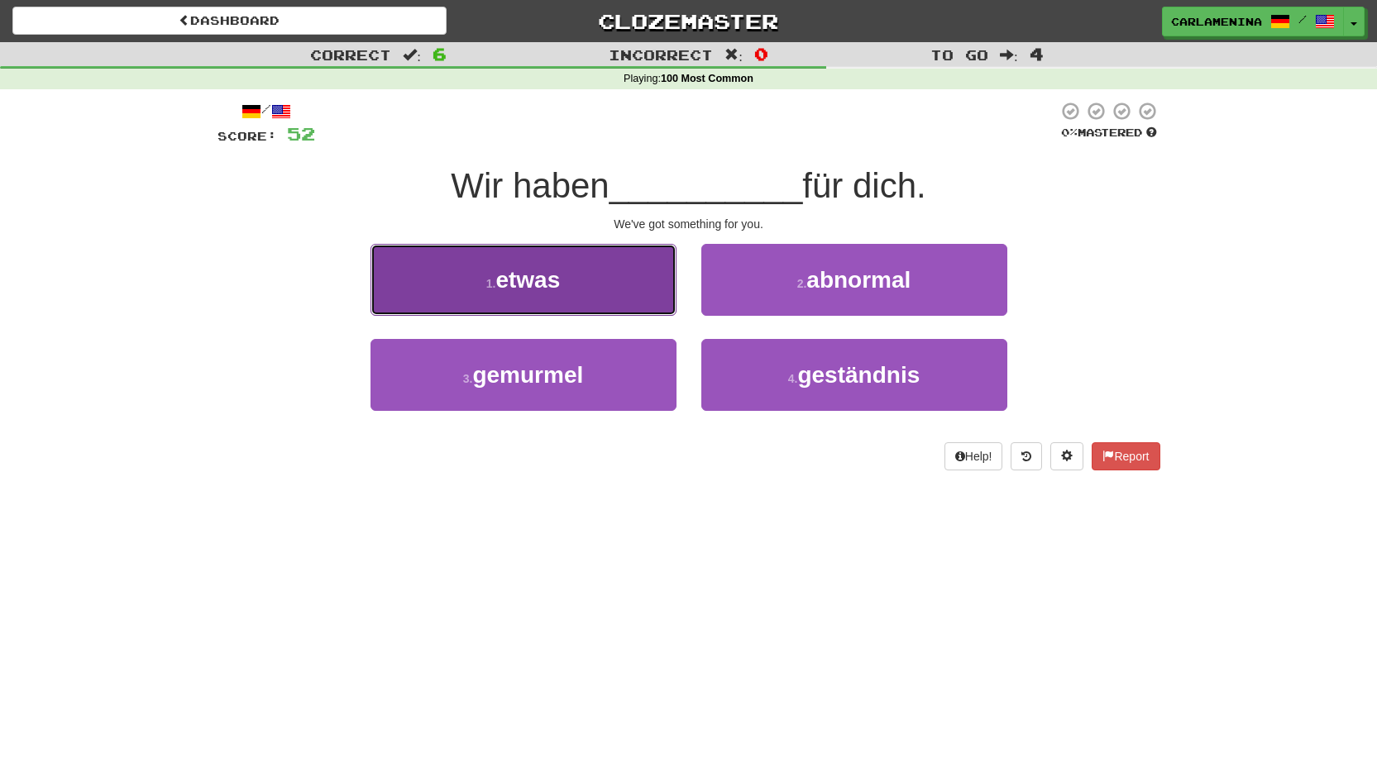
click at [575, 280] on button "1 . etwas" at bounding box center [523, 280] width 306 height 72
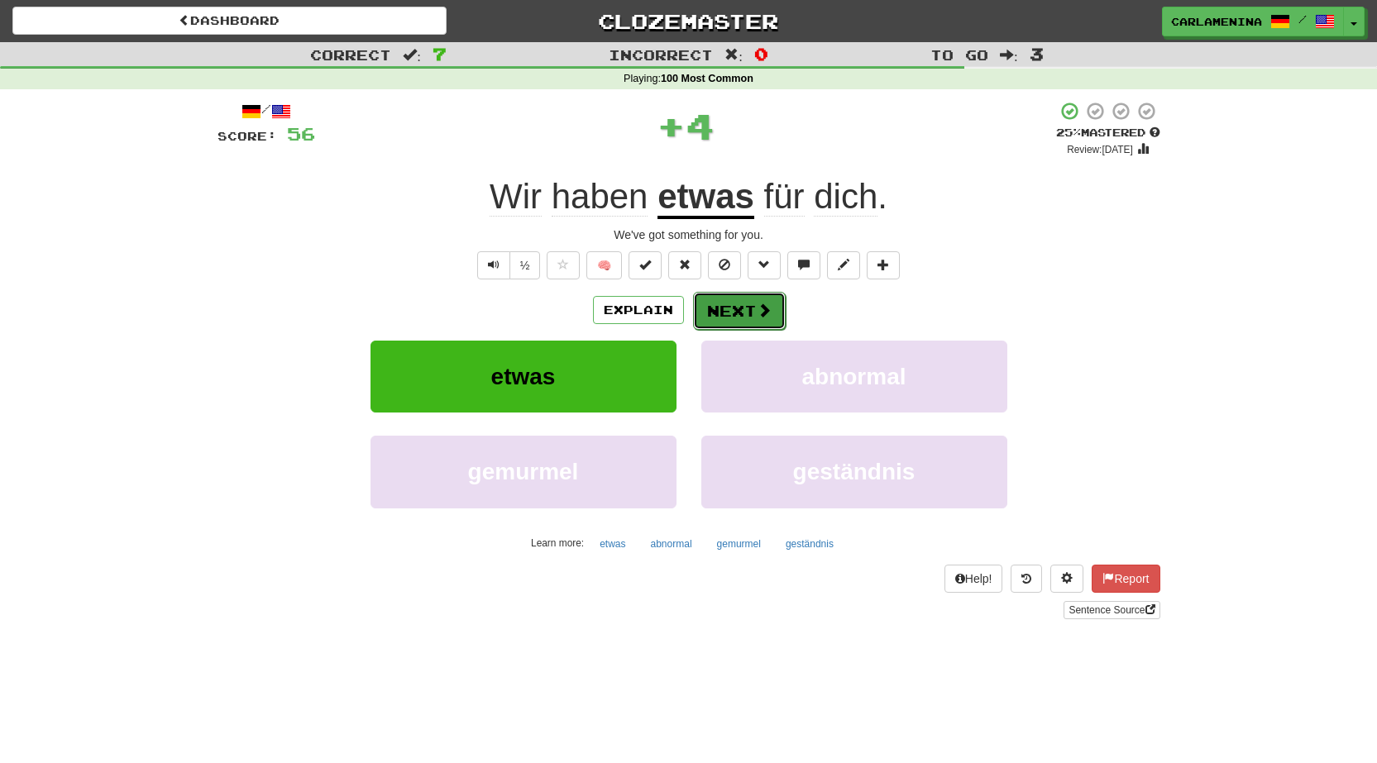
click at [728, 300] on button "Next" at bounding box center [739, 311] width 93 height 38
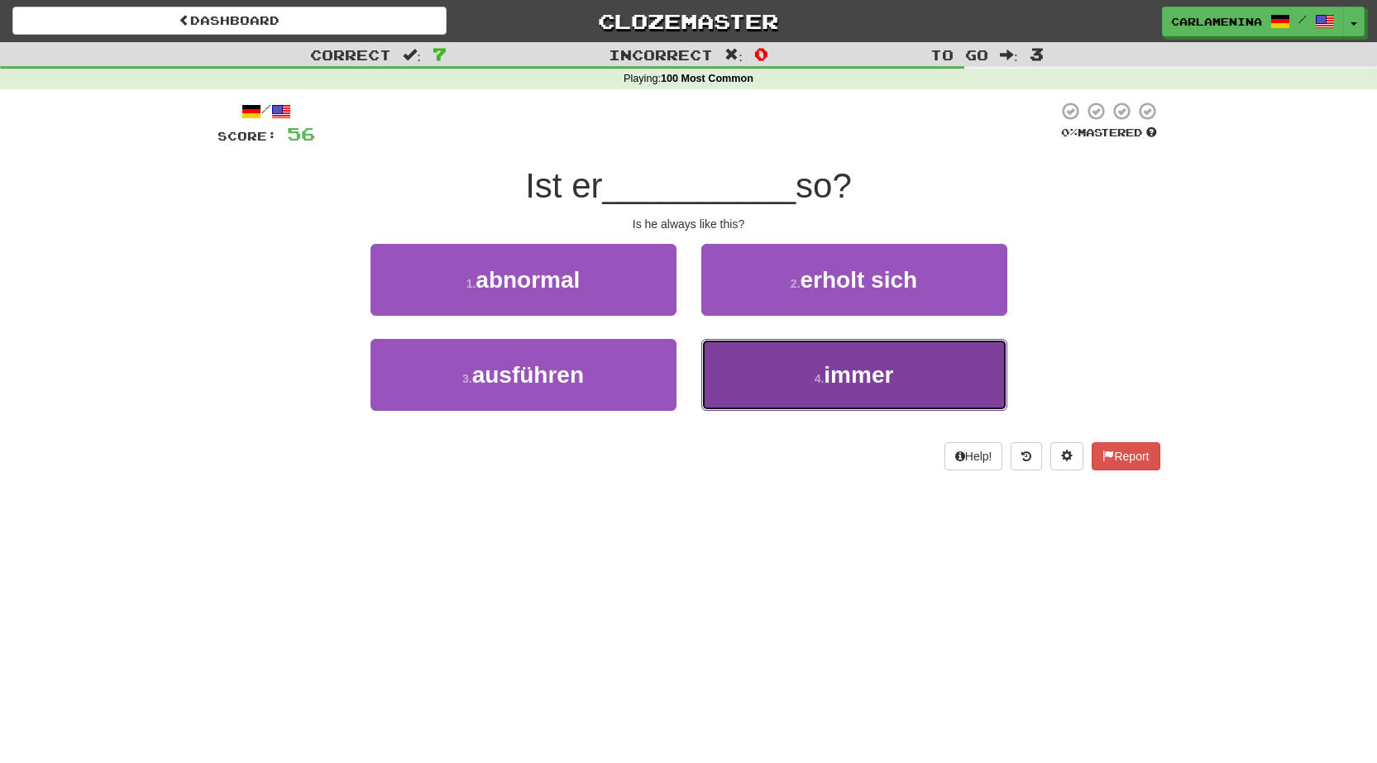
click at [795, 373] on button "4 . immer" at bounding box center [854, 375] width 306 height 72
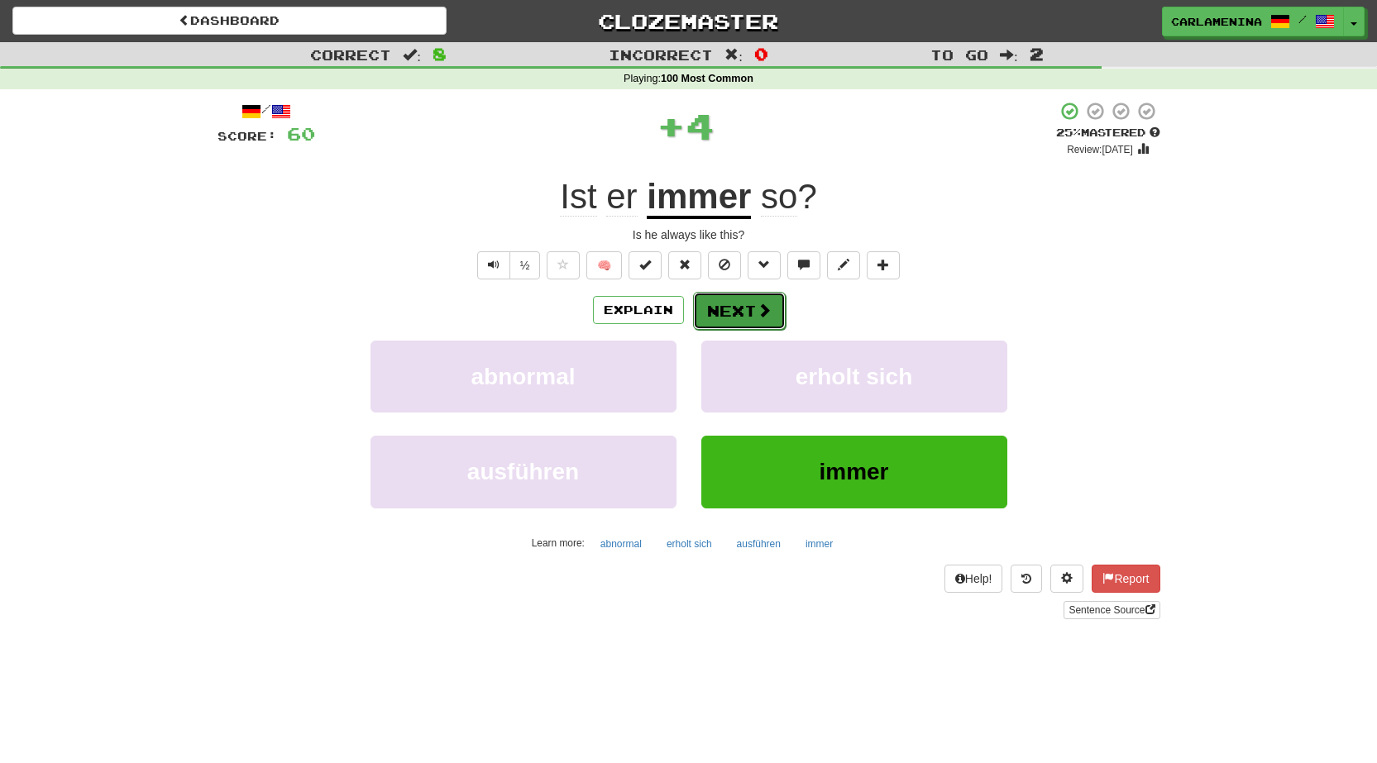
click at [763, 312] on span at bounding box center [764, 310] width 15 height 15
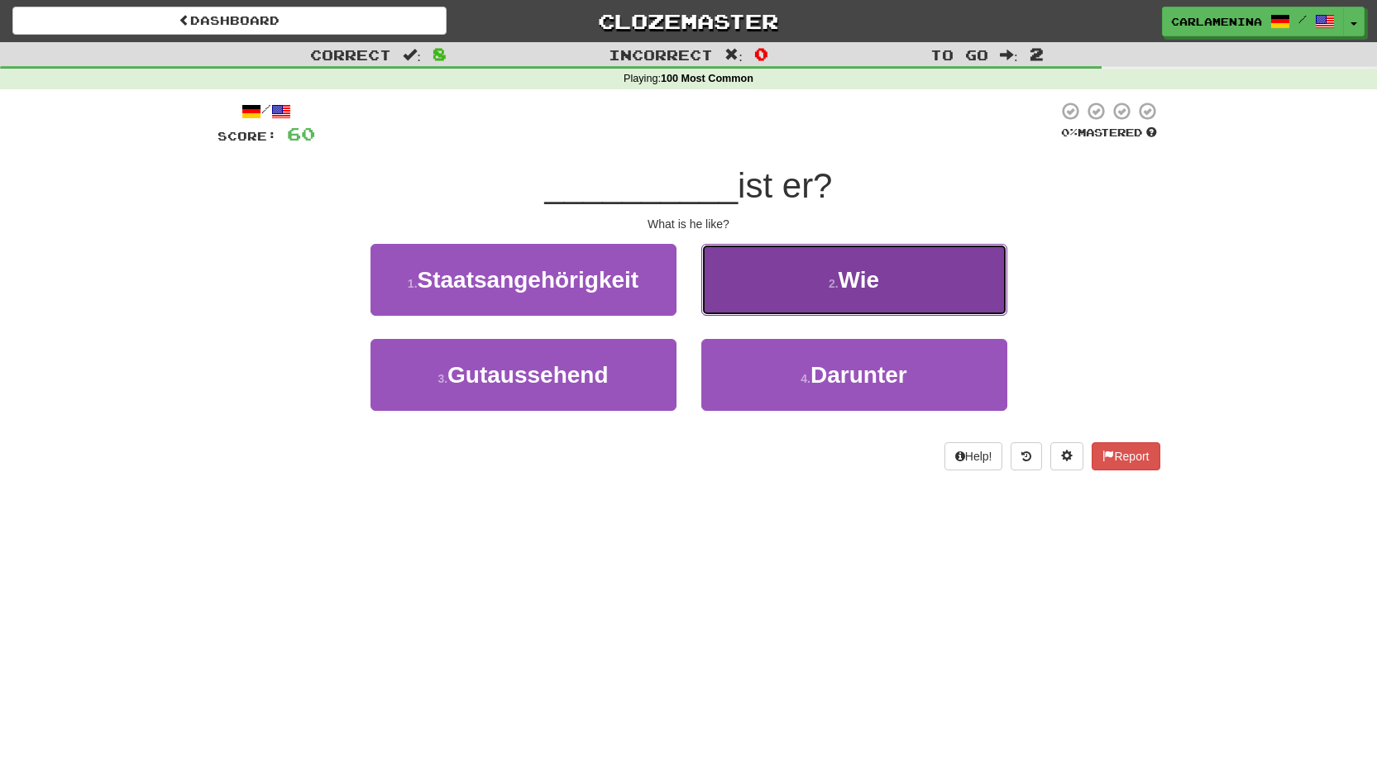
click at [849, 274] on span "Wie" at bounding box center [858, 280] width 41 height 26
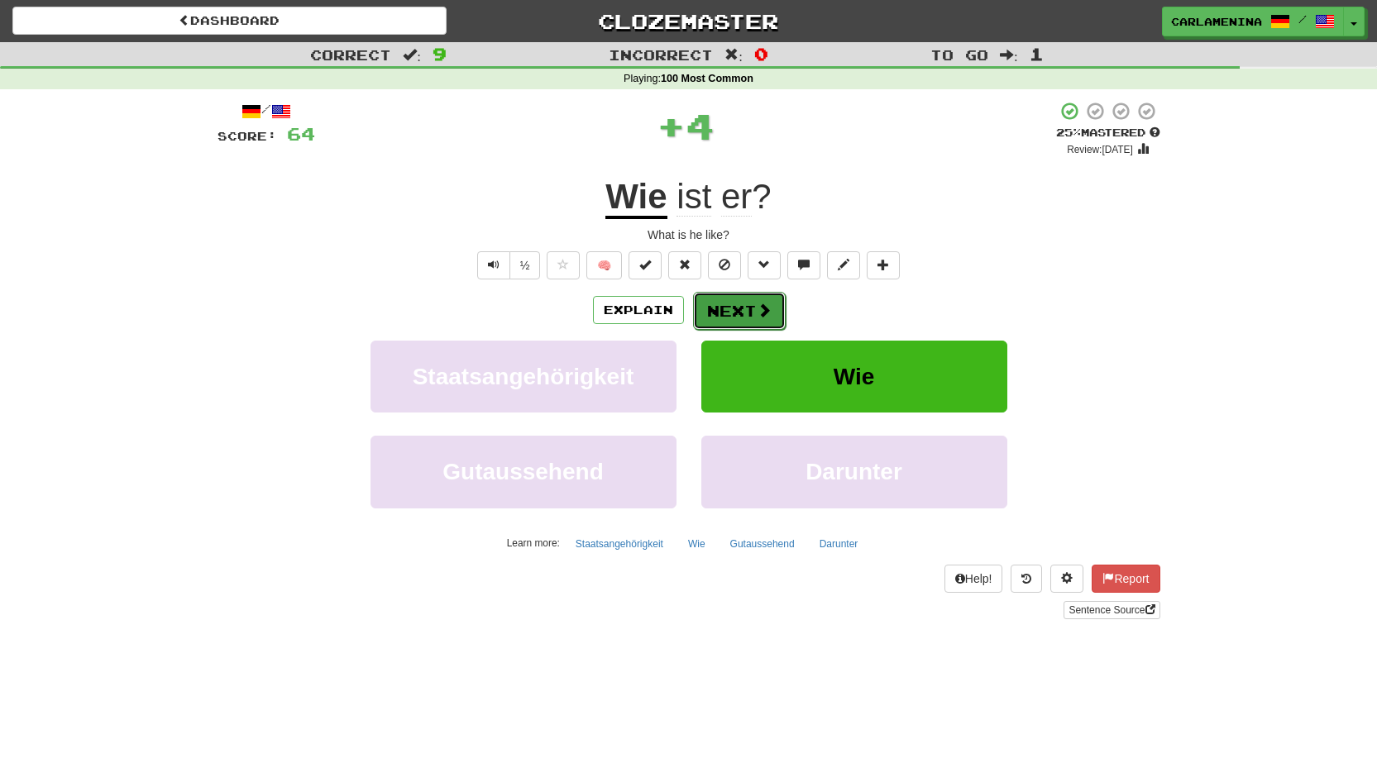
click at [746, 301] on button "Next" at bounding box center [739, 311] width 93 height 38
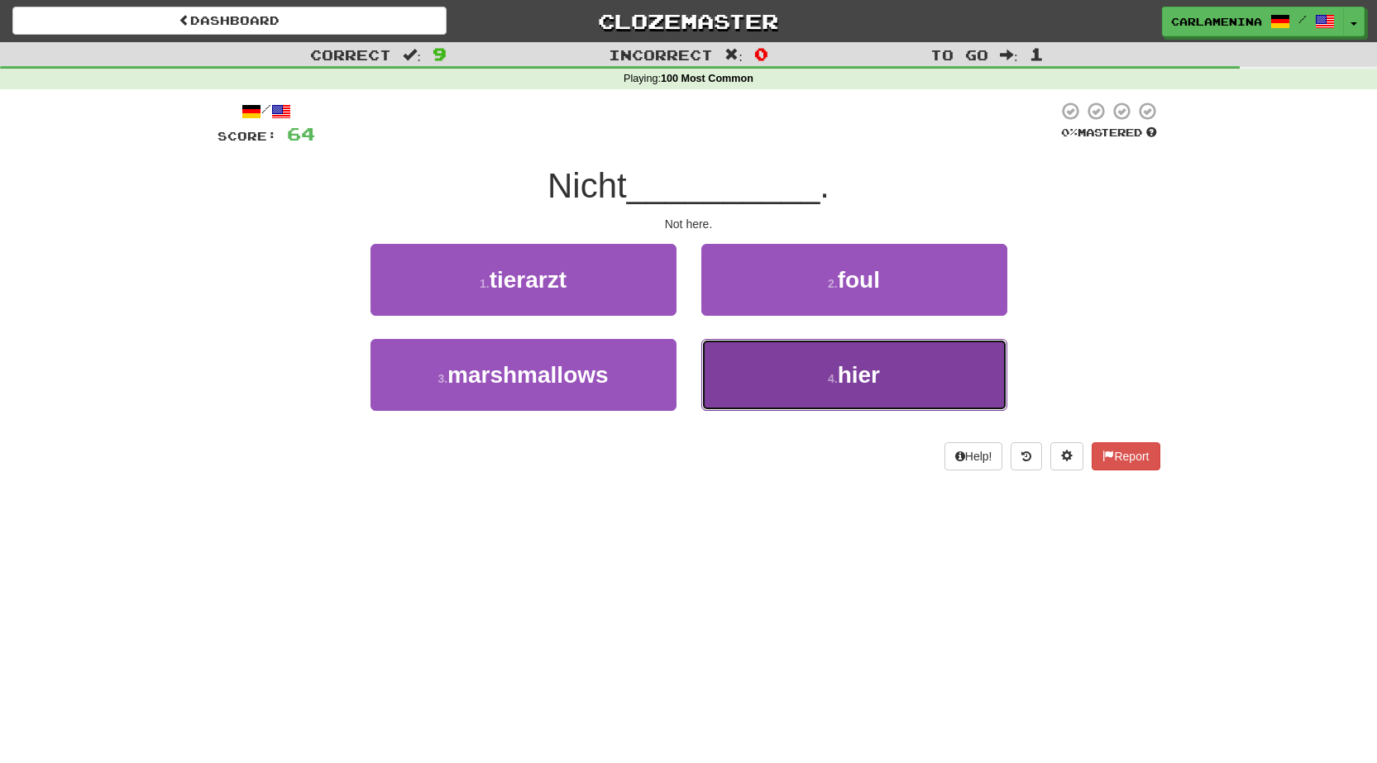
click at [849, 370] on span "hier" at bounding box center [859, 375] width 42 height 26
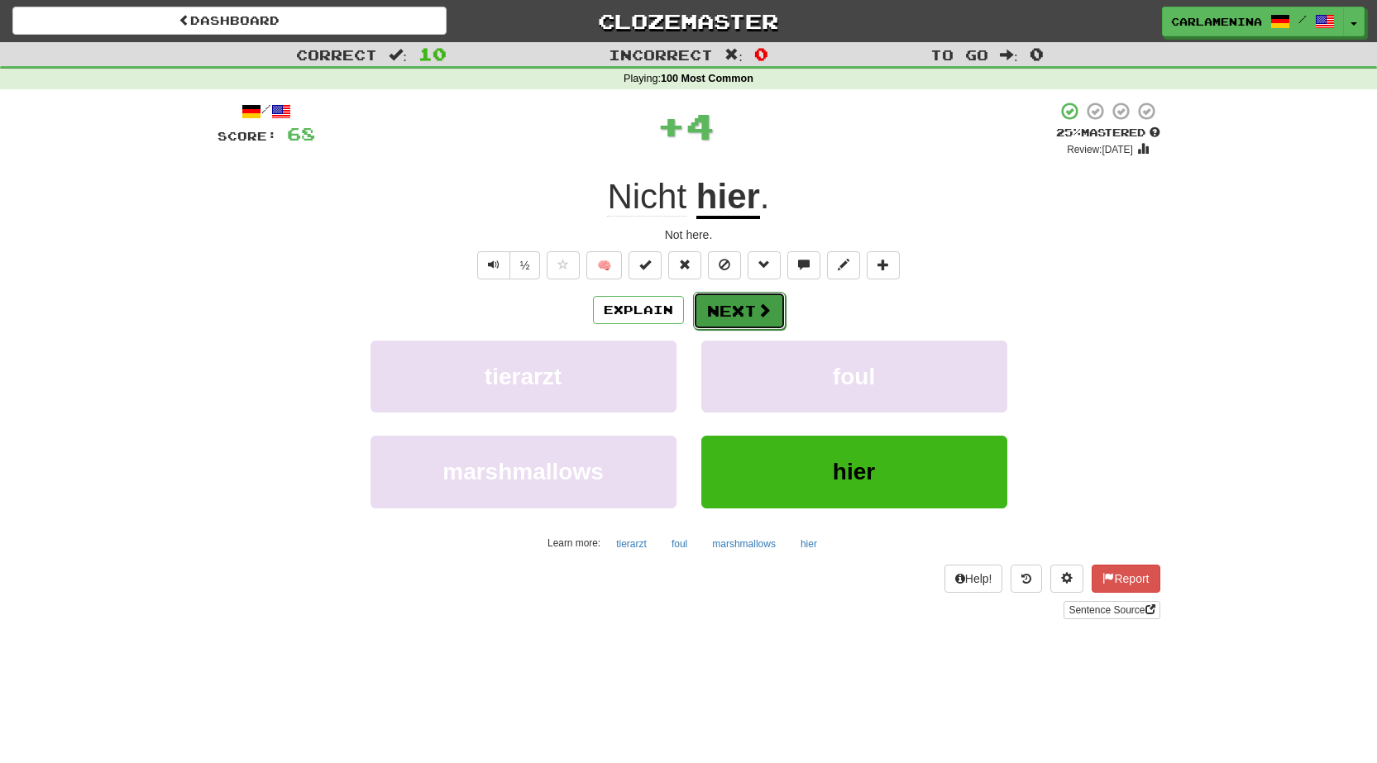
click at [757, 303] on span at bounding box center [764, 310] width 15 height 15
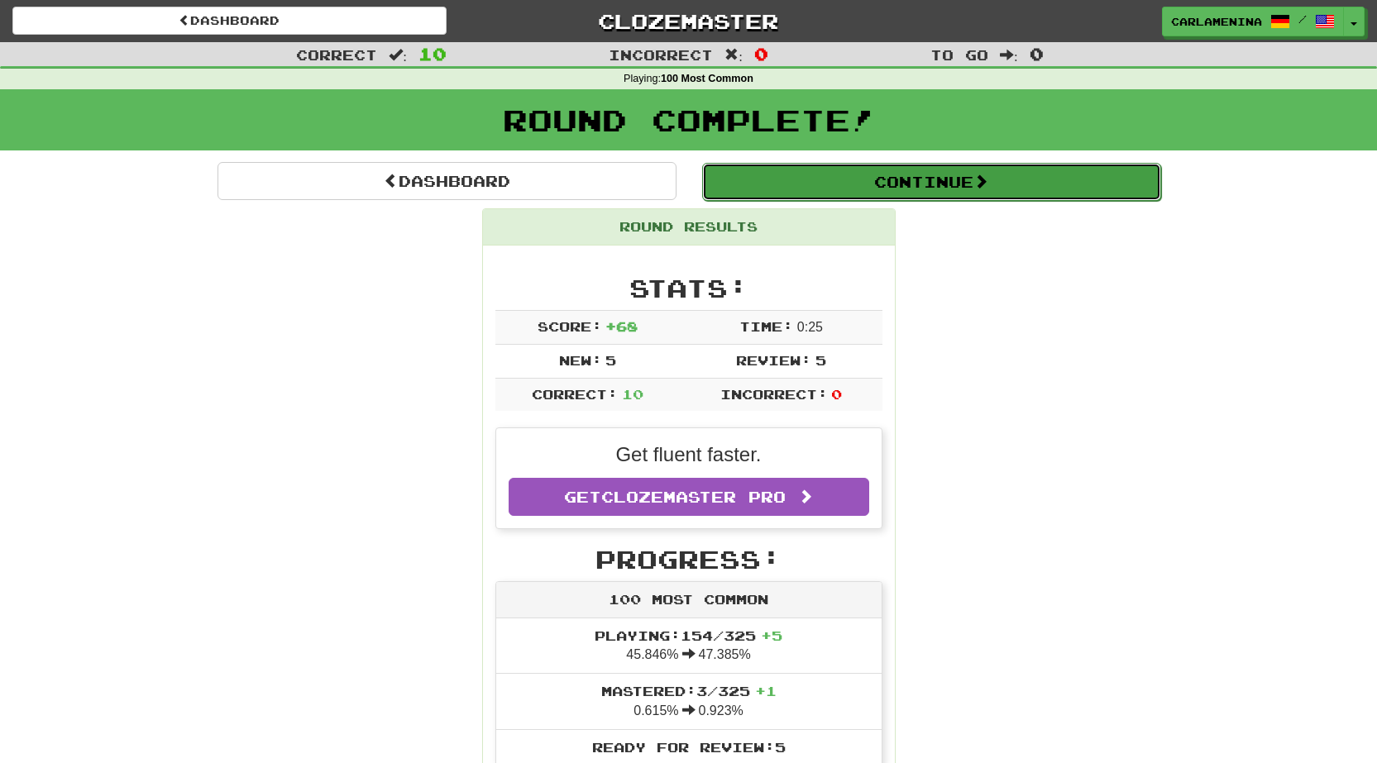
click at [872, 187] on button "Continue" at bounding box center [931, 182] width 459 height 38
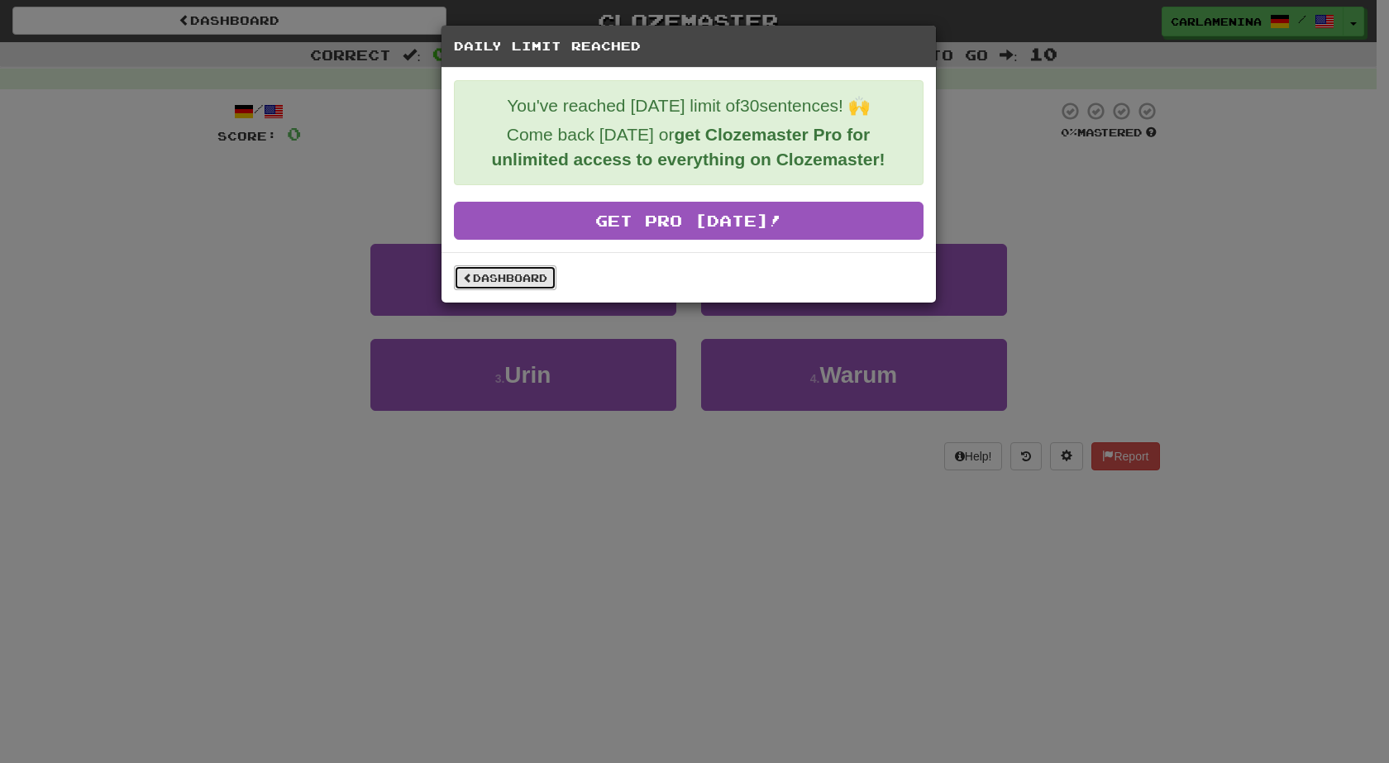
click at [512, 275] on link "Dashboard" at bounding box center [505, 277] width 103 height 25
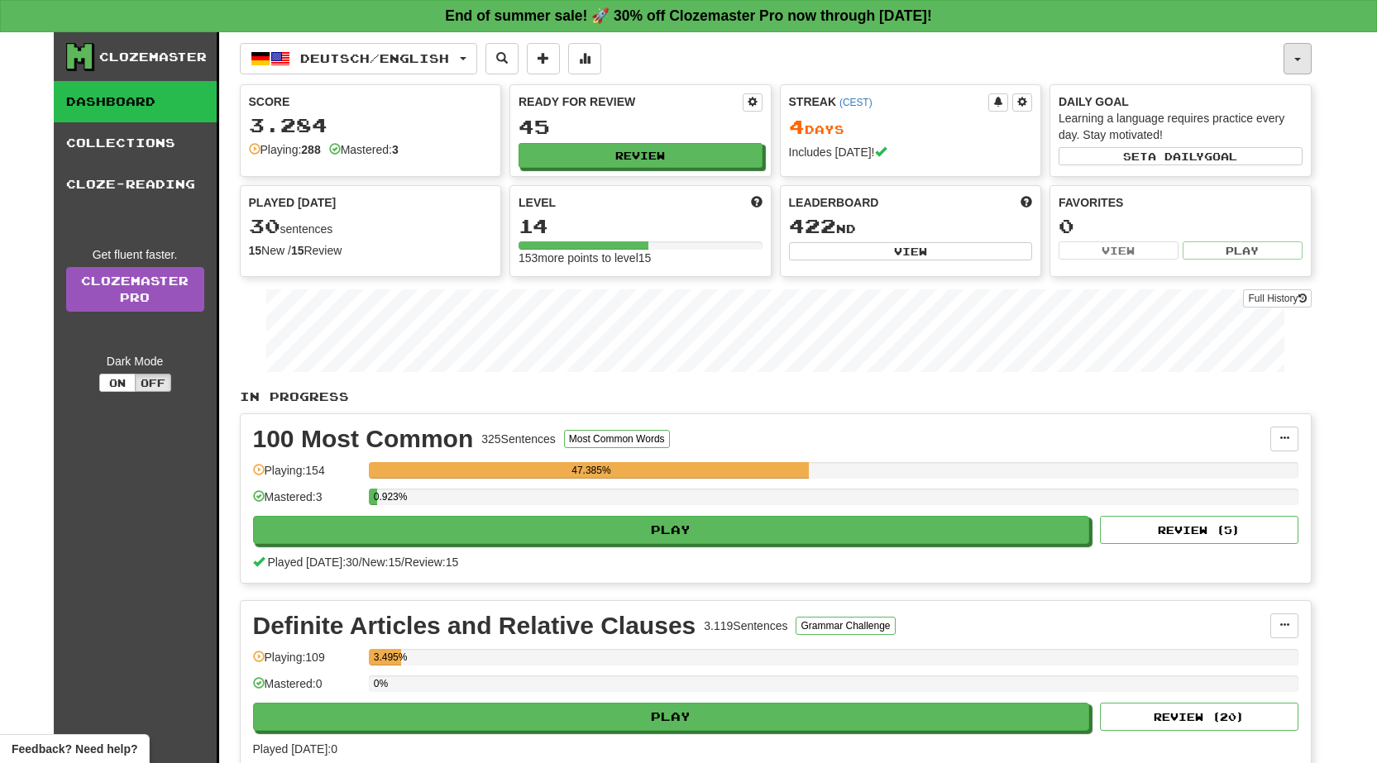
click at [1309, 58] on button "button" at bounding box center [1297, 58] width 28 height 31
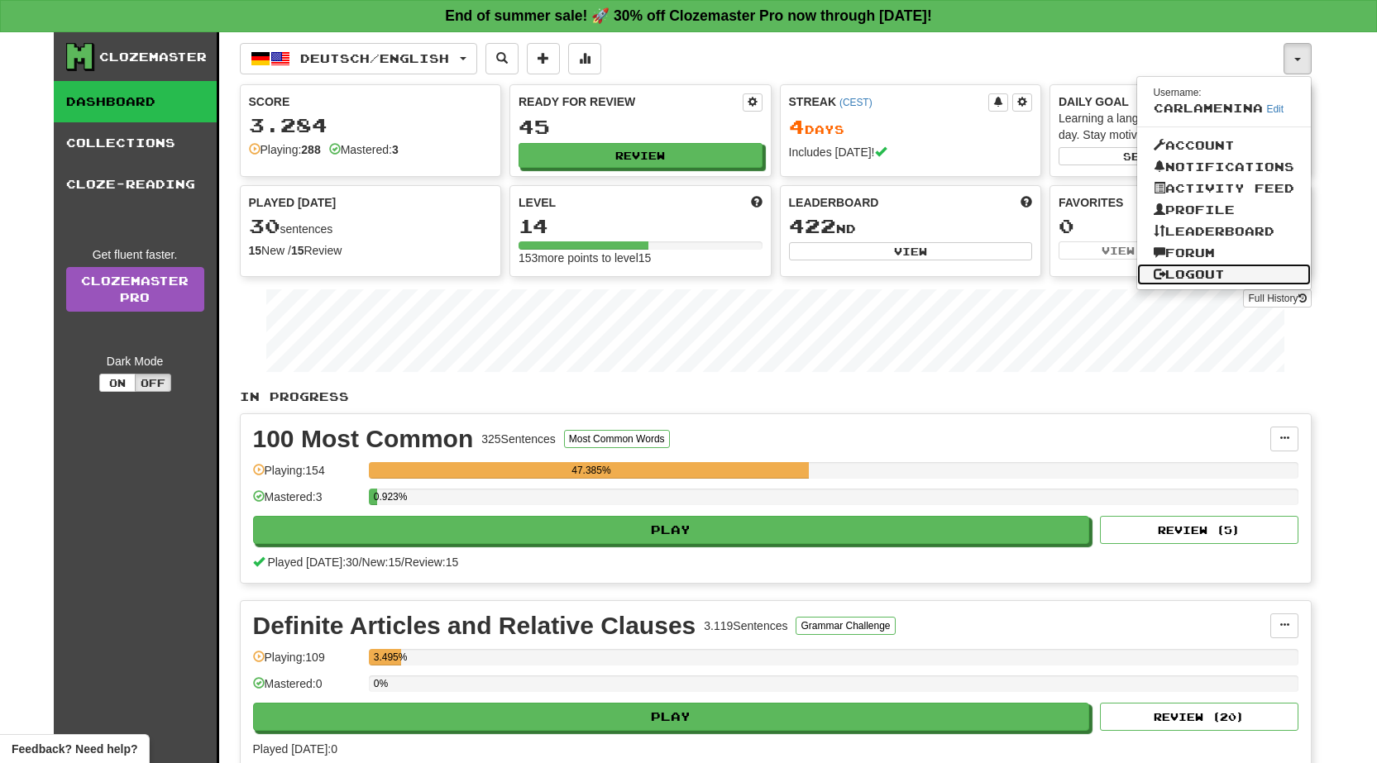
click at [1200, 273] on link "Logout" at bounding box center [1224, 274] width 174 height 21
